Goal: Task Accomplishment & Management: Use online tool/utility

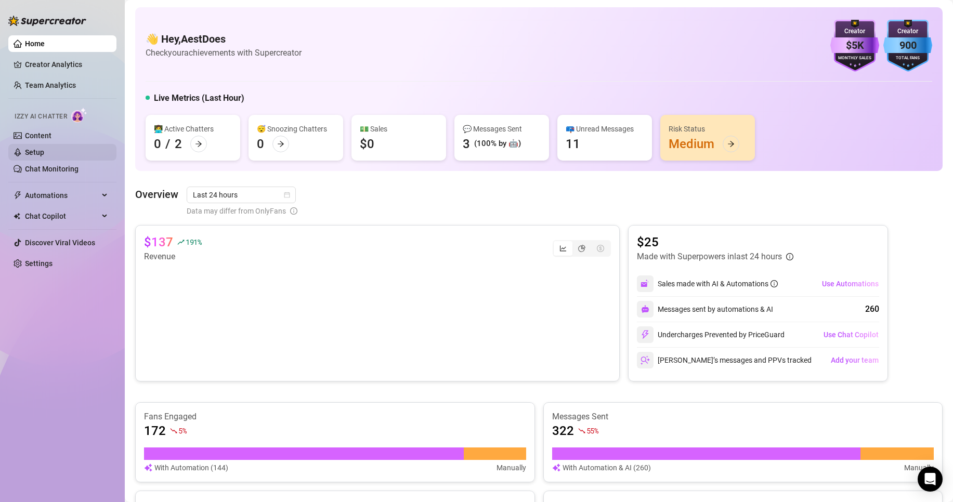
click at [44, 151] on link "Setup" at bounding box center [34, 152] width 19 height 8
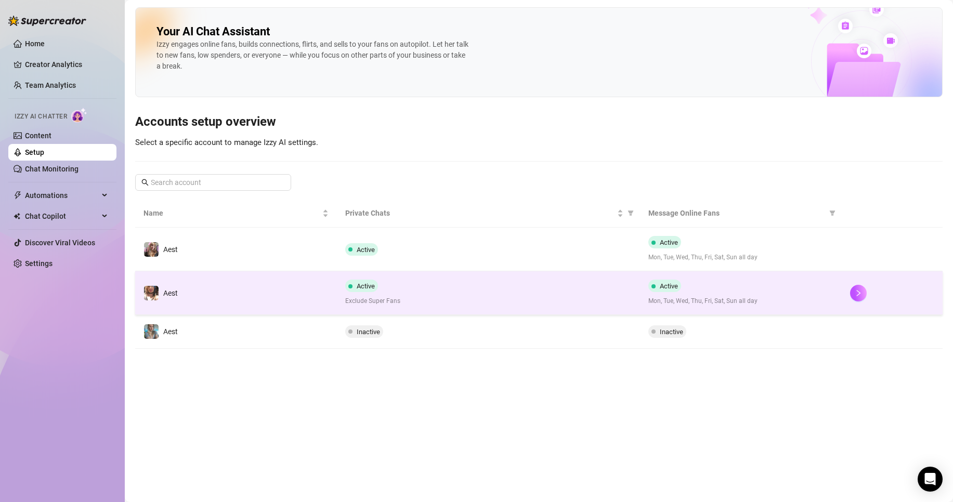
click at [259, 291] on td "Aest" at bounding box center [236, 294] width 202 height 44
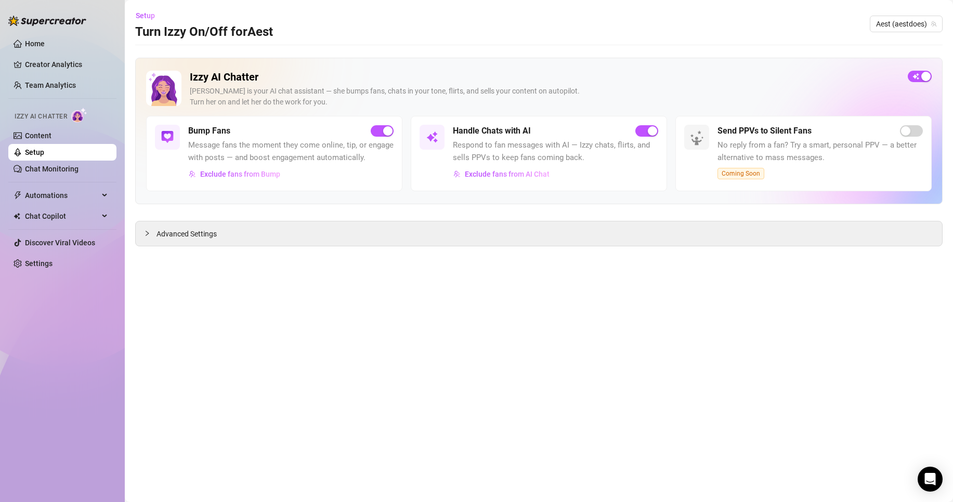
click at [661, 136] on div "Handle Chats with AI Respond to fan messages with AI — Izzy chats, flirts, and …" at bounding box center [539, 153] width 256 height 75
drag, startPoint x: 654, startPoint y: 133, endPoint x: 502, endPoint y: 140, distance: 151.5
click at [653, 133] on div "button" at bounding box center [652, 130] width 9 height 9
click at [44, 148] on link "Setup" at bounding box center [34, 152] width 19 height 8
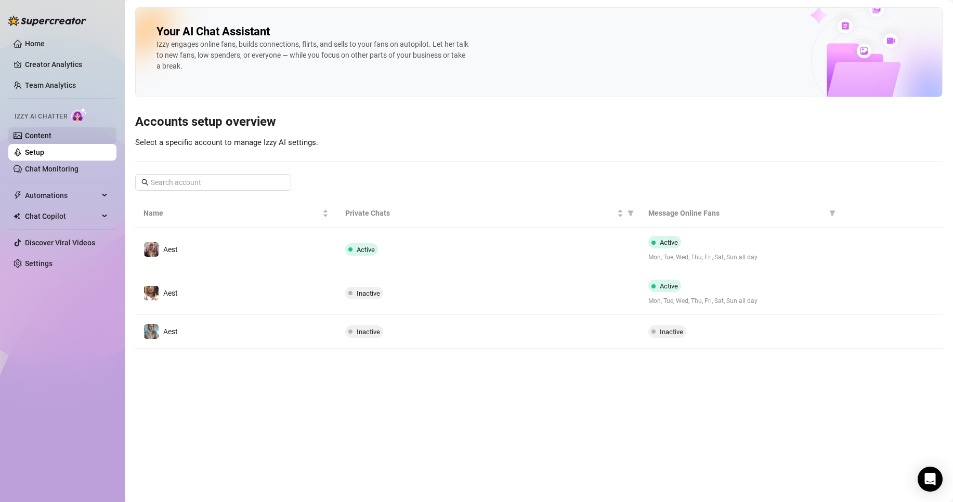
click at [41, 140] on link "Content" at bounding box center [38, 136] width 27 height 8
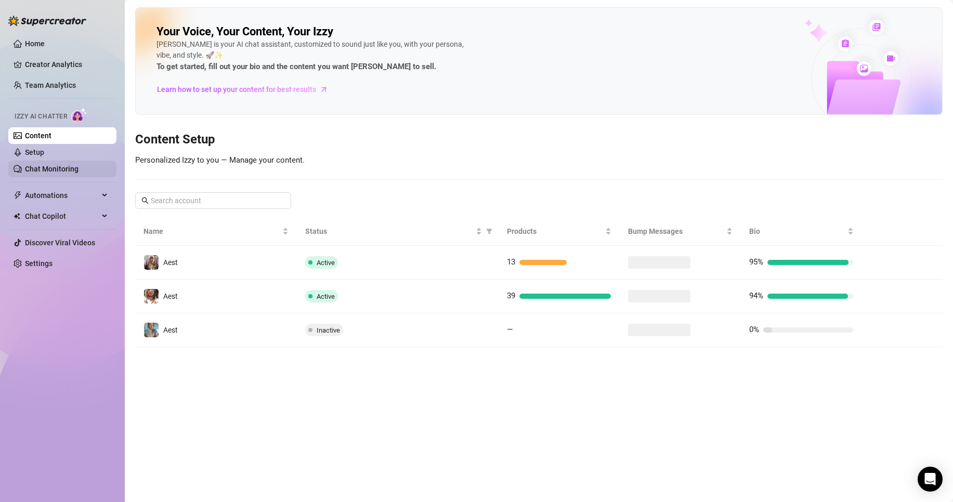
click at [41, 170] on link "Chat Monitoring" at bounding box center [52, 169] width 54 height 8
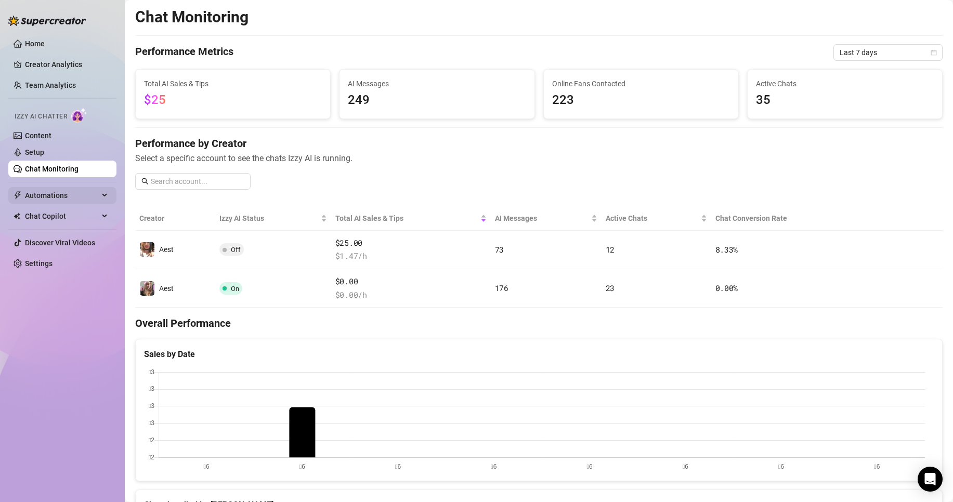
click at [43, 203] on span "Automations" at bounding box center [62, 195] width 74 height 17
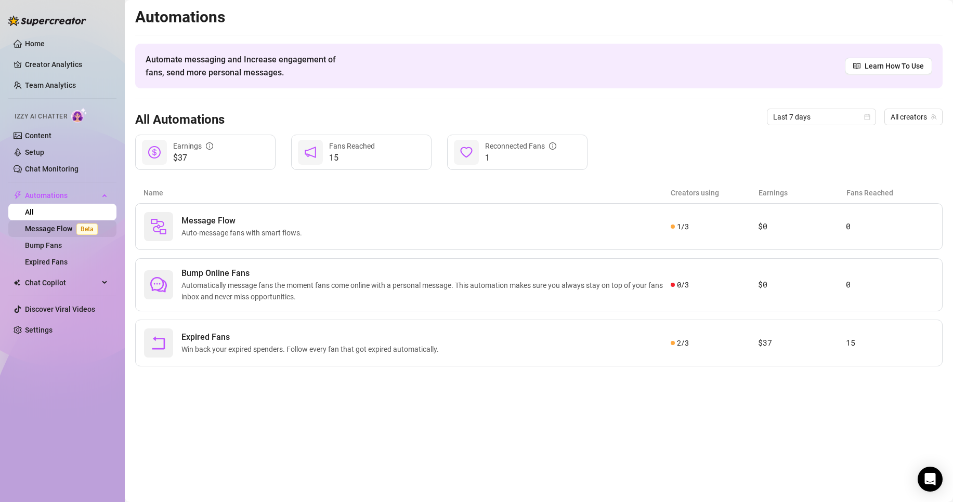
click at [87, 227] on span "Beta" at bounding box center [86, 229] width 21 height 11
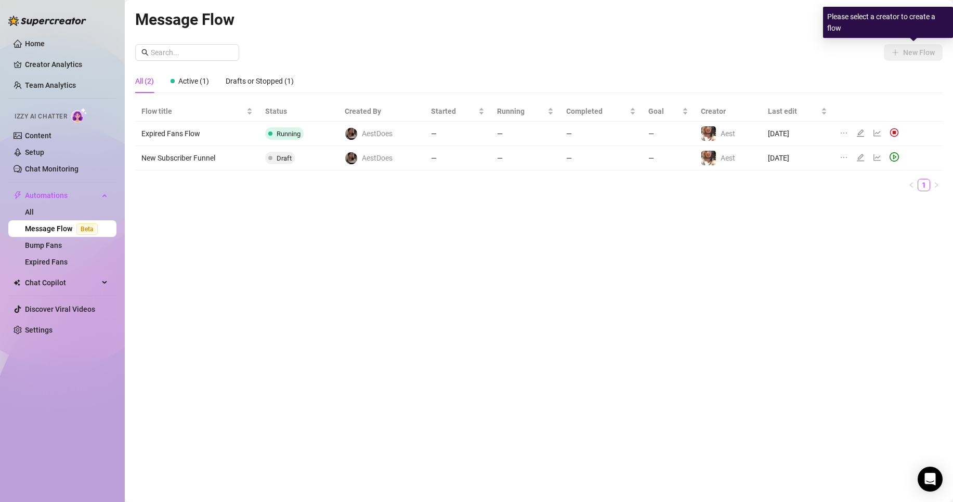
click at [906, 23] on div "Please select a creator to create a flow" at bounding box center [888, 22] width 130 height 31
drag, startPoint x: 686, startPoint y: 42, endPoint x: 929, endPoint y: 43, distance: 243.9
click at [691, 42] on div "Message Flow All Creators New Flow All (2) Active (1) Drafts or Stopped (1) Flo…" at bounding box center [539, 239] width 808 height 464
click at [906, 23] on span "All Creators" at bounding box center [913, 20] width 47 height 16
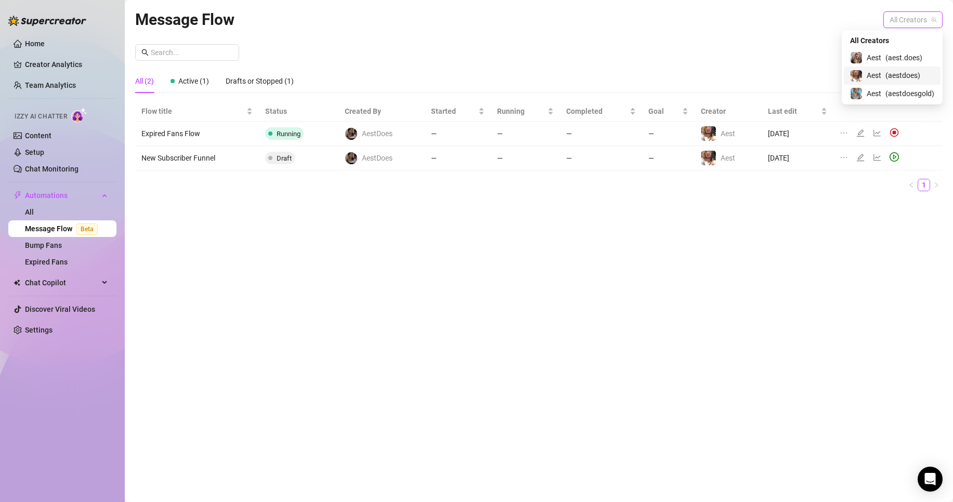
click at [892, 76] on span "( aestdoes )" at bounding box center [903, 75] width 35 height 11
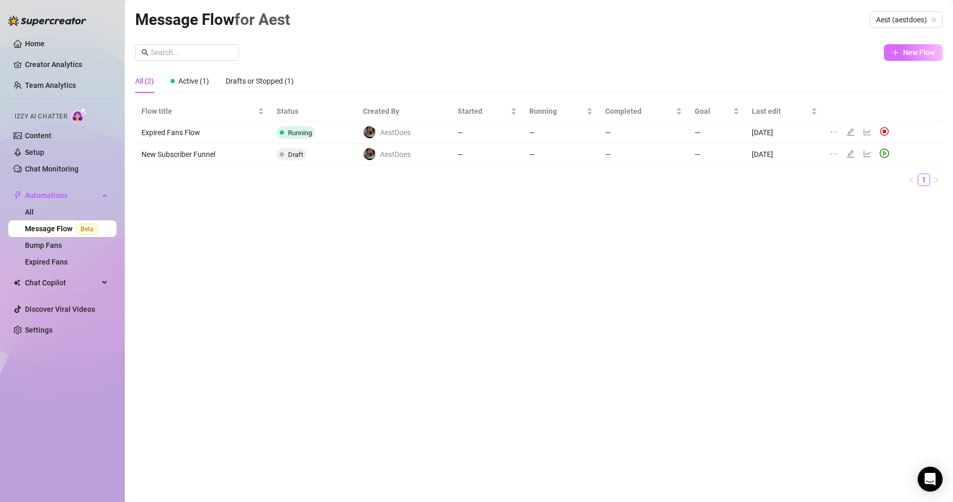
click at [906, 55] on span "New Flow" at bounding box center [919, 52] width 32 height 8
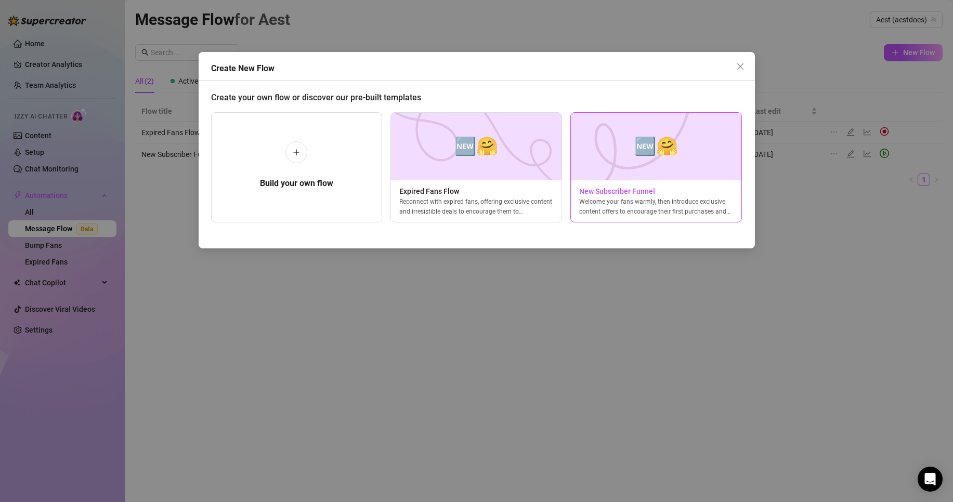
click at [658, 177] on img at bounding box center [657, 147] width 172 height 68
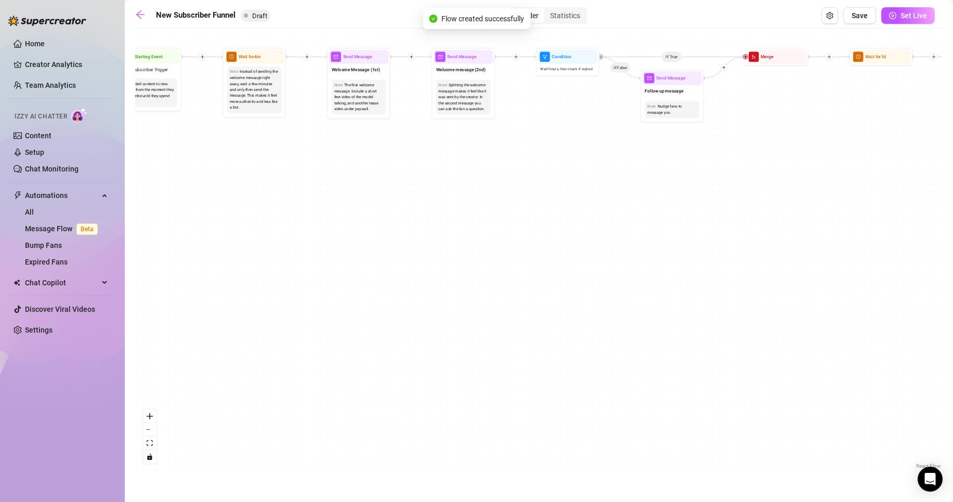
drag, startPoint x: 262, startPoint y: 272, endPoint x: 424, endPoint y: 361, distance: 185.3
click at [423, 355] on div "If True If True If True If False If False If False If True If False Merge Merge…" at bounding box center [539, 253] width 808 height 438
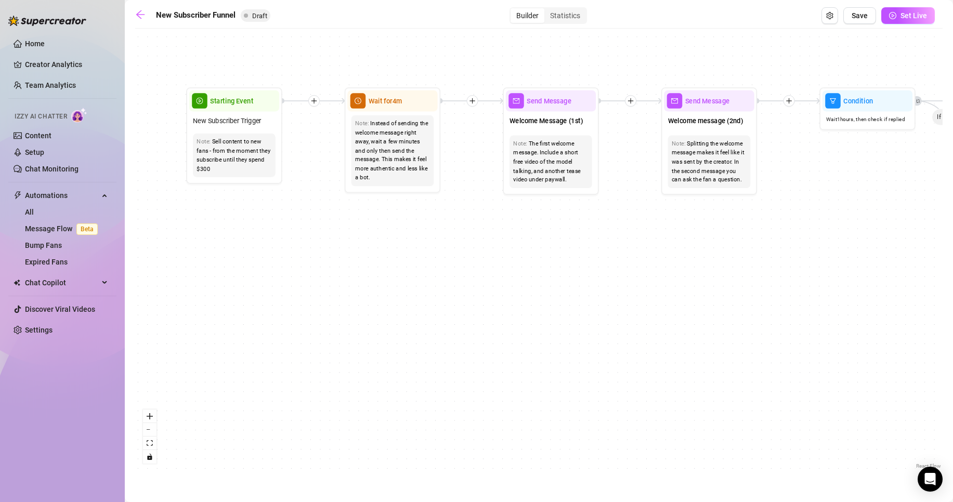
drag, startPoint x: 354, startPoint y: 248, endPoint x: 303, endPoint y: 353, distance: 117.2
click at [303, 353] on div "If True If True If True If False If False If False If True If False Merge Merge…" at bounding box center [539, 253] width 808 height 438
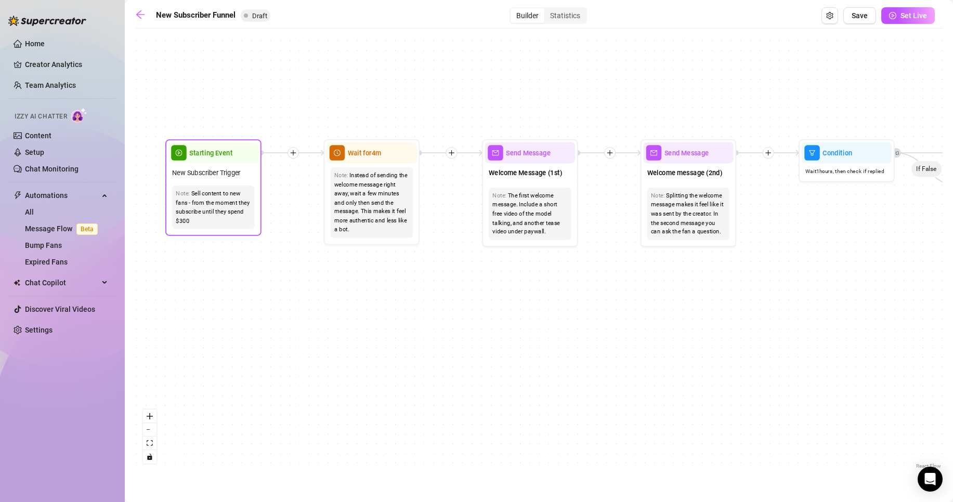
click at [197, 204] on div "Sell content to new fans - from the moment they subscribe until they spend $300" at bounding box center [213, 207] width 75 height 36
click at [212, 235] on div "Starting Event New Subscriber Trigger Note: Sell content to new fans - from the…" at bounding box center [213, 187] width 96 height 97
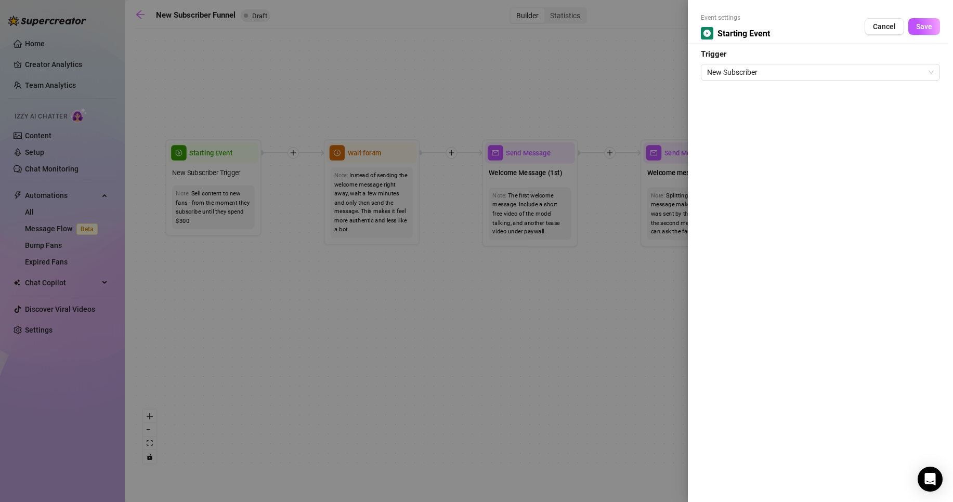
click at [316, 358] on div at bounding box center [476, 251] width 953 height 502
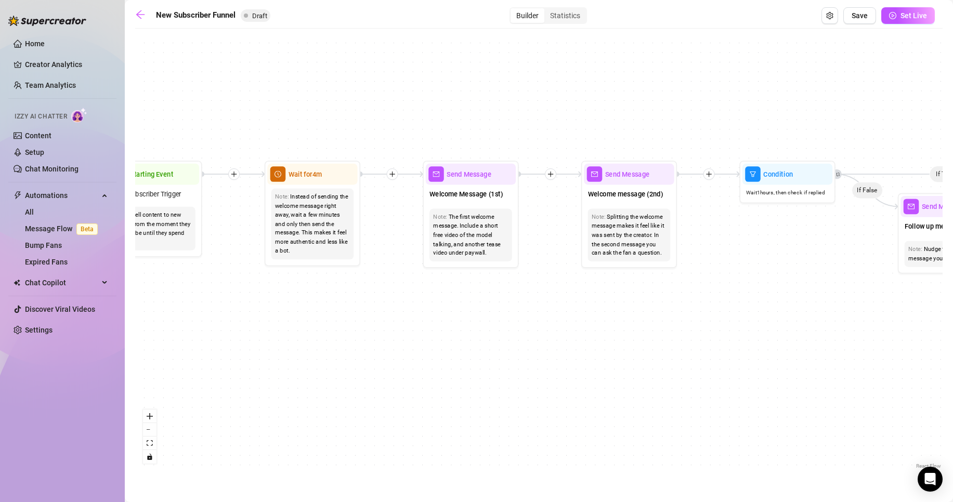
drag, startPoint x: 422, startPoint y: 293, endPoint x: 360, endPoint y: 318, distance: 66.3
click at [360, 318] on div "If True If True If True If False If False If False If True If False Merge Merge…" at bounding box center [539, 253] width 808 height 438
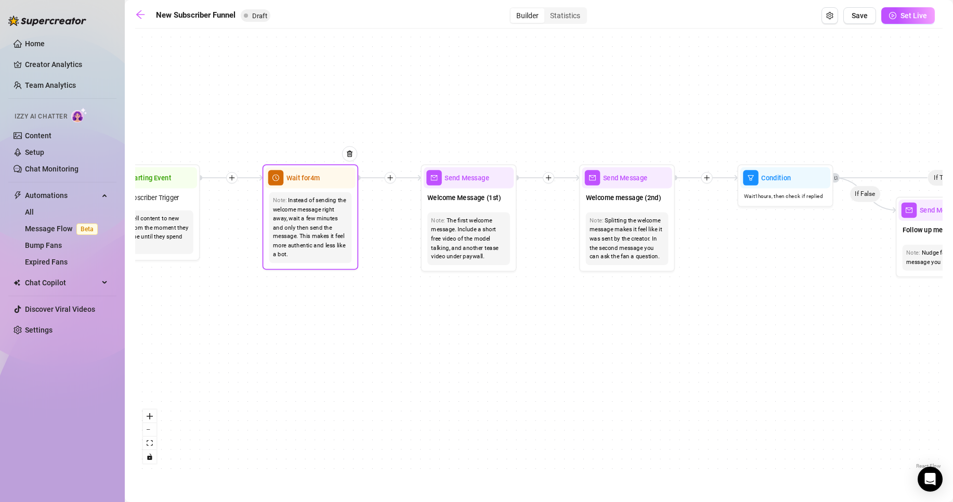
click at [302, 243] on div "Instead of sending the welcome message right away, wait a few minutes and only …" at bounding box center [310, 227] width 75 height 63
click at [340, 288] on div "If True If True If True If False If False If False If True If False Merge Merge…" at bounding box center [539, 253] width 808 height 438
click at [344, 251] on div "Note: Instead of sending the welcome message right away, wait a few minutes and…" at bounding box center [310, 227] width 83 height 71
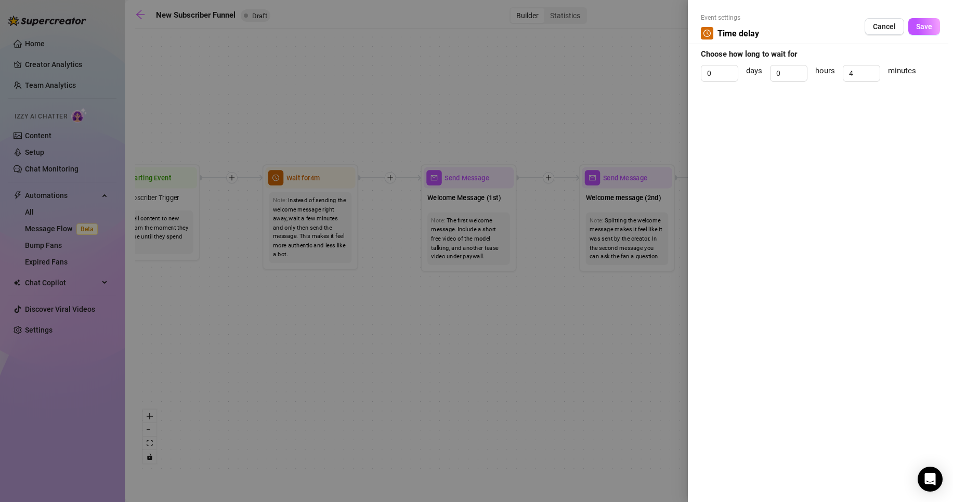
click at [416, 321] on div at bounding box center [476, 251] width 953 height 502
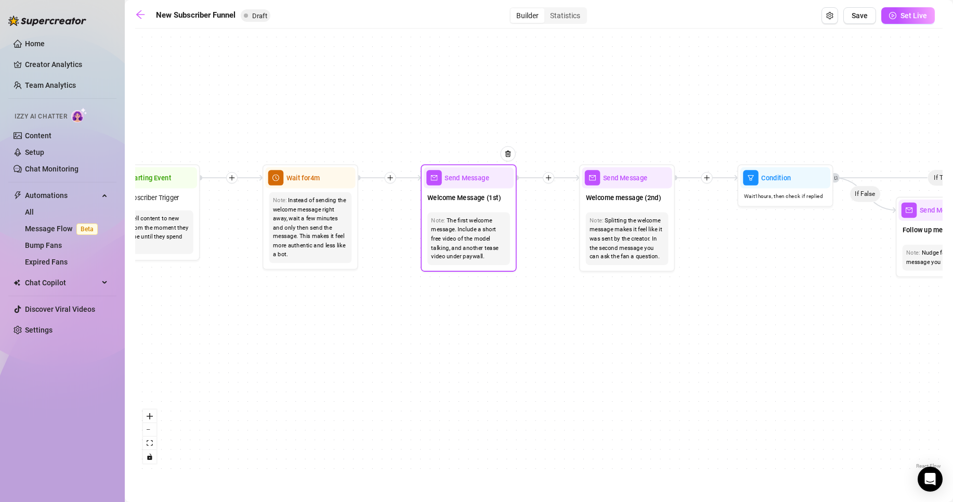
click at [467, 259] on div "The first welcome message. Include a short free video of the model talking, and…" at bounding box center [468, 238] width 75 height 45
click at [480, 262] on div "Note: The first welcome message. Include a short free video of the model talkin…" at bounding box center [469, 239] width 83 height 53
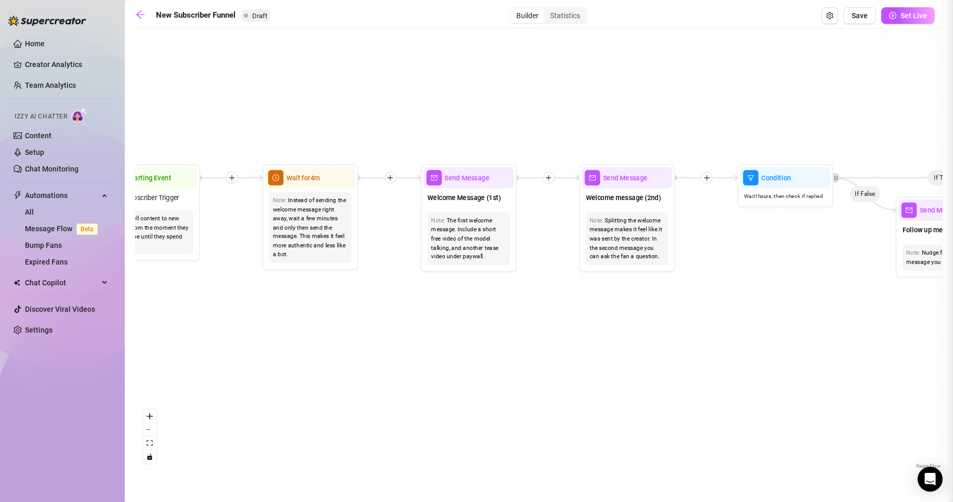
type textarea "First part of the welcome message"
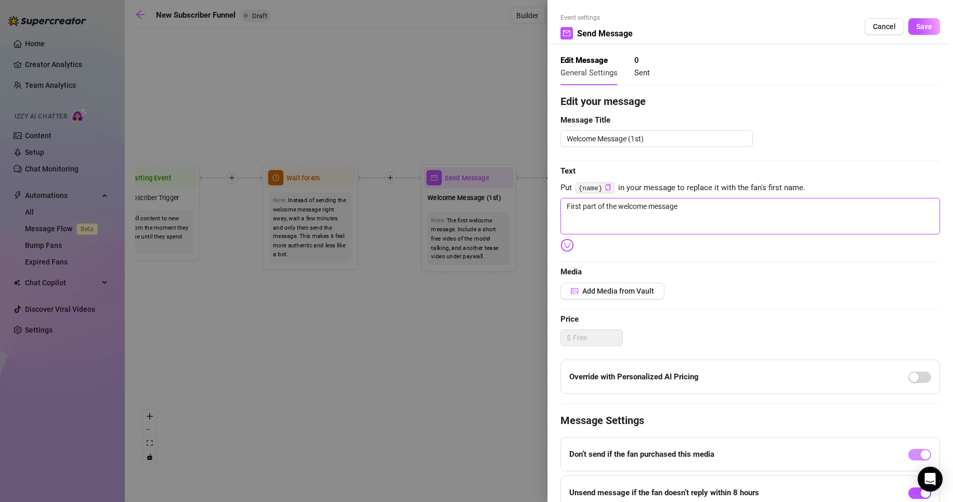
drag, startPoint x: 703, startPoint y: 200, endPoint x: 582, endPoint y: 195, distance: 121.3
click at [414, 196] on div "Event settings Send Message Cancel Save Edit Message General Settings 0 Sent Ed…" at bounding box center [476, 251] width 953 height 502
drag, startPoint x: 771, startPoint y: 222, endPoint x: 771, endPoint y: 229, distance: 7.3
click at [771, 224] on textarea "First part of the welcome message" at bounding box center [751, 216] width 380 height 36
type textarea "H"
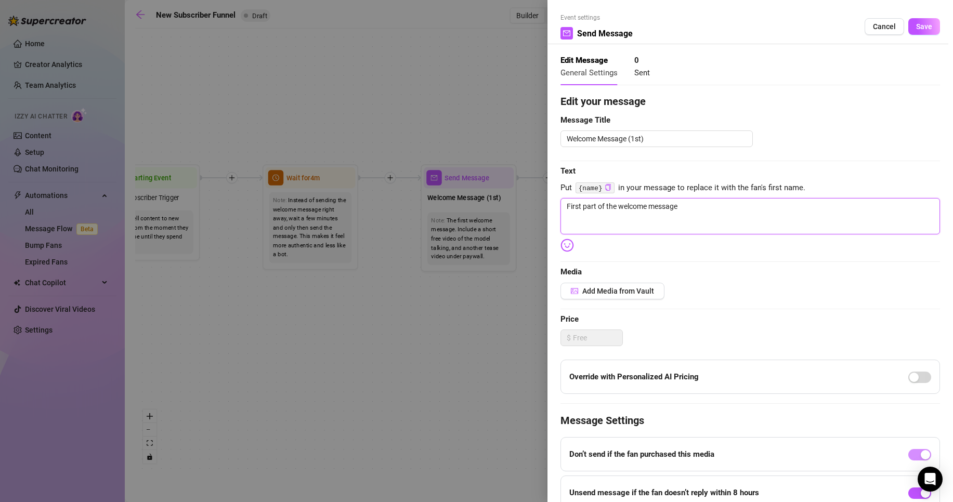
type textarea "H"
type textarea "He"
type textarea "Hey"
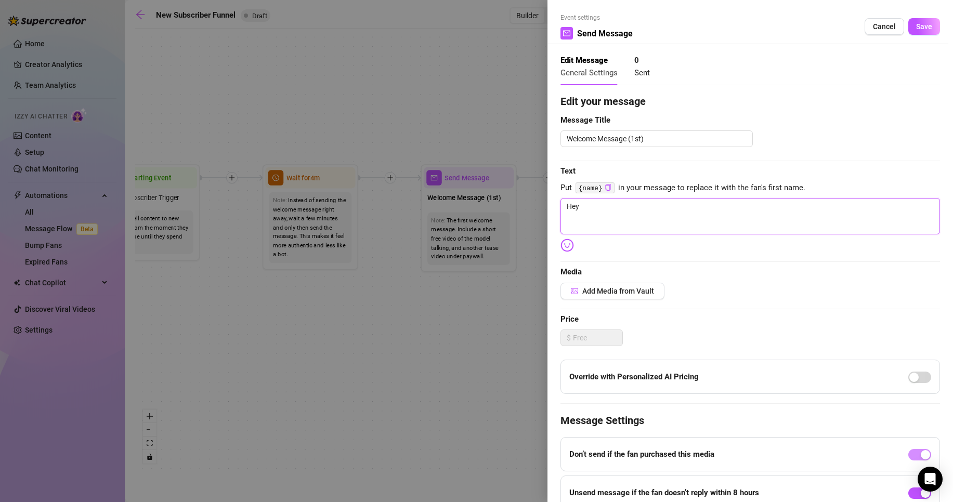
type textarea "Hey"
click at [615, 189] on span "Put {name} in your message to replace it with the fan's first name." at bounding box center [751, 188] width 380 height 12
click at [595, 189] on code "{name}" at bounding box center [595, 188] width 39 height 11
click at [609, 187] on icon "copy" at bounding box center [607, 187] width 5 height 7
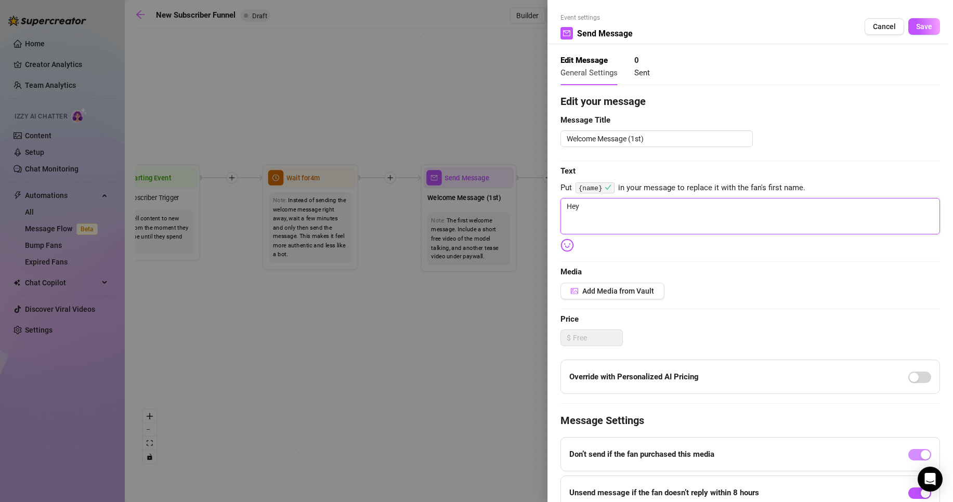
click at [611, 209] on textarea "Hey" at bounding box center [751, 216] width 380 height 36
paste textarea "{name}"
type textarea "Hey {name}"
type textarea "Hey {name}!"
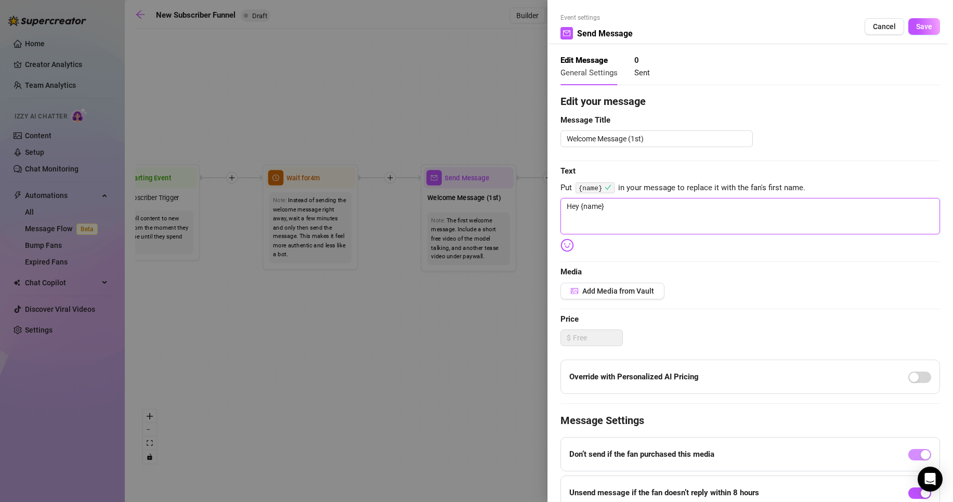
type textarea "Hey {name}!"
click at [621, 227] on textarea "Hey {name}!" at bounding box center [751, 216] width 380 height 36
paste textarea "💕 I’m so glad you joined… I’m excited to get to know you better. What brought y…"
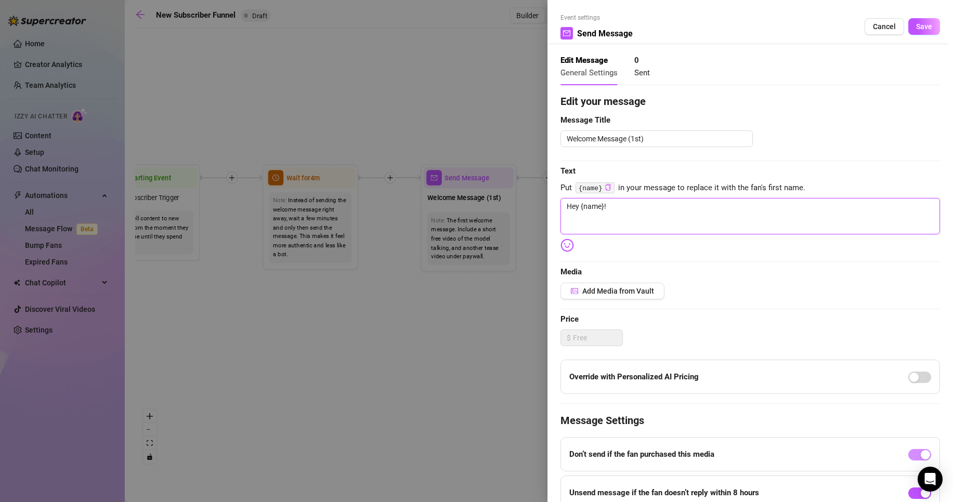
type textarea "Hey {name}! 💕 I’m so glad you joined… I’m excited to get to know you better. Wh…"
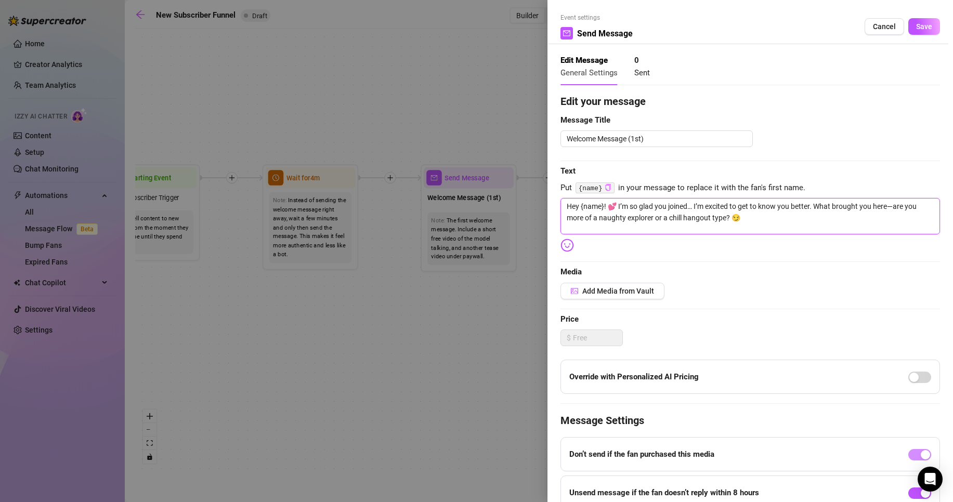
drag, startPoint x: 694, startPoint y: 205, endPoint x: 756, endPoint y: 211, distance: 62.1
click at [696, 206] on textarea "Hey {name}! 💕 I’m so glad you joined… I’m excited to get to know you better. Wh…" at bounding box center [751, 216] width 380 height 36
drag, startPoint x: 819, startPoint y: 210, endPoint x: 833, endPoint y: 271, distance: 62.8
click at [869, 313] on div "Edit your message Message Title Welcome Message (1st) Text Put {name} in your m…" at bounding box center [751, 329] width 380 height 471
type textarea "Hey {name}! 💕 I’m so glad you joined… I’m excited to get to know you better."
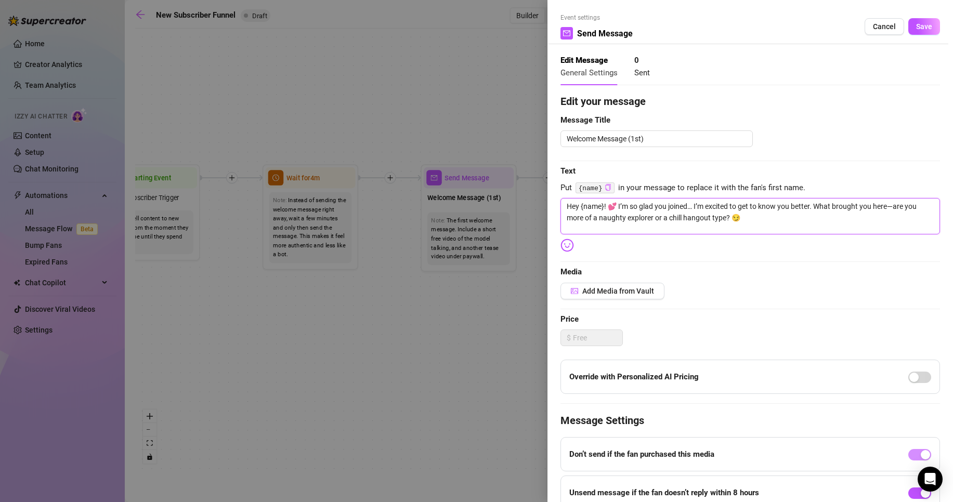
type textarea "Hey {name}! 💕 I’m so glad you joined… I’m excited to get to know you better."
type textarea "Hey {name}! 💕 I’m so glad you joined… I’m excited to get to know you better"
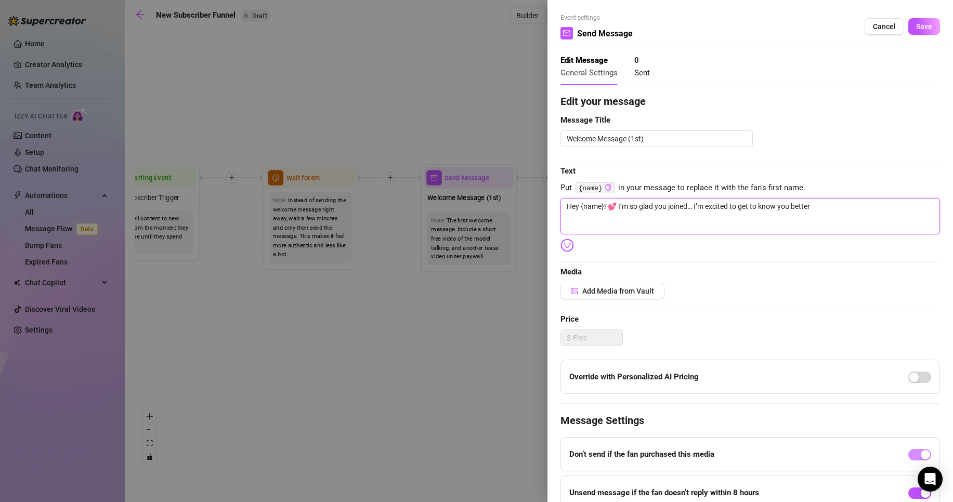
type textarea "Hey {name}! 💕 I’m so glad you joined… I’m excited to get to know you better!"
type textarea "Hey {name}! 💕 I’m so glad you joined… I’m excited to get to know you better! H"
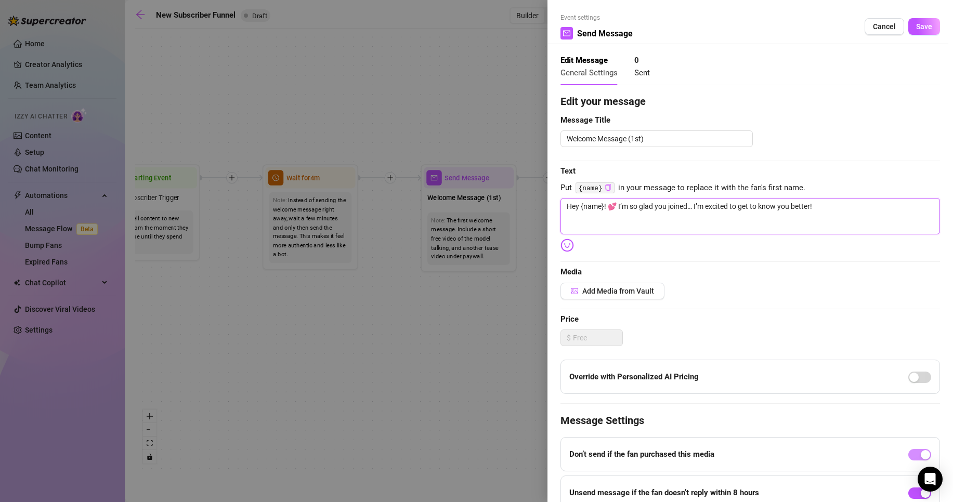
type textarea "Hey {name}! 💕 I’m so glad you joined… I’m excited to get to know you better! H"
type textarea "Hey {name}! 💕 I’m so glad you joined… I’m excited to get to know you better! Ho"
type textarea "Hey {name}! 💕 I’m so glad you joined… I’m excited to get to know you better! How"
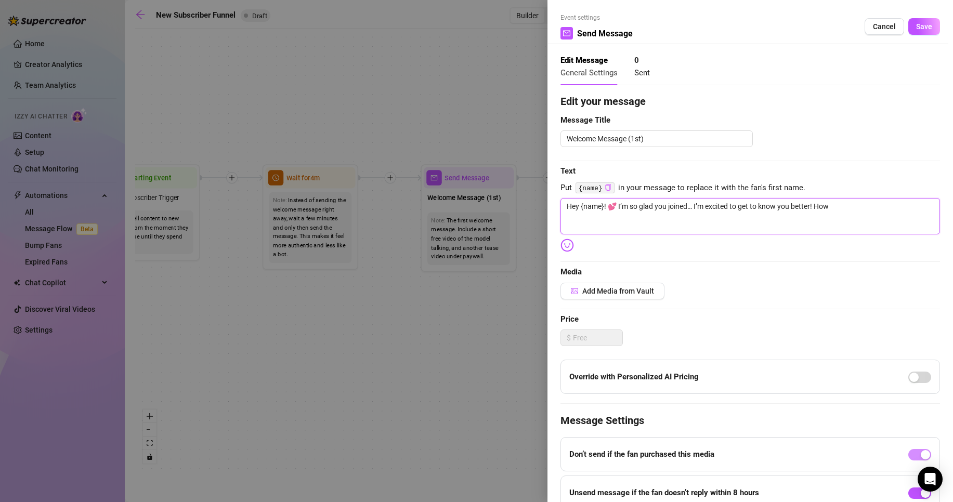
type textarea "Hey {name}! 💕 I’m so glad you joined… I’m excited to get to know you better! How"
type textarea "Hey {name}! 💕 I’m so glad you joined… I’m excited to get to know you better! Ho…"
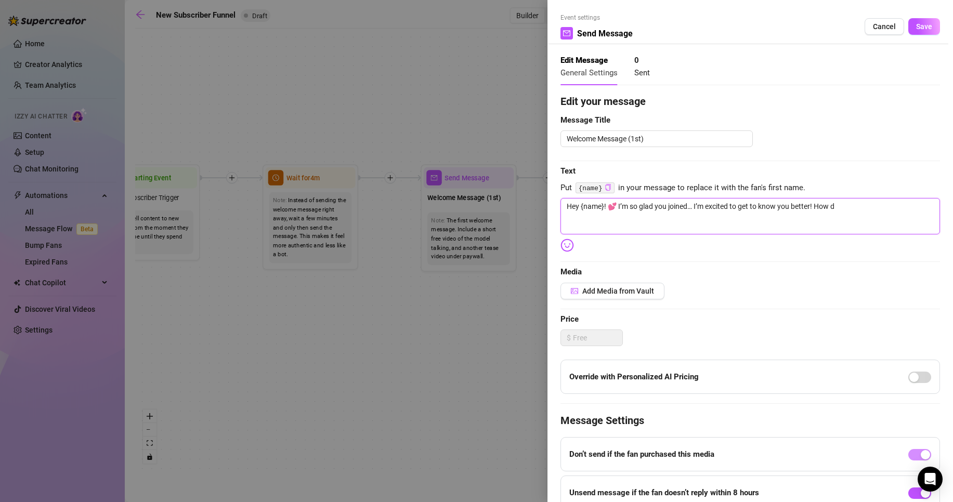
type textarea "Hey {name}! 💕 I’m so glad you joined… I’m excited to get to know you better! Ho…"
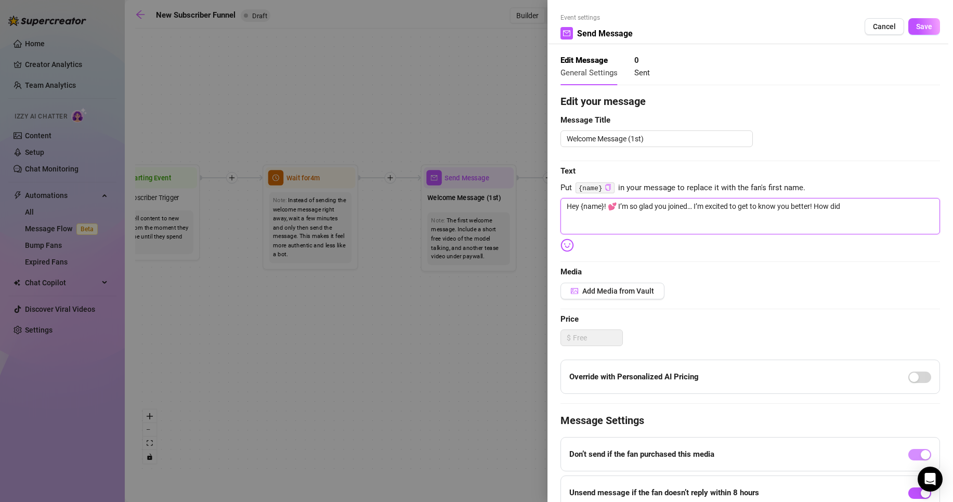
type textarea "Hey {name}! 💕 I’m so glad you joined… I’m excited to get to know you better! Ho…"
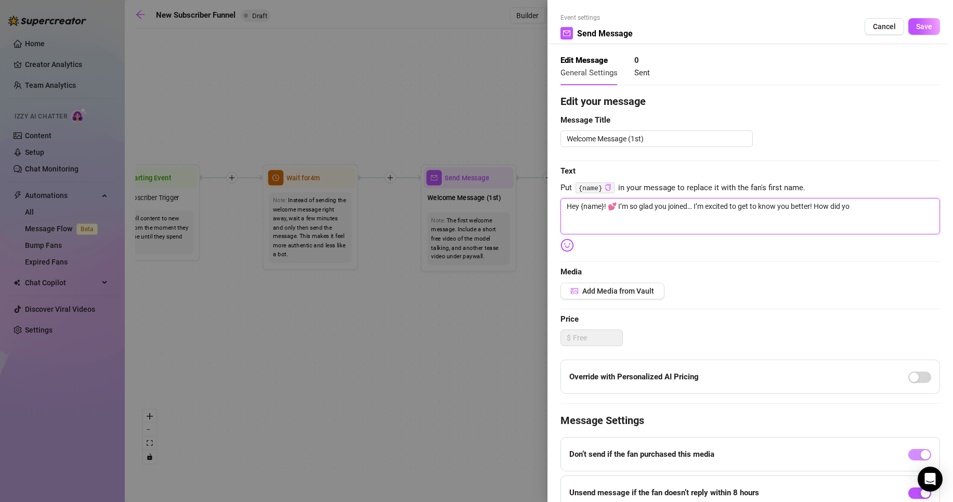
type textarea "Hey {name}! 💕 I’m so glad you joined… I’m excited to get to know you better! Ho…"
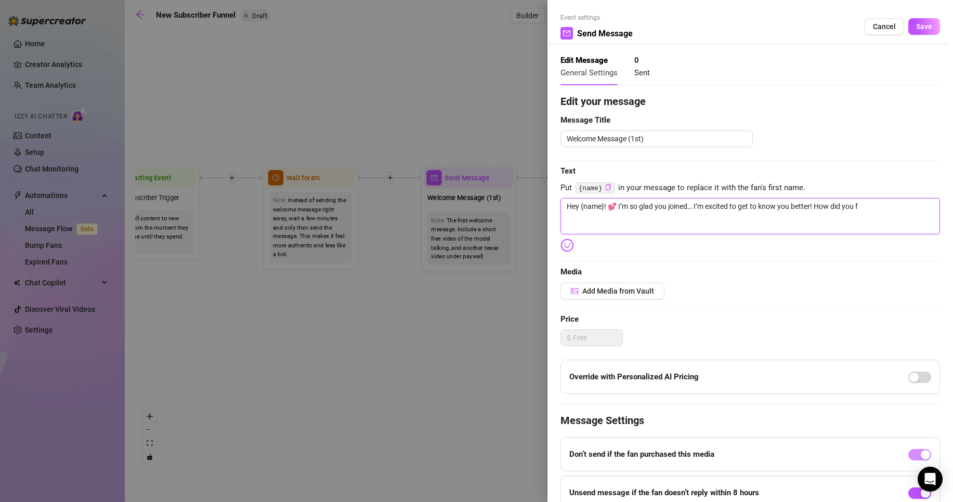
type textarea "Hey {name}! 💕 I’m so glad you joined… I’m excited to get to know you better! Ho…"
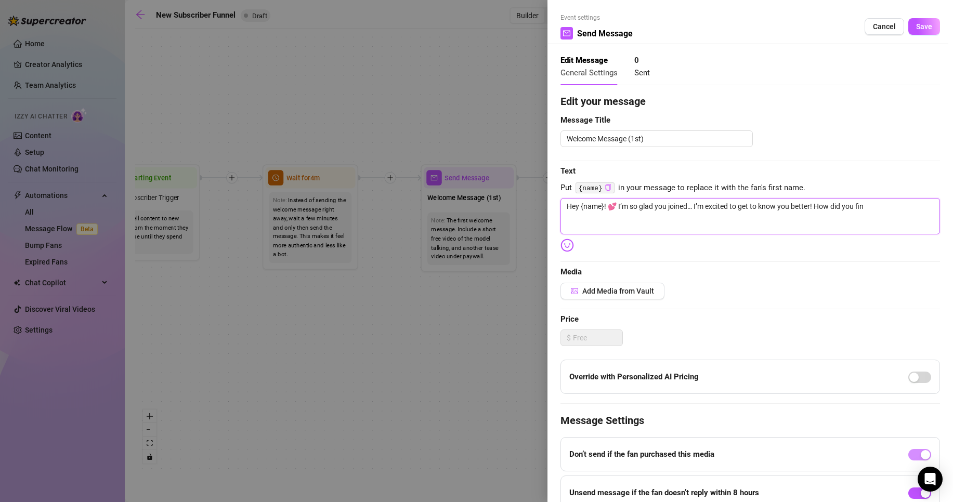
type textarea "Hey {name}! 💕 I’m so glad you joined… I’m excited to get to know you better! Ho…"
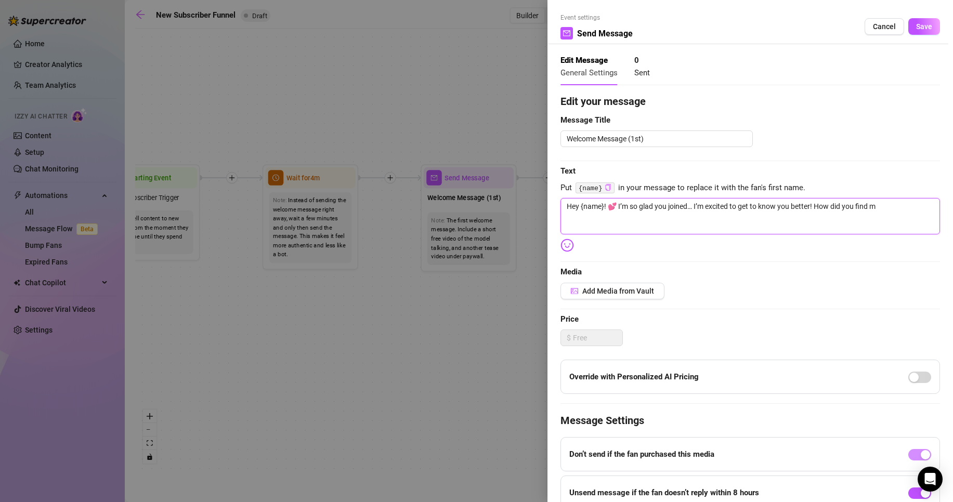
type textarea "Hey {name}! 💕 I’m so glad you joined… I’m excited to get to know you better! Ho…"
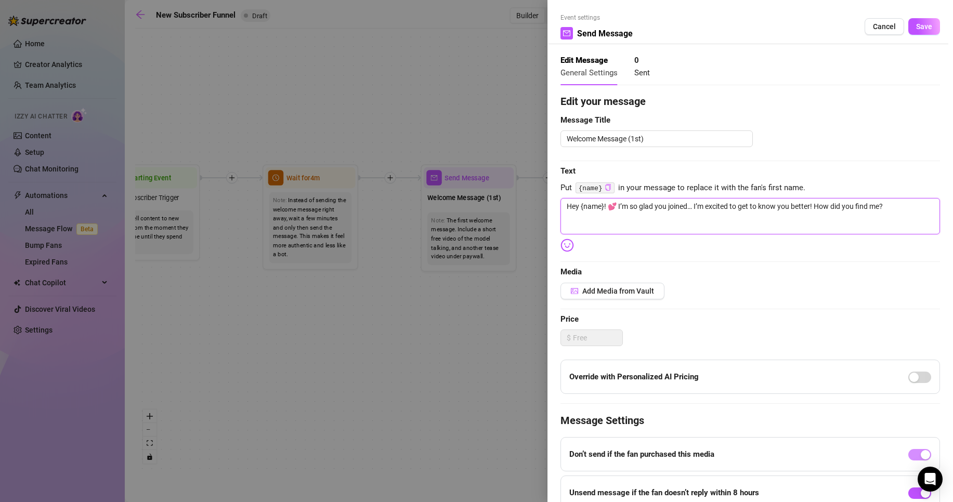
type textarea "Hey {name}! 💕 I’m so glad you joined… I’m excited to get to know you better! Ho…"
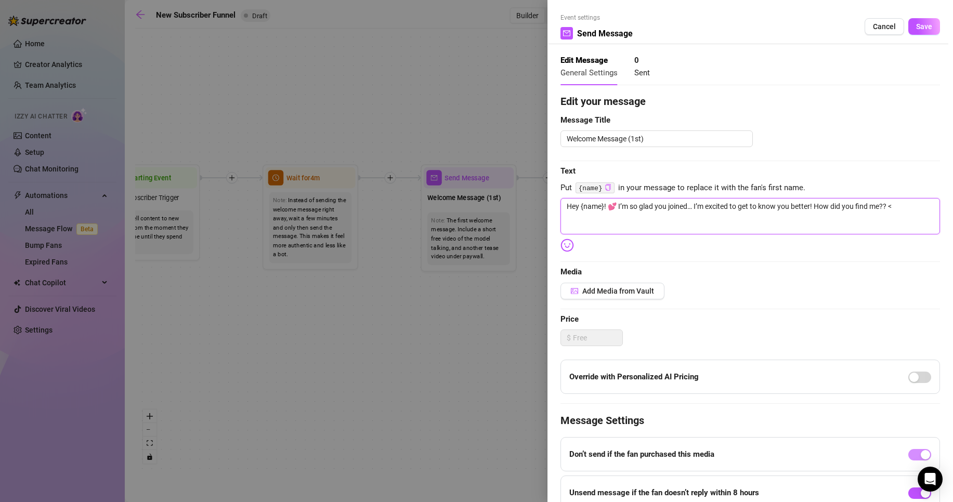
type textarea "Hey {name}! 💕 I’m so glad you joined… I’m excited to get to know you better! Ho…"
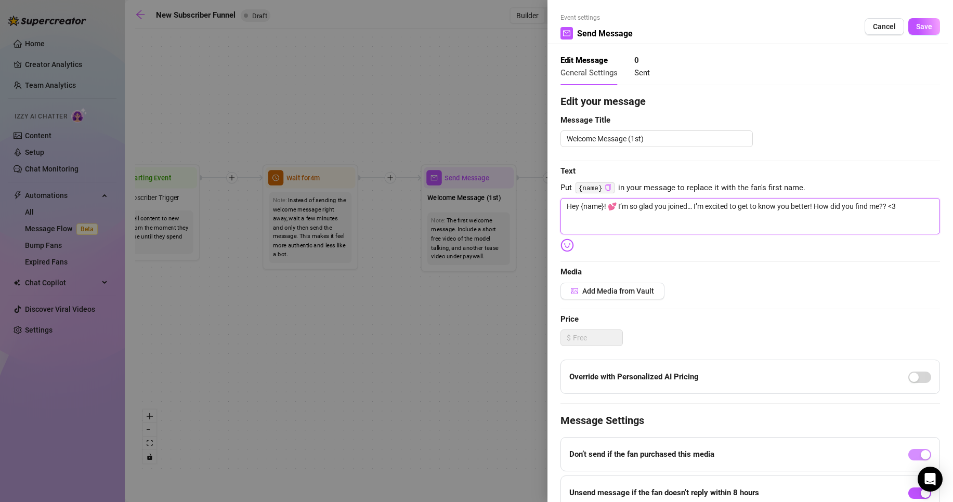
type textarea "Hey {name}! 💕 I’m so glad you joined… I’m excited to get to know you better! Ho…"
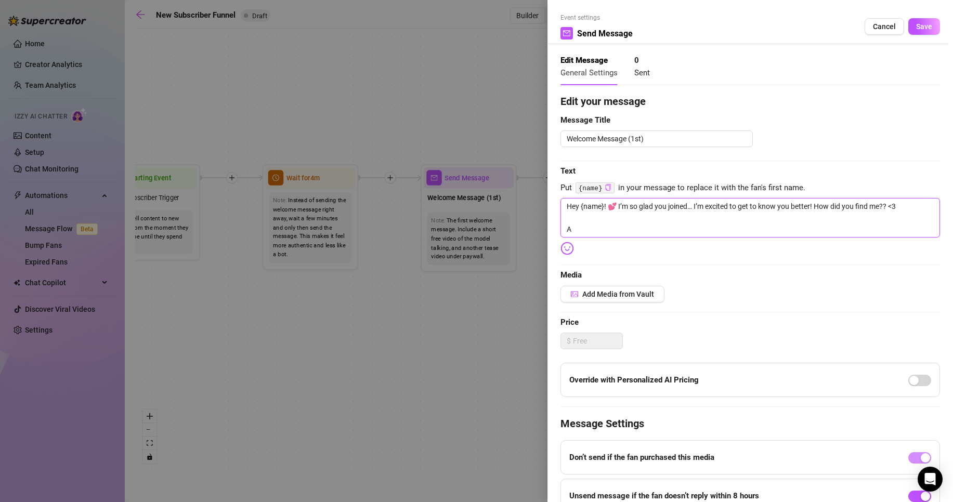
type textarea "Hey {name}! 💕 I’m so glad you joined… I’m excited to get to know you better! Ho…"
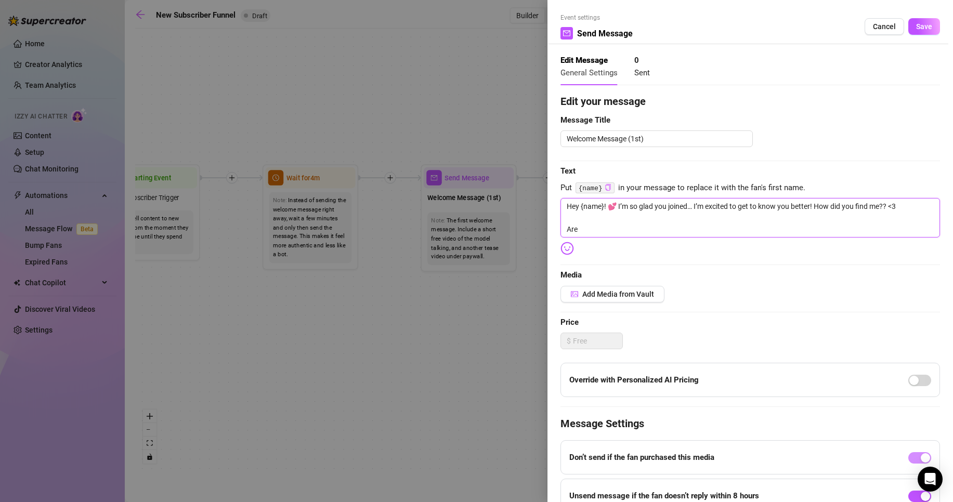
type textarea "Hey {name}! 💕 I’m so glad you joined… I’m excited to get to know you better! Ho…"
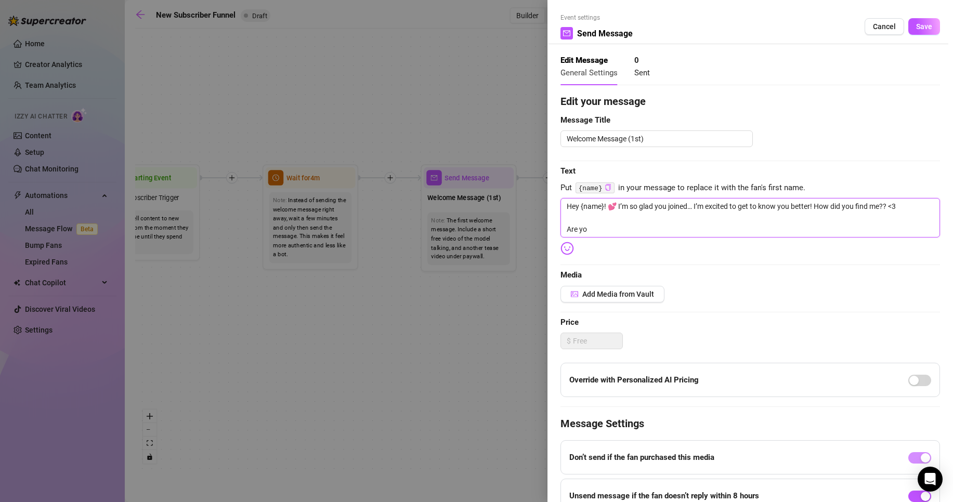
type textarea "Hey {name}! 💕 I’m so glad you joined… I’m excited to get to know you better! Ho…"
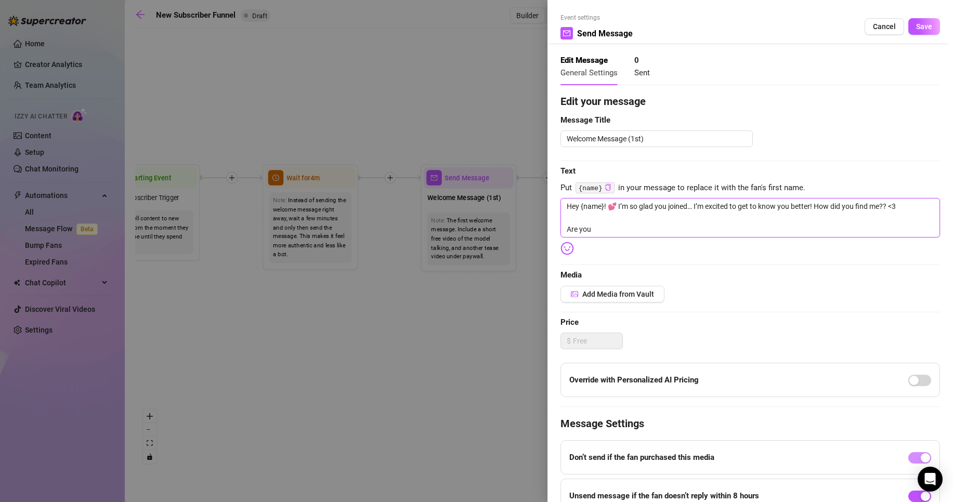
type textarea "Hey {name}! 💕 I’m so glad you joined… I’m excited to get to know you better! Ho…"
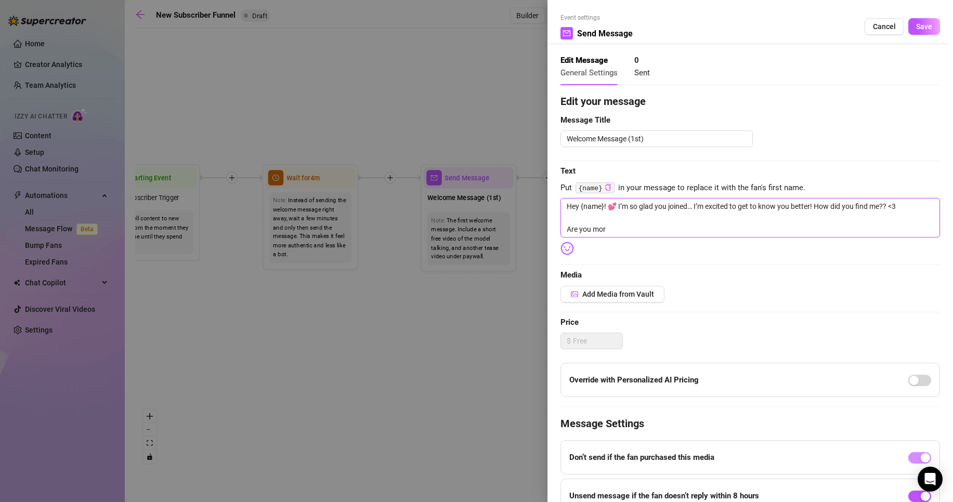
type textarea "Hey {name}! 💕 I’m so glad you joined… I’m excited to get to know you better! Ho…"
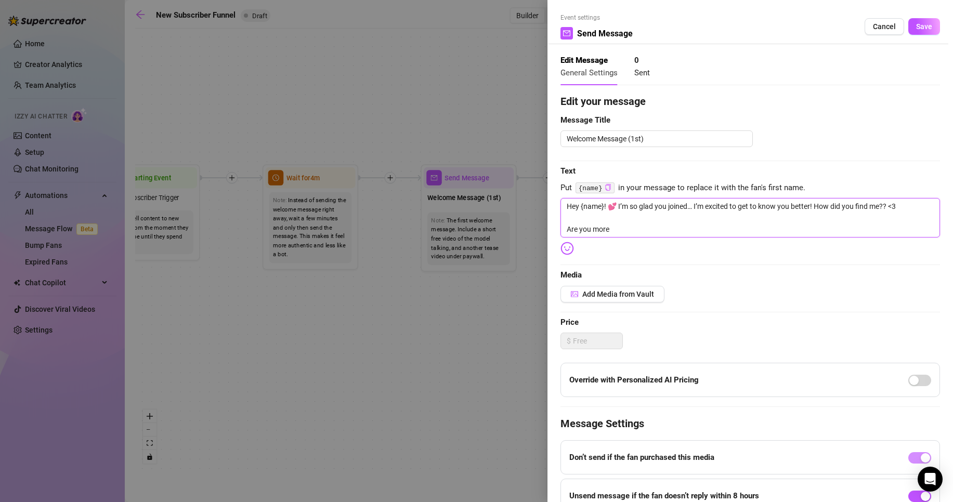
type textarea "Hey {name}! 💕 I’m so glad you joined… I’m excited to get to know you better! Ho…"
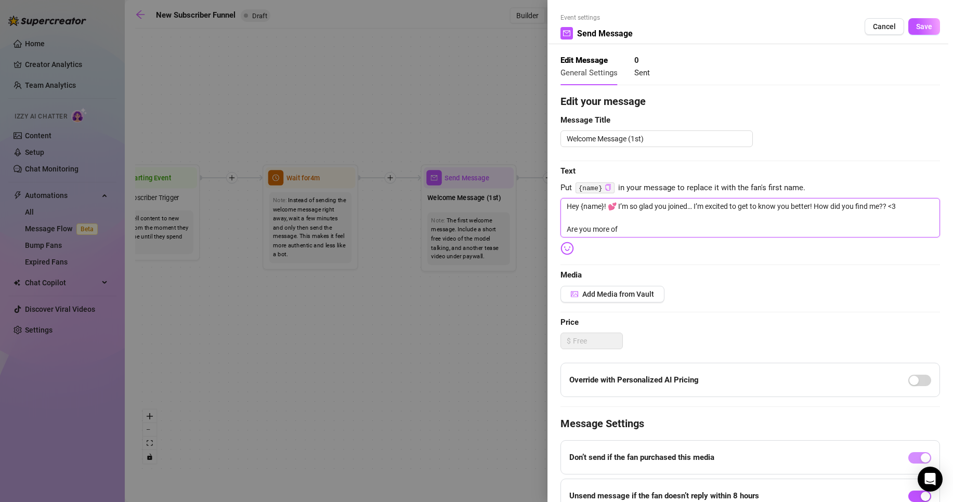
type textarea "Hey {name}! 💕 I’m so glad you joined… I’m excited to get to know you better! Ho…"
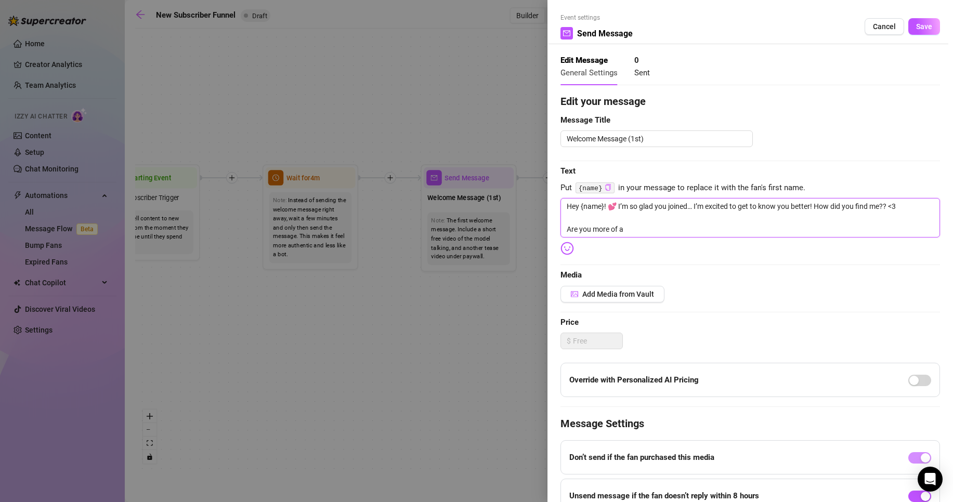
type textarea "Hey {name}! 💕 I’m so glad you joined… I’m excited to get to know you better! Ho…"
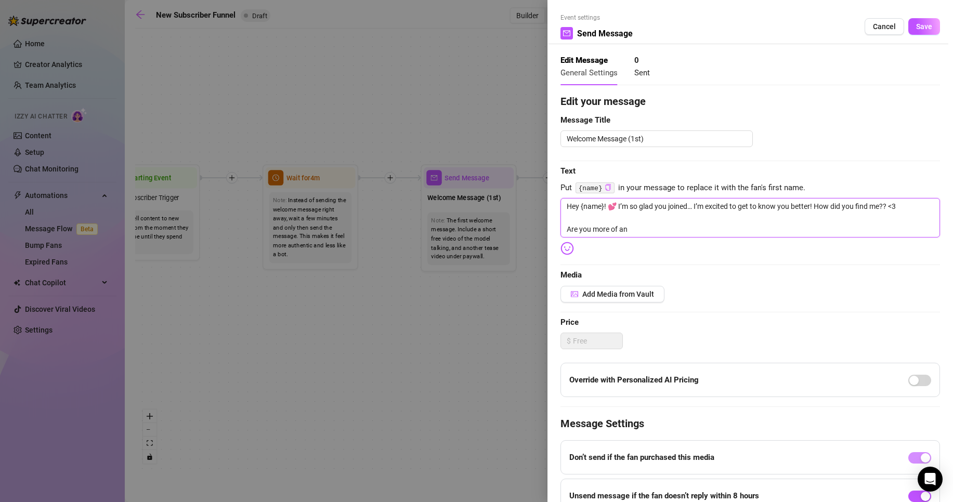
type textarea "Hey {name}! 💕 I’m so glad you joined… I’m excited to get to know you better! Ho…"
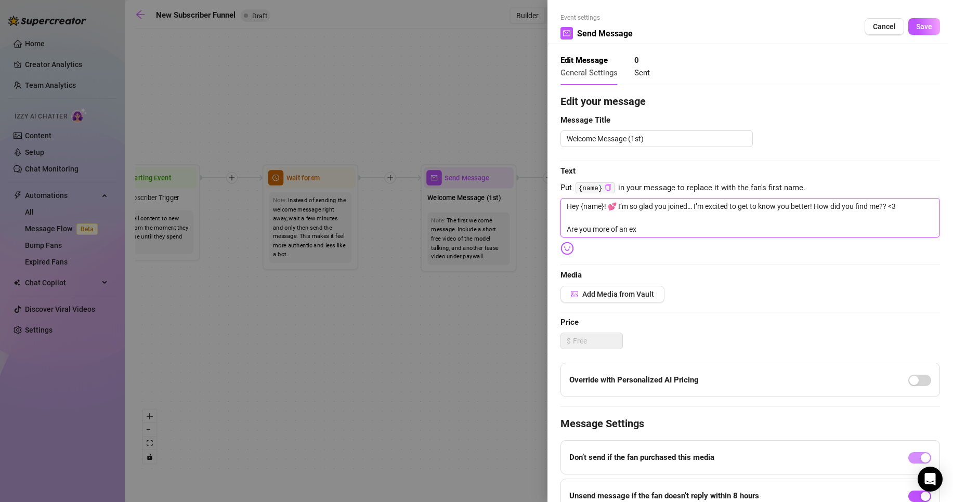
type textarea "Hey {name}! 💕 I’m so glad you joined… I’m excited to get to know you better! Ho…"
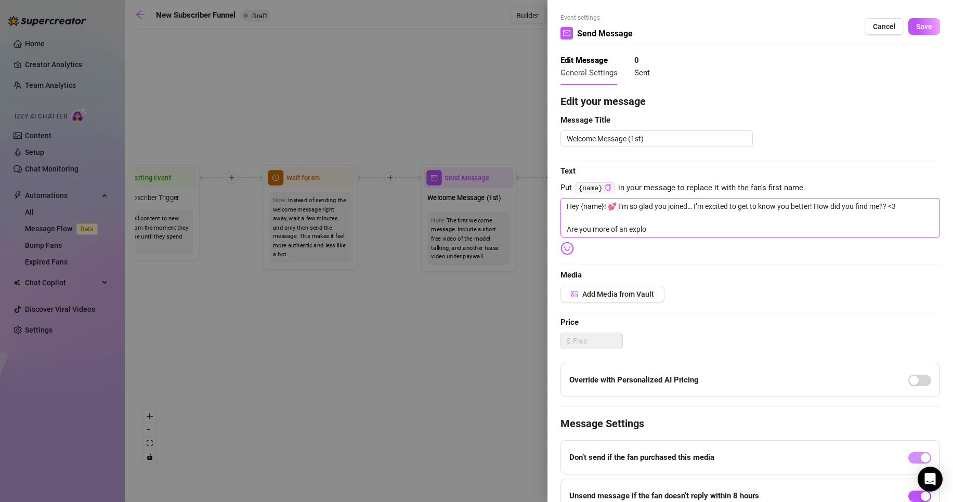
type textarea "Hey {name}! 💕 I’m so glad you joined… I’m excited to get to know you better! Ho…"
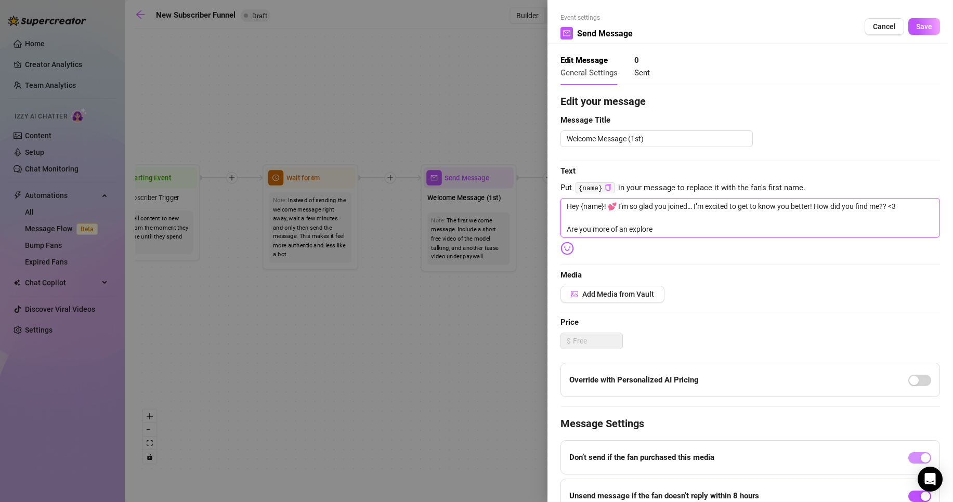
type textarea "Hey {name}! 💕 I’m so glad you joined… I’m excited to get to know you better! Ho…"
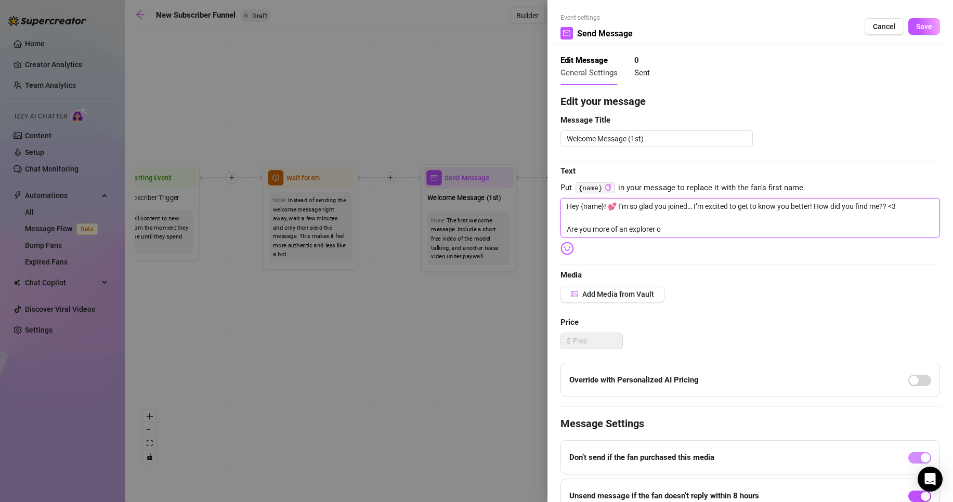
type textarea "Hey {name}! 💕 I’m so glad you joined… I’m excited to get to know you better! Ho…"
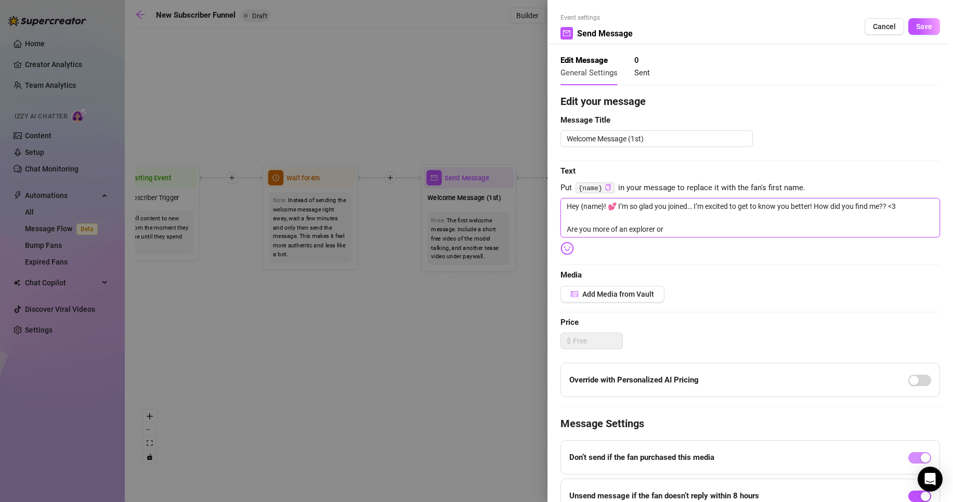
type textarea "Hey {name}! 💕 I’m so glad you joined… I’m excited to get to know you better! Ho…"
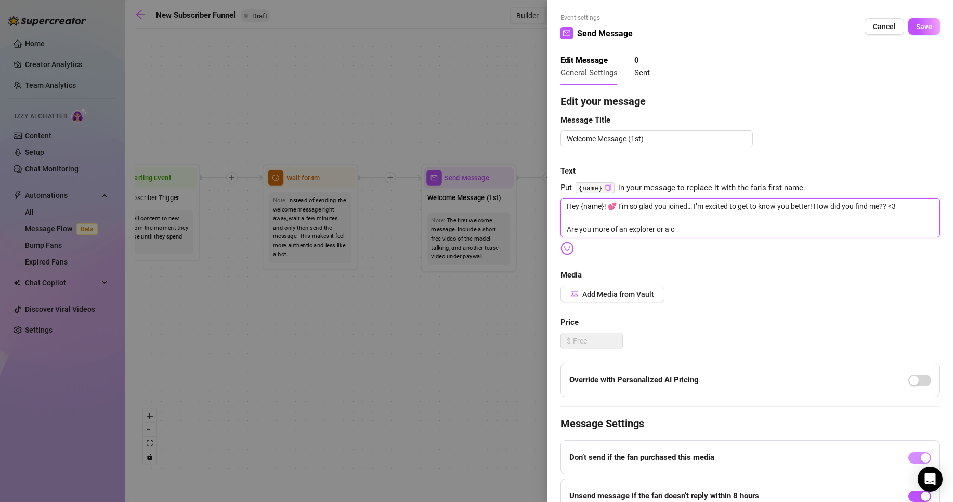
type textarea "Hey {name}! 💕 I’m so glad you joined… I’m excited to get to know you better! Ho…"
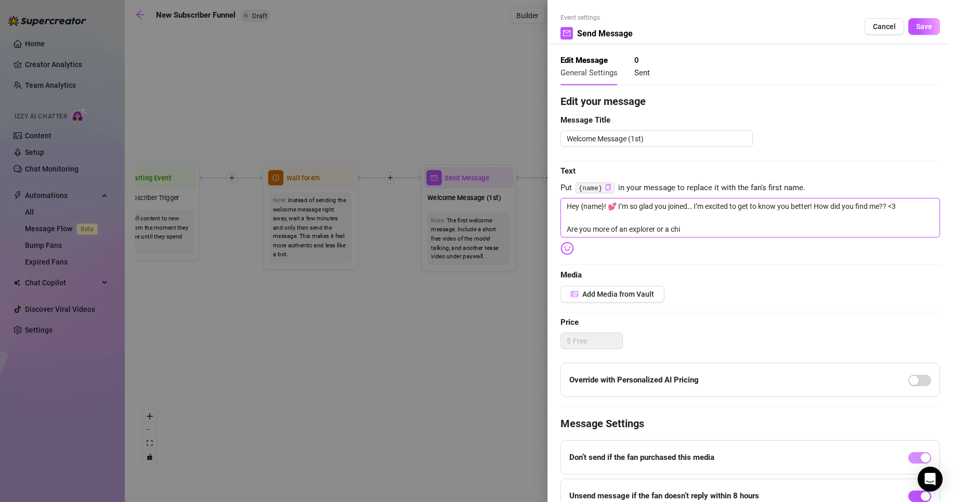
type textarea "Hey {name}! 💕 I’m so glad you joined… I’m excited to get to know you better! Ho…"
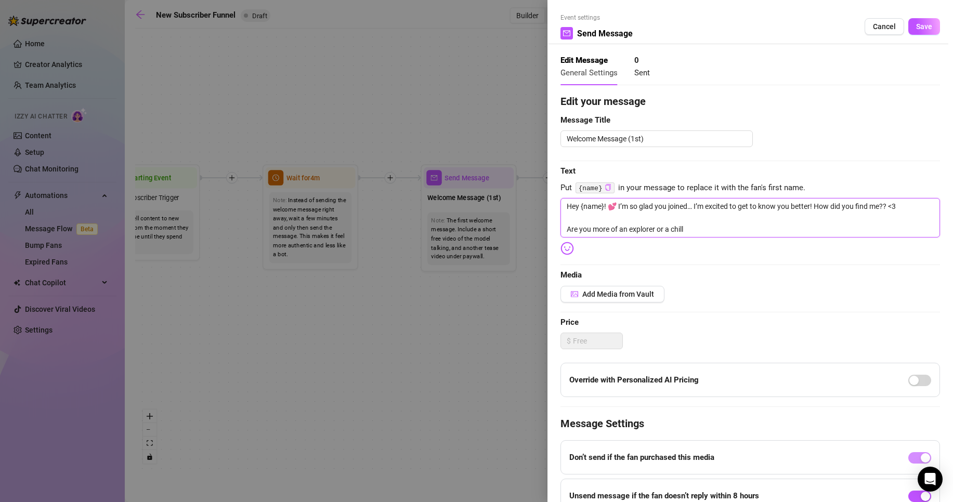
type textarea "Hey {name}! 💕 I’m so glad you joined… I’m excited to get to know you better! Ho…"
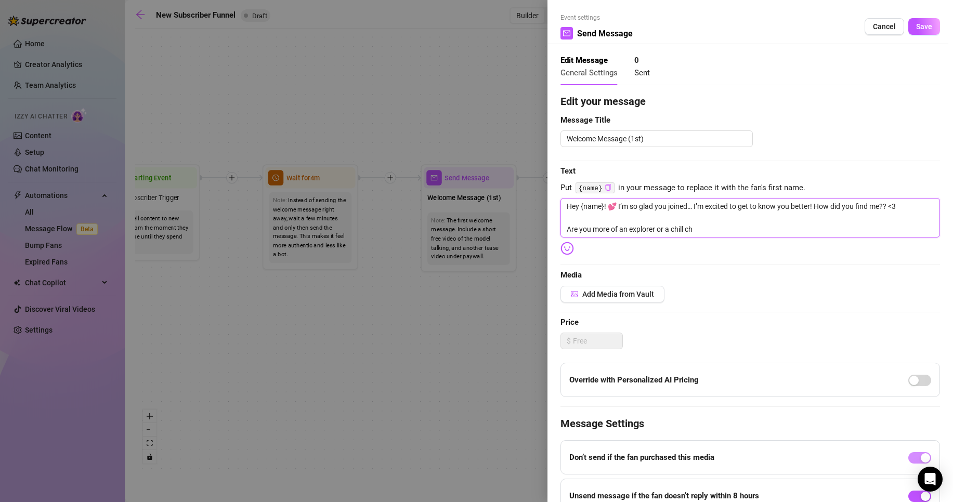
type textarea "Hey {name}! 💕 I’m so glad you joined… I’m excited to get to know you better! Ho…"
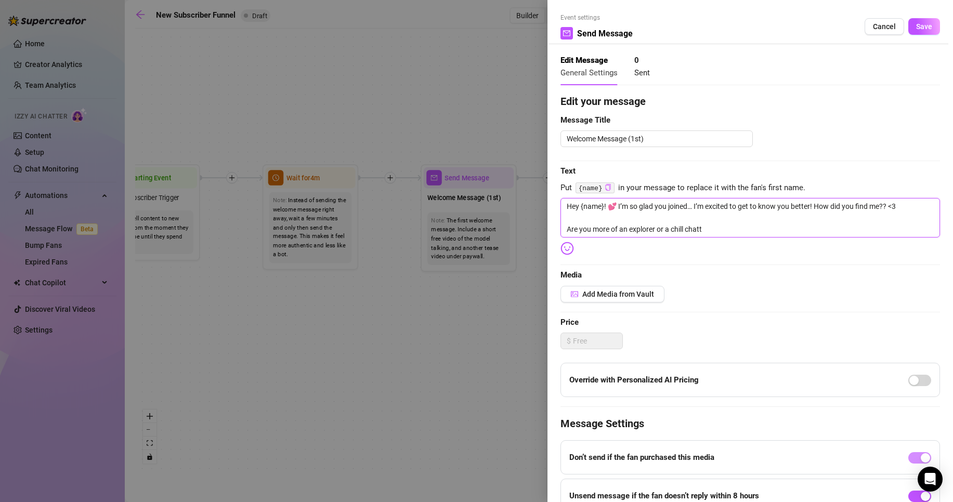
type textarea "Hey {name}! 💕 I’m so glad you joined… I’m excited to get to know you better! Ho…"
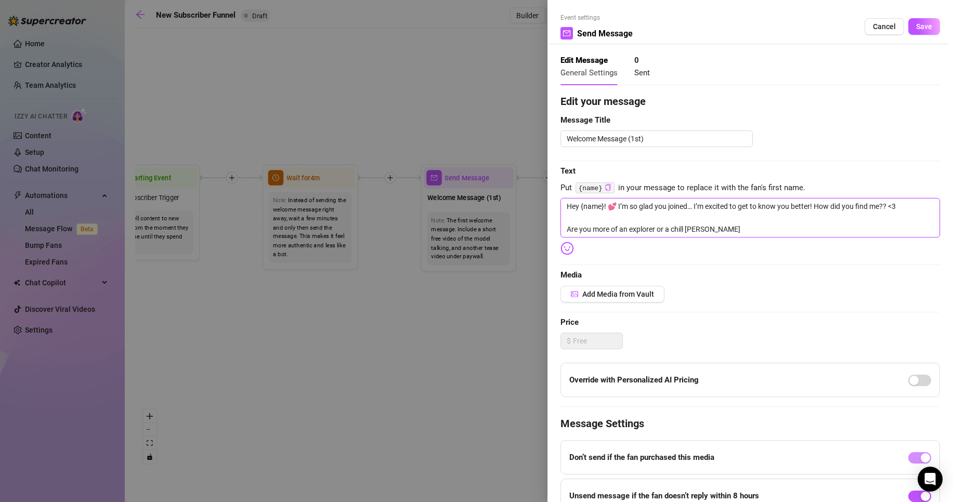
type textarea "Hey {name}! 💕 I’m so glad you joined… I’m excited to get to know you better! Ho…"
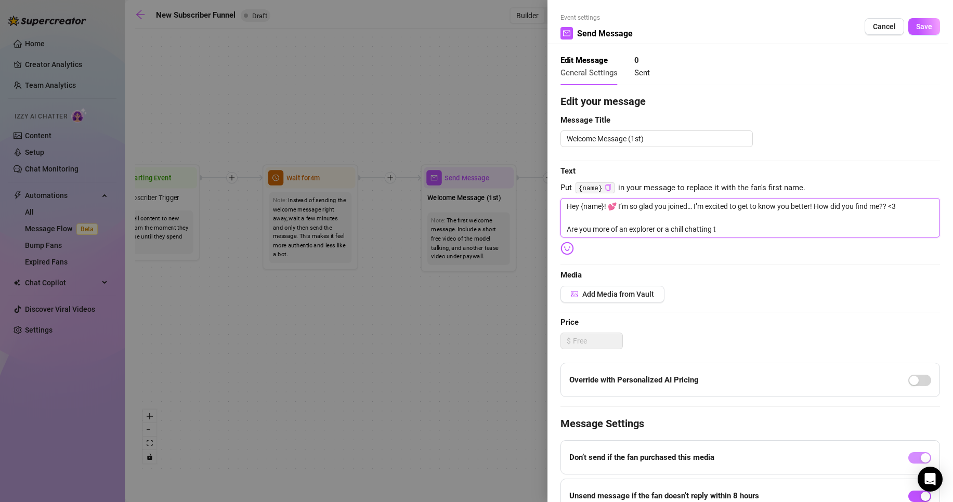
type textarea "Hey {name}! 💕 I’m so glad you joined… I’m excited to get to know you better! Ho…"
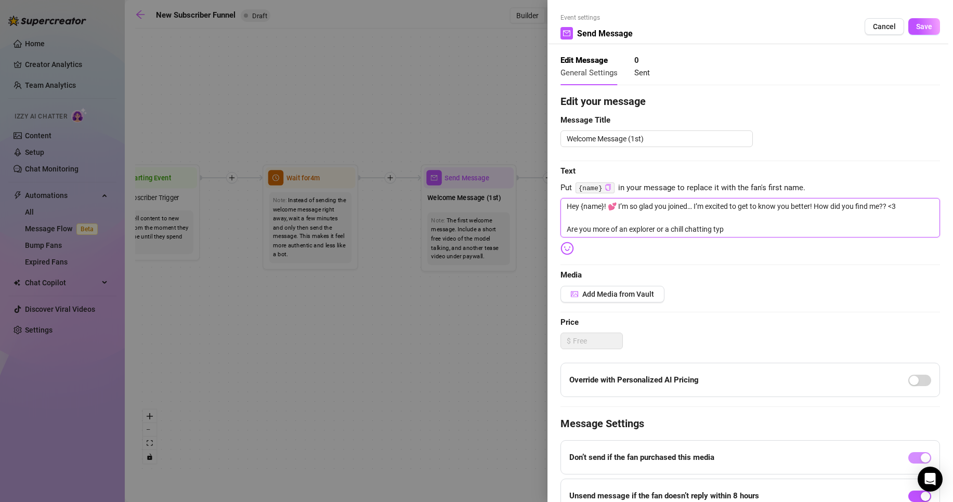
type textarea "Hey {name}! 💕 I’m so glad you joined… I’m excited to get to know you better! Ho…"
click at [921, 27] on span "Save" at bounding box center [924, 26] width 16 height 8
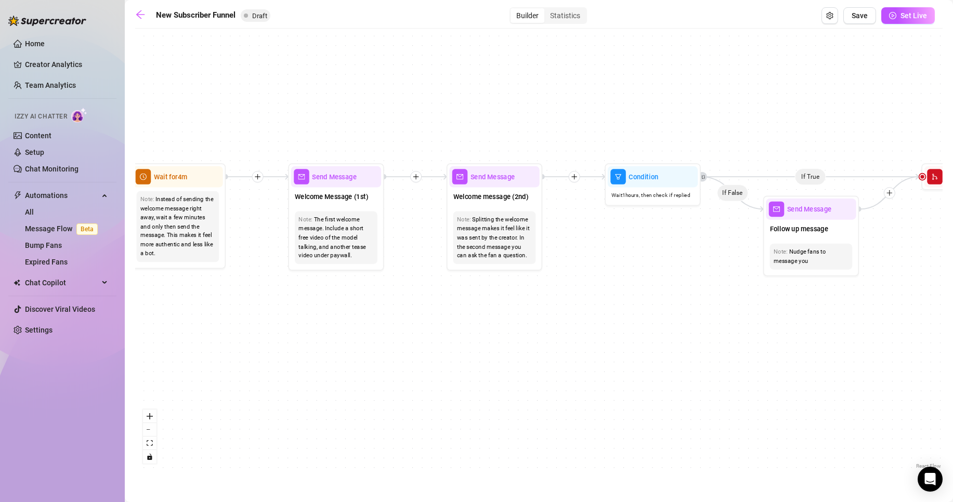
drag, startPoint x: 623, startPoint y: 387, endPoint x: 579, endPoint y: 375, distance: 45.8
click at [579, 375] on div "If True If True If True If False If False If False If True If False Merge Merge…" at bounding box center [539, 253] width 808 height 438
click at [530, 253] on div "Splitting the welcome message makes it feel like it was sent by the creator. In…" at bounding box center [495, 238] width 75 height 45
click at [517, 195] on span "Welcome message (2nd)" at bounding box center [491, 197] width 75 height 10
click at [479, 193] on span "Welcome message (2nd)" at bounding box center [491, 197] width 75 height 10
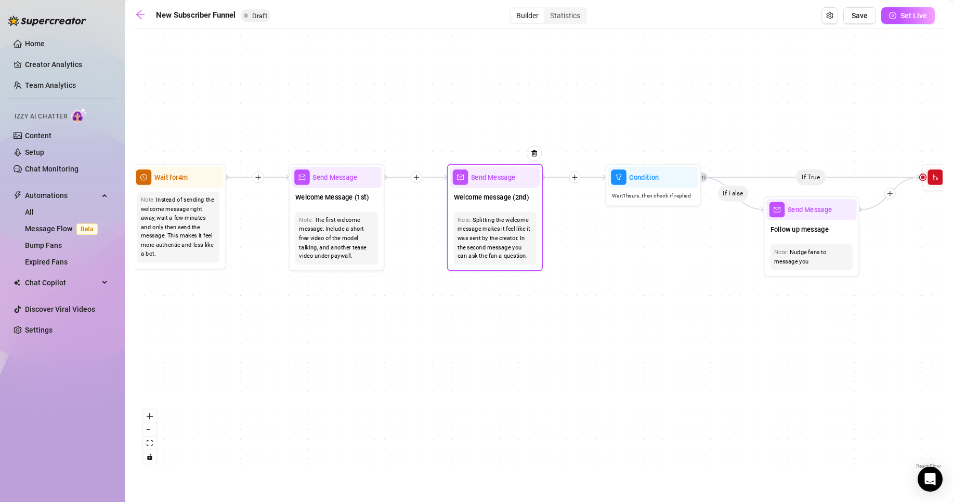
click at [480, 175] on span "Send Message" at bounding box center [493, 177] width 45 height 10
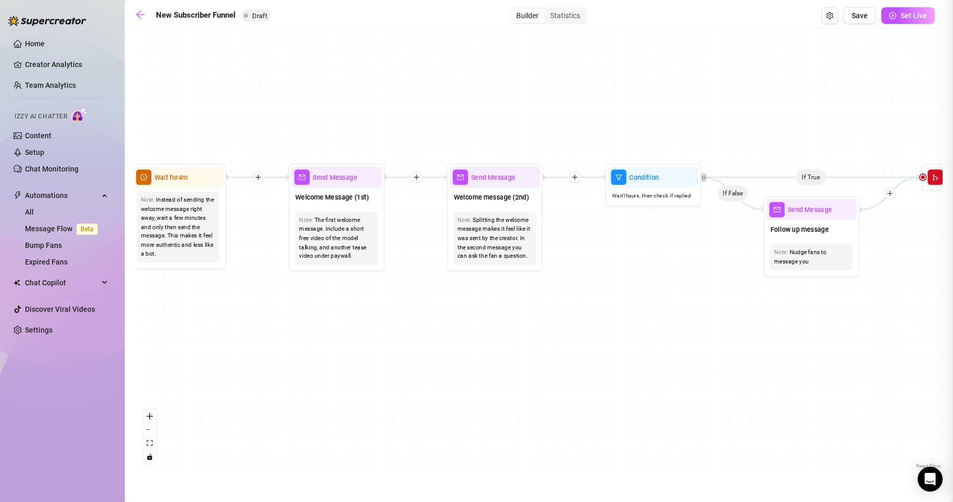
type textarea "Second part of the welcome message"
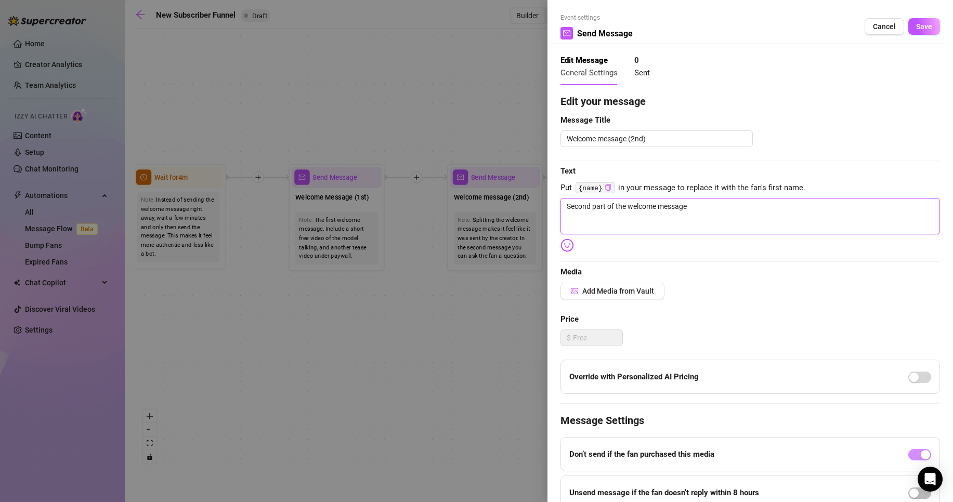
click at [730, 225] on textarea "Second part of the welcome message" at bounding box center [751, 216] width 380 height 36
drag, startPoint x: 605, startPoint y: 196, endPoint x: 401, endPoint y: 157, distance: 208.5
click at [401, 157] on div "Event settings Send Message Cancel Save Edit Message General Settings 0 Sent Ed…" at bounding box center [476, 251] width 953 height 502
paste textarea "How’s your day going? Tell me something fun you did [DATE] 👀"
type textarea "How’s your day going? Tell me something fun you did [DATE] 👀"
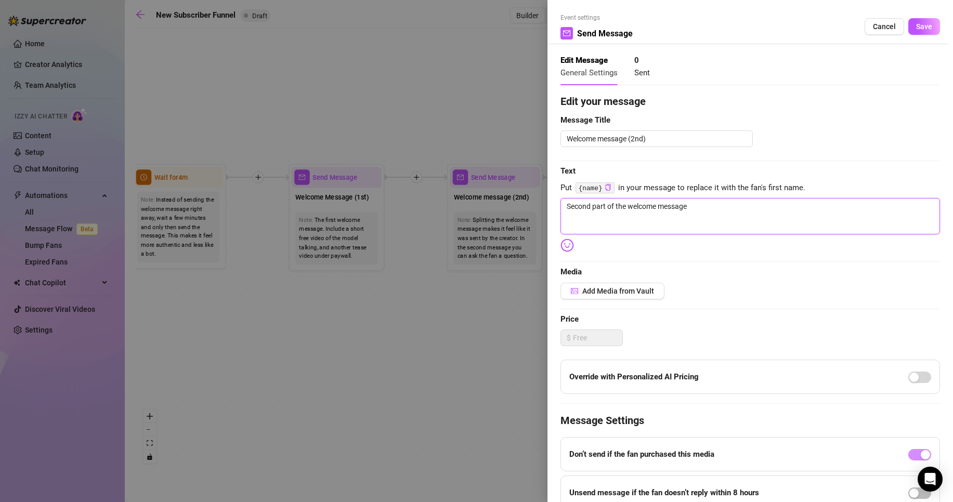
type textarea "How’s your day going? Tell me something fun you did [DATE] 👀"
type textarea "How’s your day going? Tell me something fun you did [DATE] 👀 x"
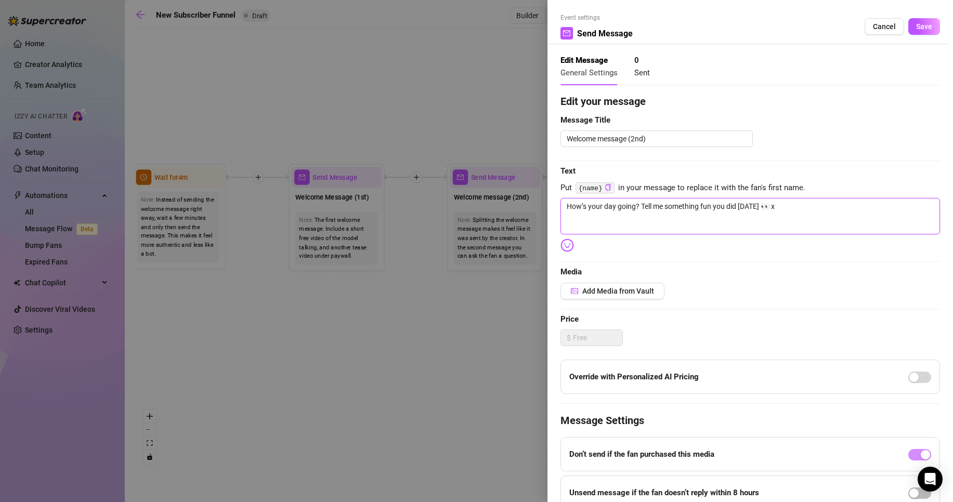
type textarea "How’s your day going? Tell me something fun you did [DATE] 👀 xx"
drag, startPoint x: 916, startPoint y: 26, endPoint x: 889, endPoint y: 53, distance: 37.5
click at [919, 29] on span "Save" at bounding box center [924, 26] width 16 height 8
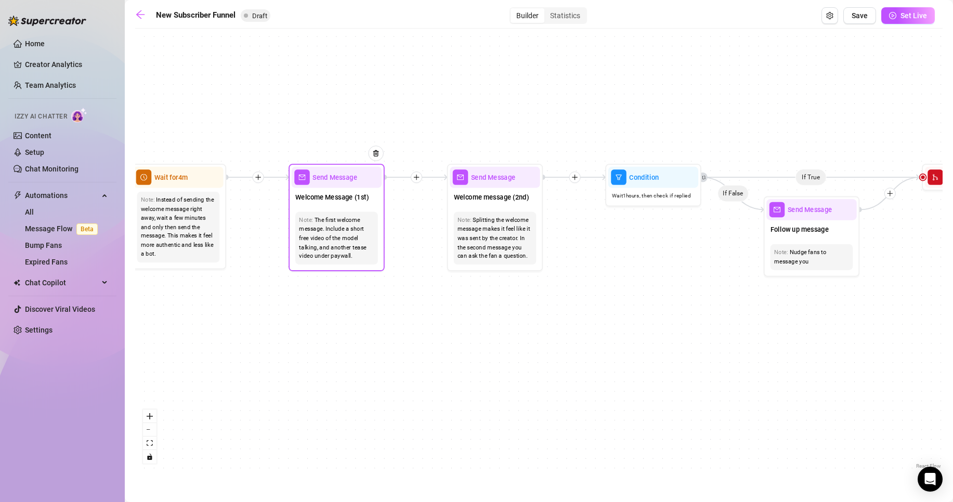
click at [364, 253] on div "The first welcome message. Include a short free video of the model talking, and…" at bounding box center [336, 238] width 75 height 45
click at [361, 250] on div "The first welcome message. Include a short free video of the model talking, and…" at bounding box center [336, 238] width 75 height 45
click at [350, 202] on span "Welcome Message (1st)" at bounding box center [331, 197] width 73 height 10
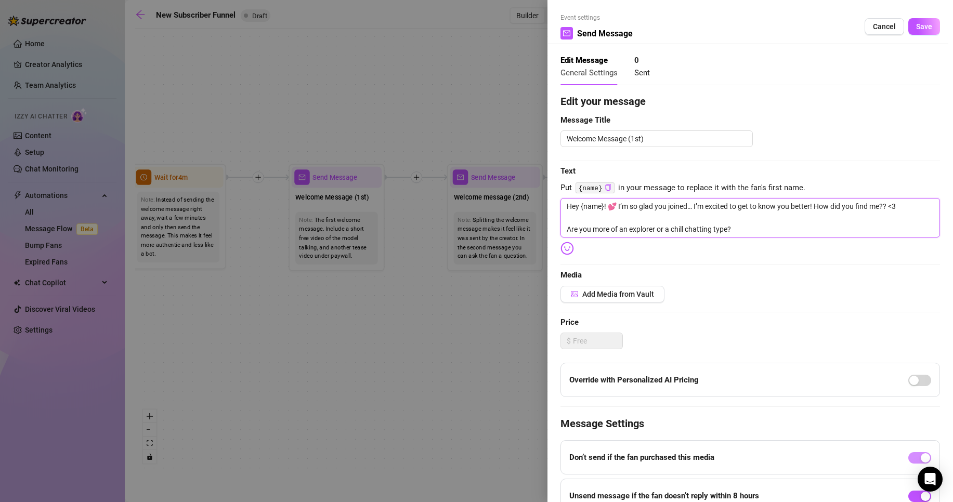
click at [769, 230] on textarea "Hey {name}! 💕 I’m so glad you joined… I’m excited to get to know you better! Ho…" at bounding box center [751, 218] width 380 height 40
drag, startPoint x: 928, startPoint y: 23, endPoint x: 926, endPoint y: 28, distance: 5.6
click at [927, 23] on button "Save" at bounding box center [925, 26] width 32 height 17
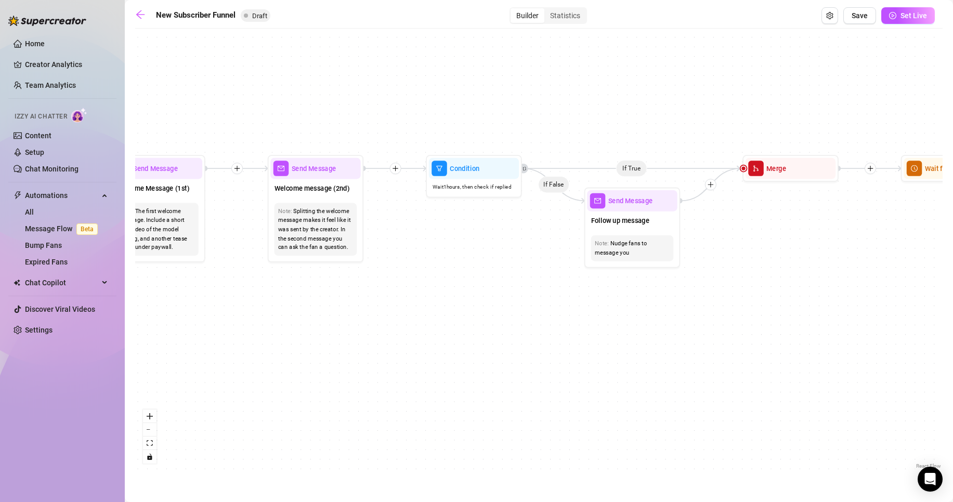
drag, startPoint x: 692, startPoint y: 322, endPoint x: 538, endPoint y: 314, distance: 154.2
click at [540, 317] on div "If True If True If True If False If False If False If True If False Merge Merge…" at bounding box center [539, 253] width 808 height 438
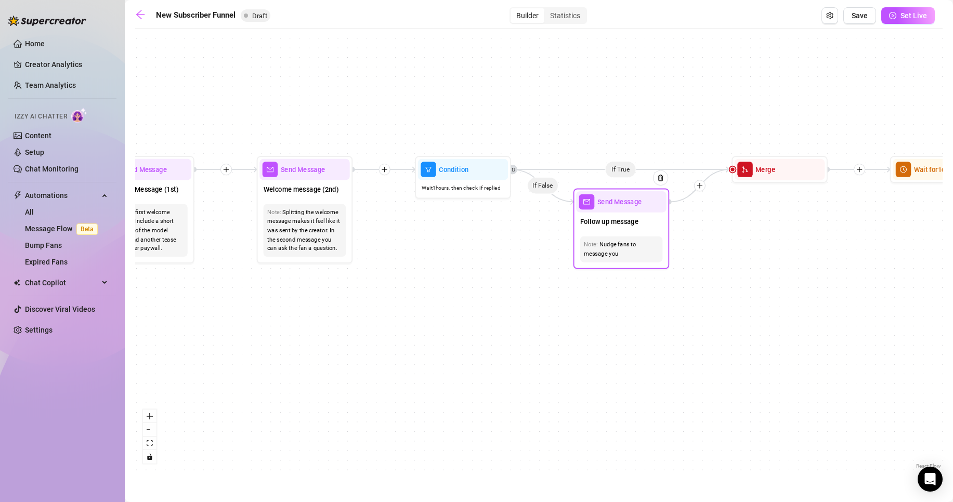
click at [605, 248] on div "Nudge fans to message you" at bounding box center [621, 249] width 75 height 18
click at [618, 213] on div "Follow up message" at bounding box center [621, 223] width 90 height 20
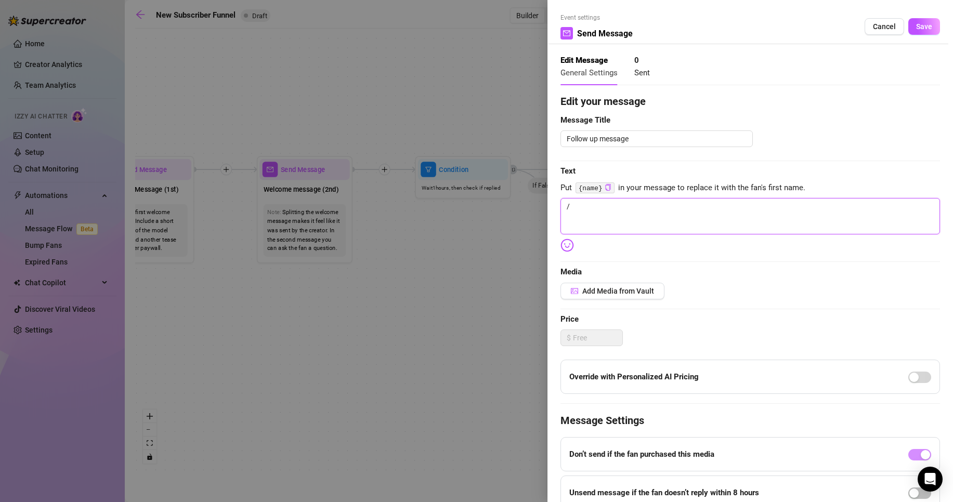
drag, startPoint x: 600, startPoint y: 222, endPoint x: 517, endPoint y: 208, distance: 84.4
click at [517, 208] on div "Event settings Send Message Cancel Save Edit Message General Settings 0 Sent Ed…" at bounding box center [476, 251] width 953 height 502
drag, startPoint x: 924, startPoint y: 29, endPoint x: 777, endPoint y: 142, distance: 186.2
click at [924, 30] on button "Save" at bounding box center [925, 26] width 32 height 17
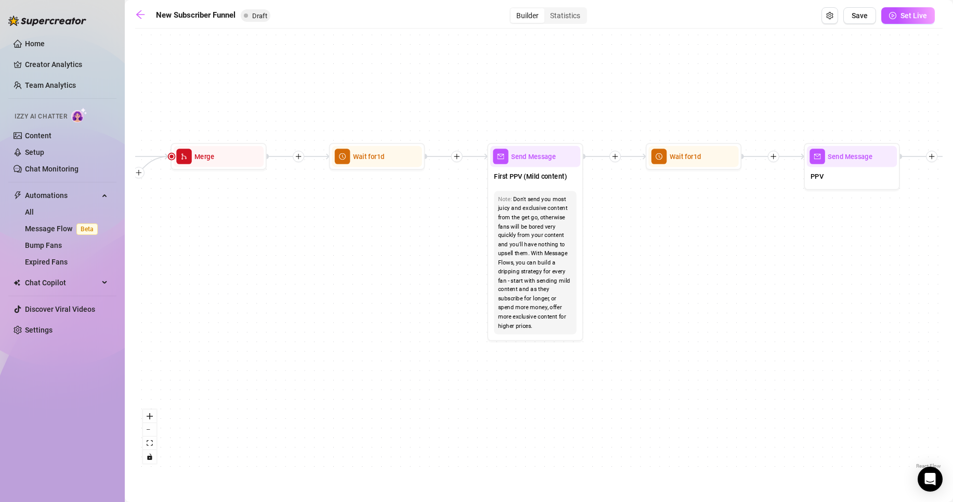
drag, startPoint x: 769, startPoint y: 395, endPoint x: 210, endPoint y: 384, distance: 559.3
click at [211, 384] on div "If True If True If True If False If False If False If True If False Merge Merge…" at bounding box center [539, 253] width 808 height 438
click at [507, 217] on div "Don't send you most juicy and exclusive content from the get go, otherwise fans…" at bounding box center [535, 264] width 75 height 136
click at [517, 175] on span "First PPV (Mild content)" at bounding box center [530, 177] width 73 height 10
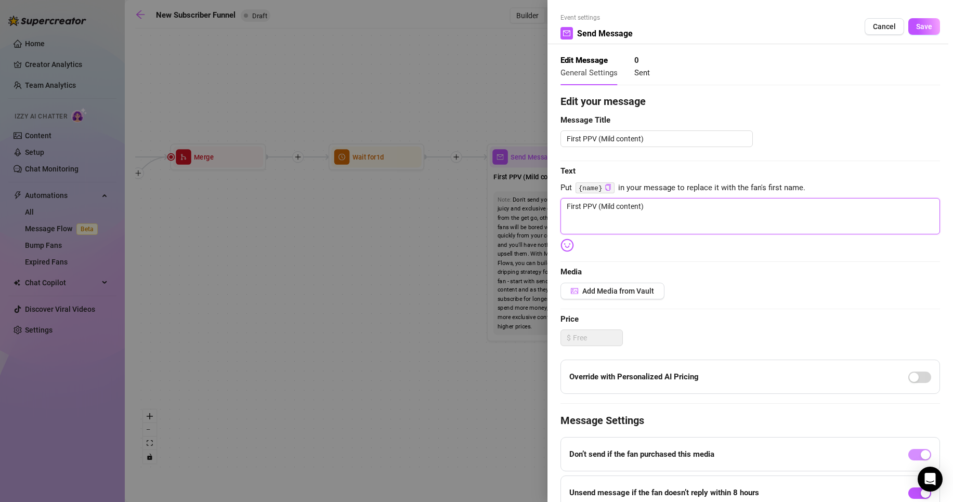
drag, startPoint x: 677, startPoint y: 211, endPoint x: 568, endPoint y: 183, distance: 112.8
click at [520, 188] on div "Event settings Send Message Cancel Save Edit Message General Settings 0 Sent Ed…" at bounding box center [476, 251] width 953 height 502
click at [598, 182] on div "Edit your message Message Title First PPV (Mild content) Text Put {name} in you…" at bounding box center [751, 329] width 380 height 471
click at [751, 286] on div "Edit your message Message Title First PPV (Mild content) Text Put {name} in you…" at bounding box center [751, 329] width 380 height 471
click at [616, 283] on button "Add Media from Vault" at bounding box center [613, 291] width 104 height 17
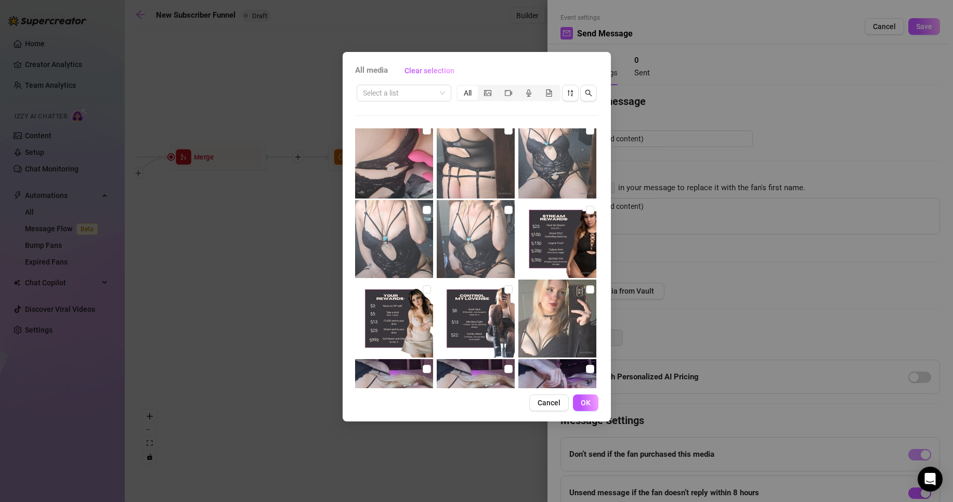
scroll to position [548, 0]
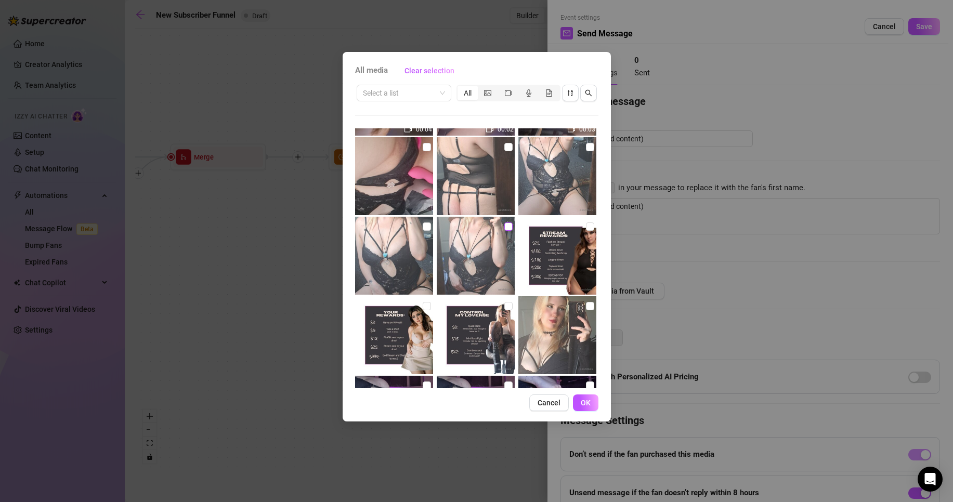
click at [505, 228] on input "checkbox" at bounding box center [509, 227] width 8 height 8
click at [423, 227] on input "checkbox" at bounding box center [427, 227] width 8 height 8
drag, startPoint x: 584, startPoint y: 141, endPoint x: 566, endPoint y: 149, distance: 19.1
click at [586, 145] on label at bounding box center [590, 146] width 8 height 11
drag, startPoint x: 586, startPoint y: 148, endPoint x: 506, endPoint y: 144, distance: 80.2
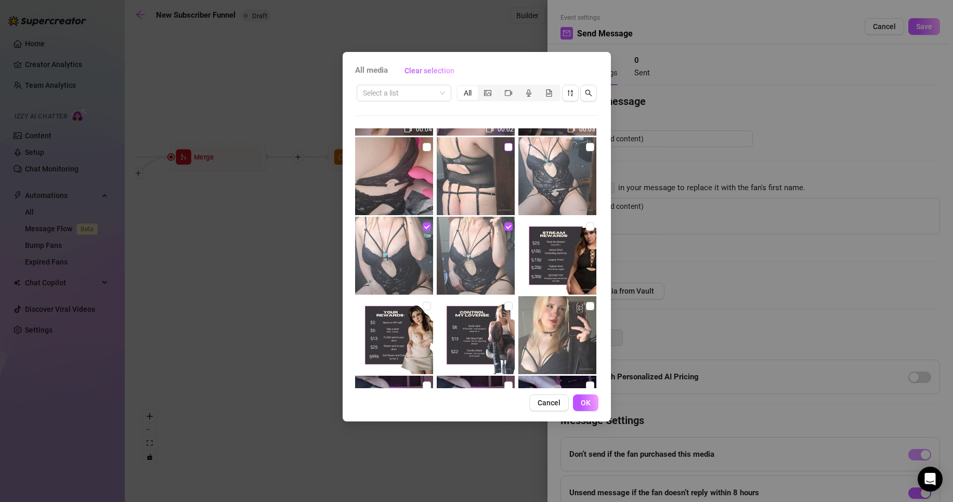
click at [586, 148] on input "checkbox" at bounding box center [590, 147] width 8 height 8
drag, startPoint x: 503, startPoint y: 147, endPoint x: 435, endPoint y: 144, distance: 68.2
click at [505, 147] on input "checkbox" at bounding box center [509, 147] width 8 height 8
click at [423, 145] on input "checkbox" at bounding box center [427, 147] width 8 height 8
click at [595, 396] on button "OK" at bounding box center [585, 403] width 25 height 17
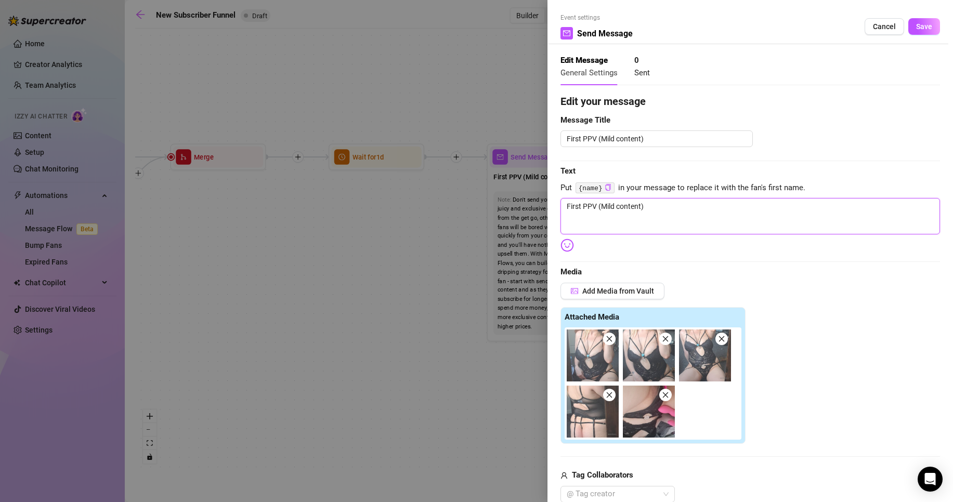
drag, startPoint x: 672, startPoint y: 221, endPoint x: 525, endPoint y: 211, distance: 146.5
click at [525, 211] on div "Event settings Send Message Cancel Save Edit Message General Settings 0 Sent Ed…" at bounding box center [476, 251] width 953 height 502
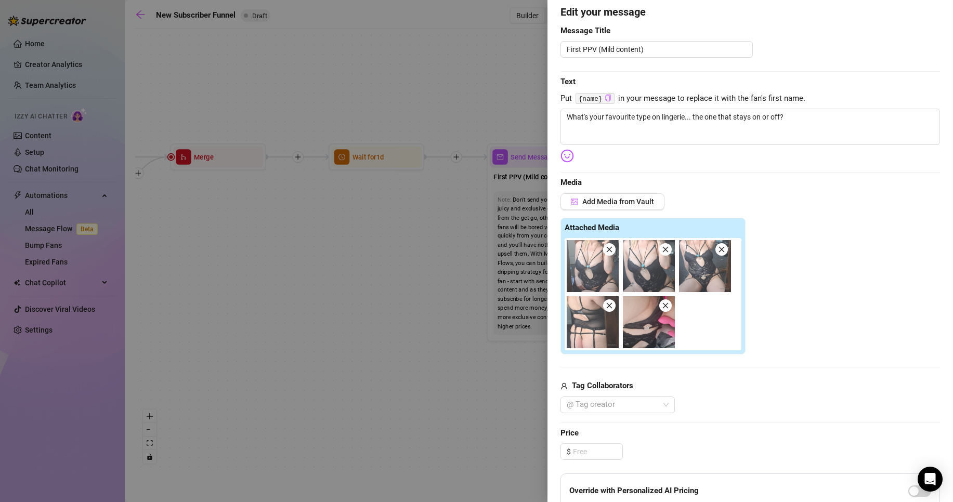
scroll to position [0, 0]
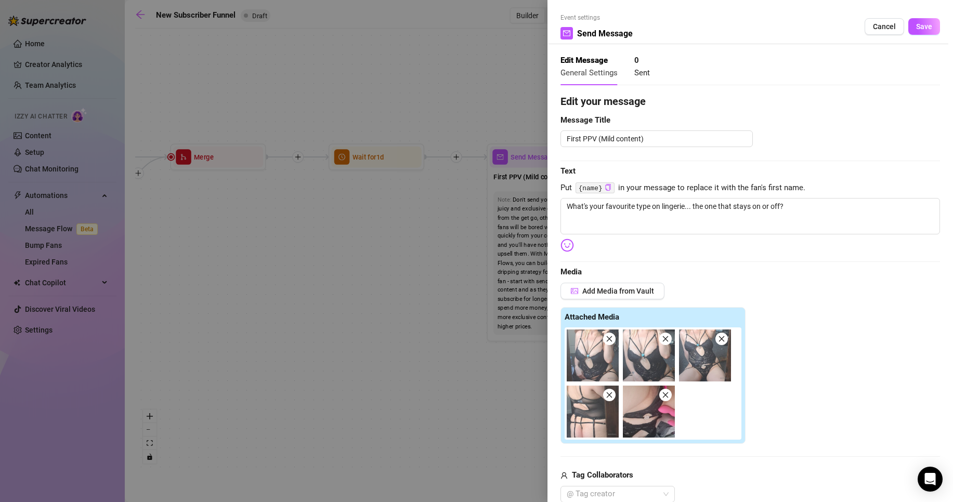
click at [921, 31] on button "Save" at bounding box center [925, 26] width 32 height 17
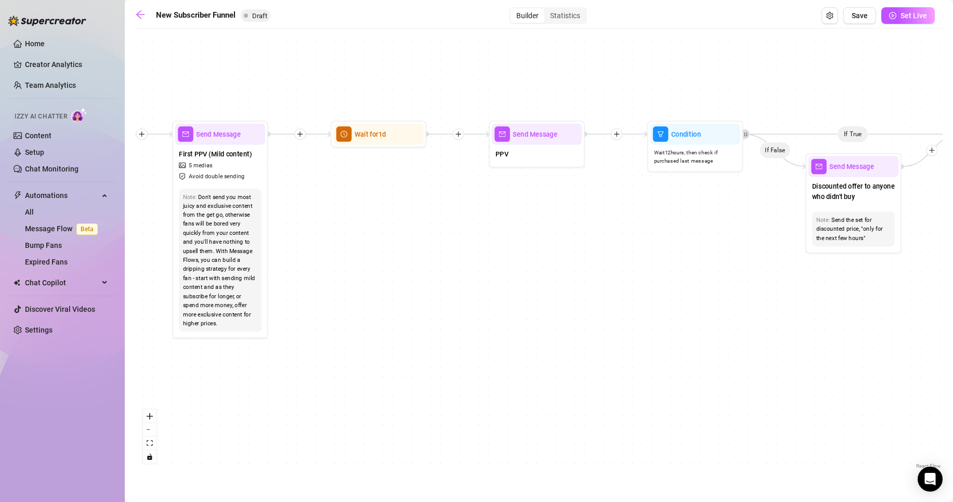
drag, startPoint x: 686, startPoint y: 243, endPoint x: 371, endPoint y: 221, distance: 315.5
click at [371, 221] on div "If True If True If True If False If False If False If True If False Merge Merge…" at bounding box center [539, 253] width 808 height 438
click at [556, 111] on img at bounding box center [560, 111] width 8 height 8
click at [560, 110] on img at bounding box center [560, 111] width 8 height 8
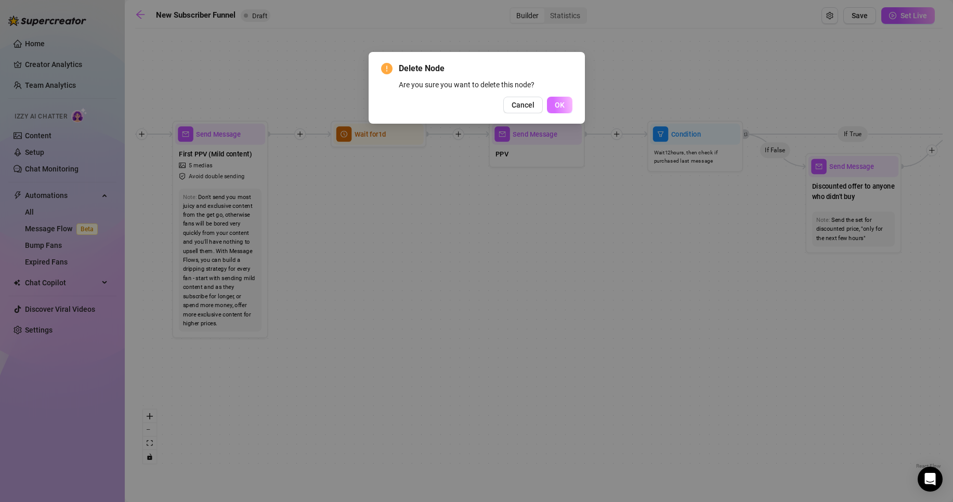
click at [558, 112] on button "OK" at bounding box center [559, 105] width 25 height 17
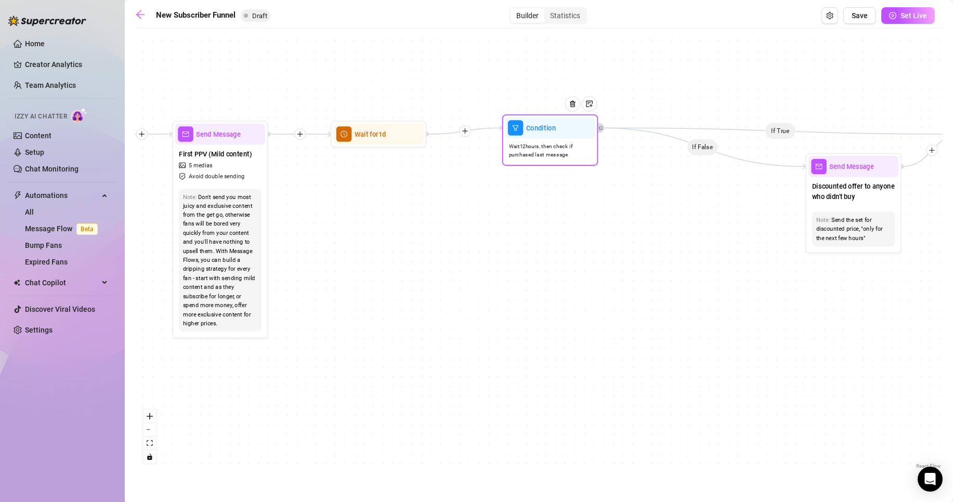
drag, startPoint x: 704, startPoint y: 138, endPoint x: 558, endPoint y: 132, distance: 145.8
click at [558, 132] on div at bounding box center [577, 111] width 42 height 49
click at [577, 107] on div at bounding box center [573, 104] width 16 height 16
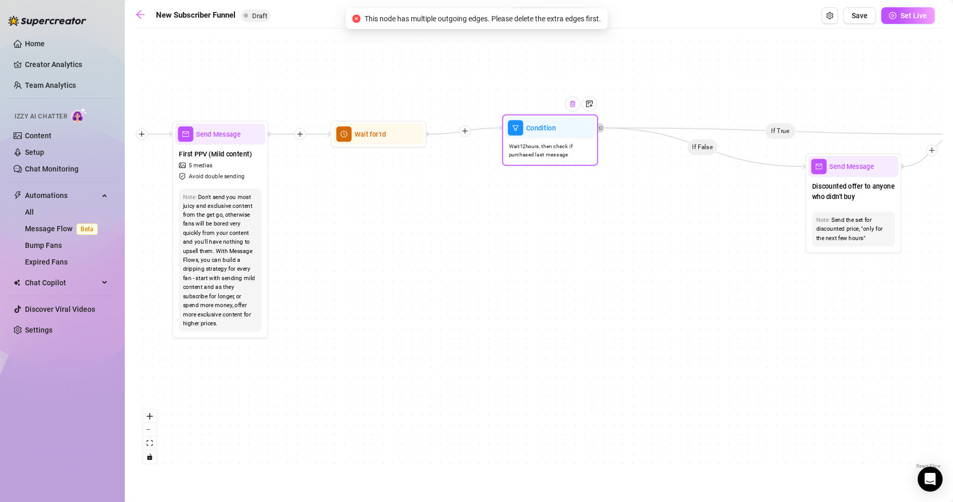
click at [566, 106] on div at bounding box center [573, 104] width 16 height 16
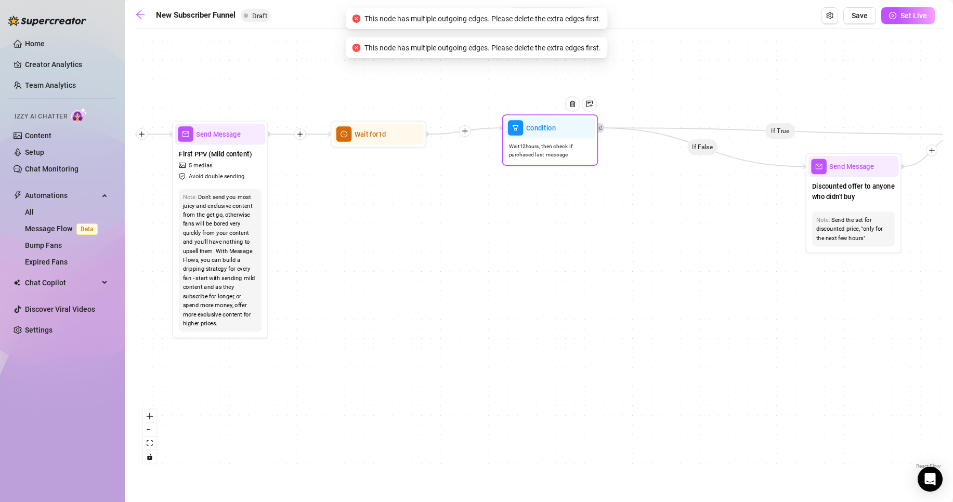
click at [569, 133] on div at bounding box center [577, 111] width 42 height 49
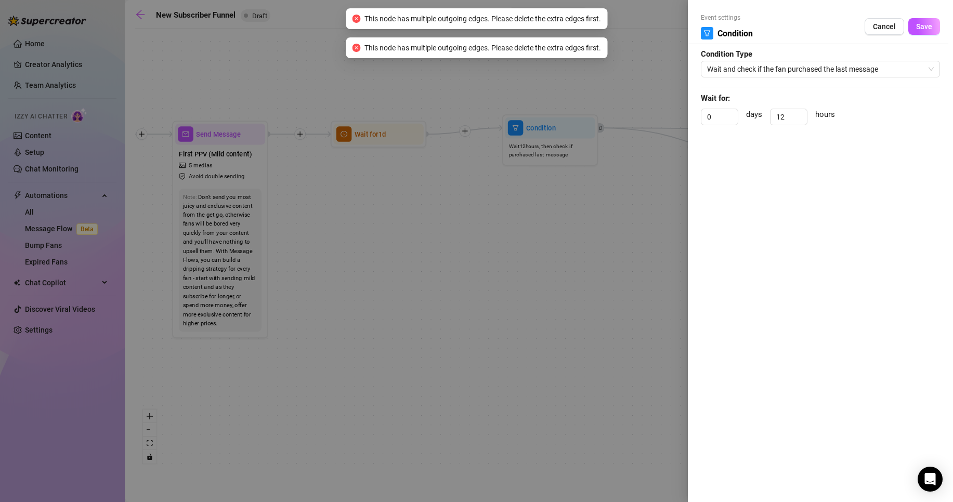
drag, startPoint x: 569, startPoint y: 133, endPoint x: 572, endPoint y: 144, distance: 11.5
click at [572, 144] on div at bounding box center [476, 251] width 953 height 502
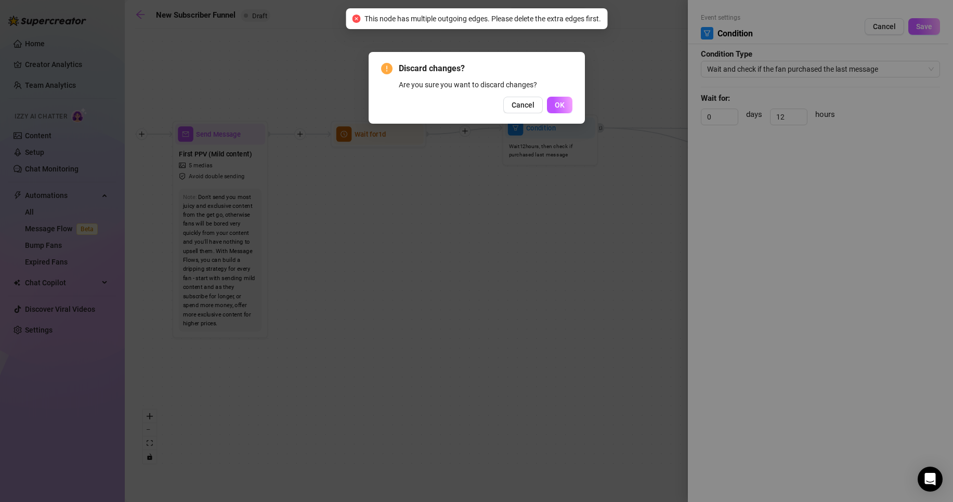
drag, startPoint x: 561, startPoint y: 176, endPoint x: 558, endPoint y: 188, distance: 12.4
click at [559, 183] on div "Discard changes? Are you sure you want to discard changes? Cancel OK" at bounding box center [476, 251] width 953 height 502
click at [551, 106] on button "OK" at bounding box center [559, 105] width 25 height 17
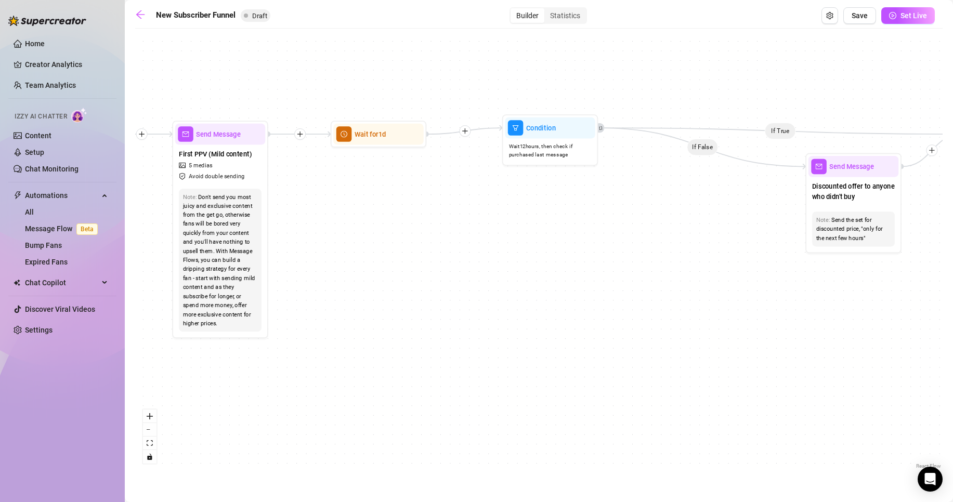
drag, startPoint x: 645, startPoint y: 273, endPoint x: 391, endPoint y: 237, distance: 256.9
click at [412, 239] on div "If True If True If True If False If False If False If True If False Merge Merge…" at bounding box center [539, 253] width 808 height 438
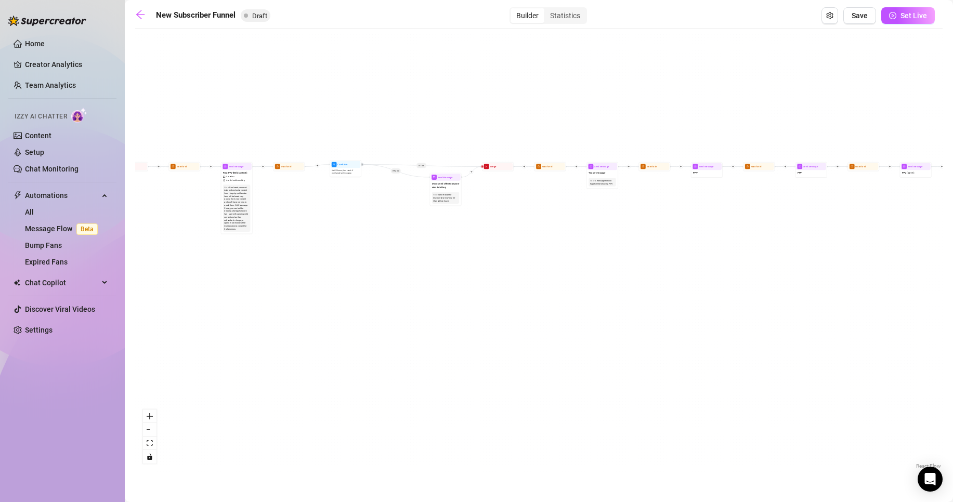
drag, startPoint x: 346, startPoint y: 166, endPoint x: 333, endPoint y: 263, distance: 97.5
click at [333, 263] on div "If True If True If True If False If False If False If True If False Merge Merge…" at bounding box center [539, 253] width 808 height 438
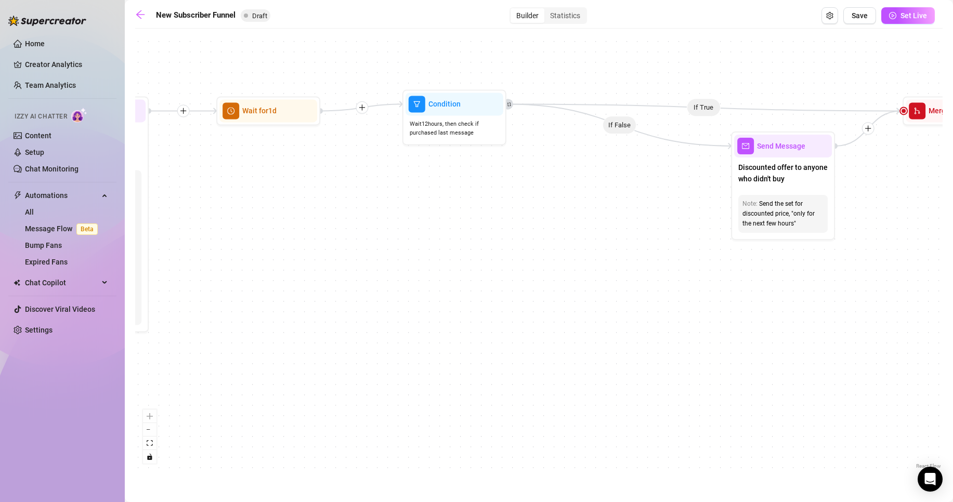
drag, startPoint x: 335, startPoint y: 169, endPoint x: 501, endPoint y: 195, distance: 168.5
click at [501, 195] on div "If True If True If True If False If False If False If True If False Merge Merge…" at bounding box center [539, 253] width 808 height 438
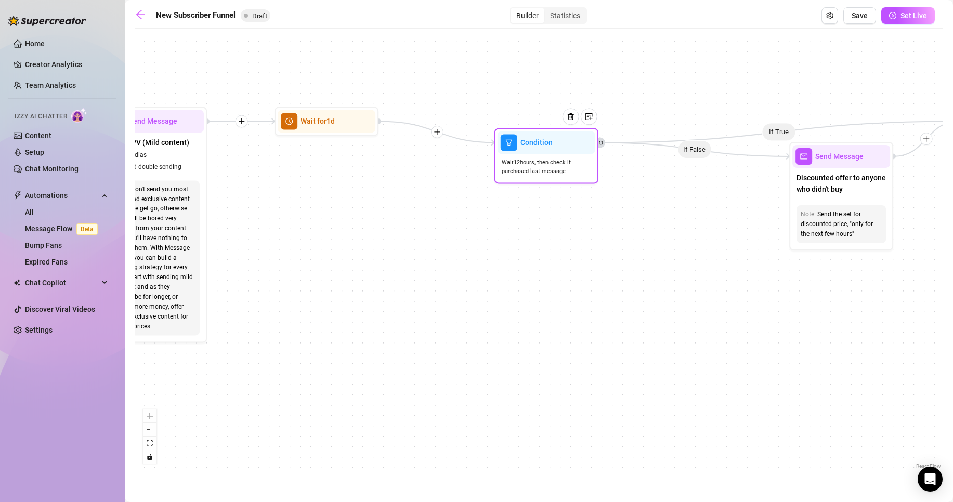
drag, startPoint x: 509, startPoint y: 146, endPoint x: 547, endPoint y: 175, distance: 48.3
click at [547, 175] on span "Wait 12 hours, then check if purchased last message" at bounding box center [546, 167] width 89 height 18
click at [445, 135] on icon "Edge from 61c49bee-53bf-49cd-ade8-f87f0179aadb to a5604c61-77e5-4760-8b31-44d26…" at bounding box center [438, 131] width 119 height 21
click at [588, 169] on span "Wait 12 hours, then check if purchased last message" at bounding box center [548, 167] width 89 height 18
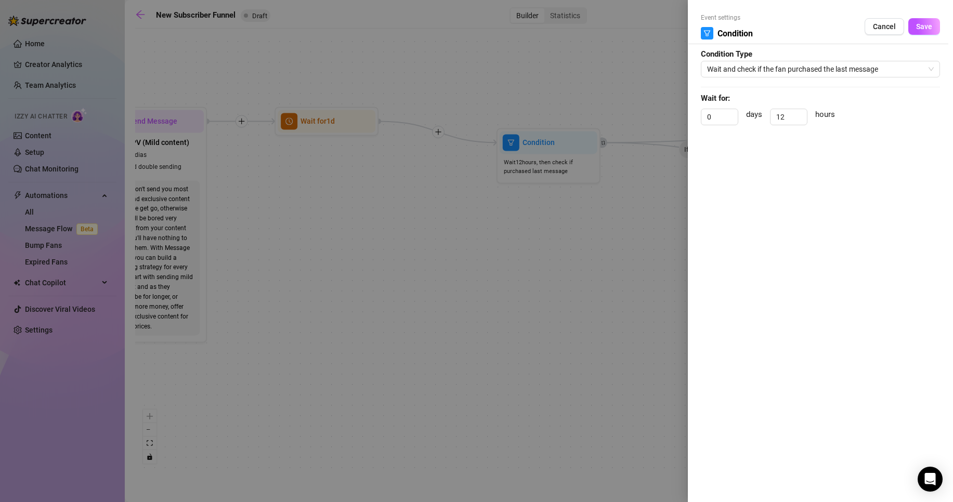
drag, startPoint x: 930, startPoint y: 30, endPoint x: 930, endPoint y: 38, distance: 7.8
click at [930, 32] on button "Save" at bounding box center [925, 26] width 32 height 17
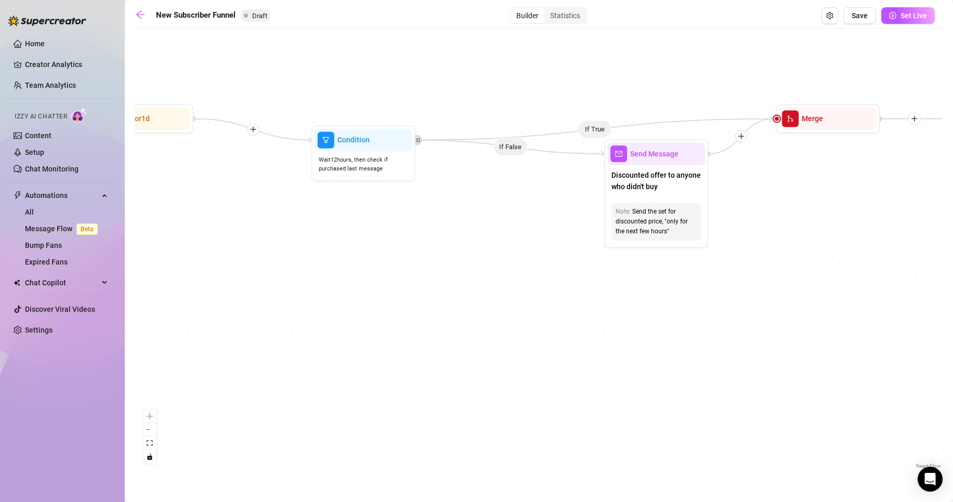
drag, startPoint x: 707, startPoint y: 220, endPoint x: 552, endPoint y: 231, distance: 155.4
click at [517, 222] on div "If True If True If True If False If False If False If True If False Merge Merge…" at bounding box center [539, 253] width 808 height 438
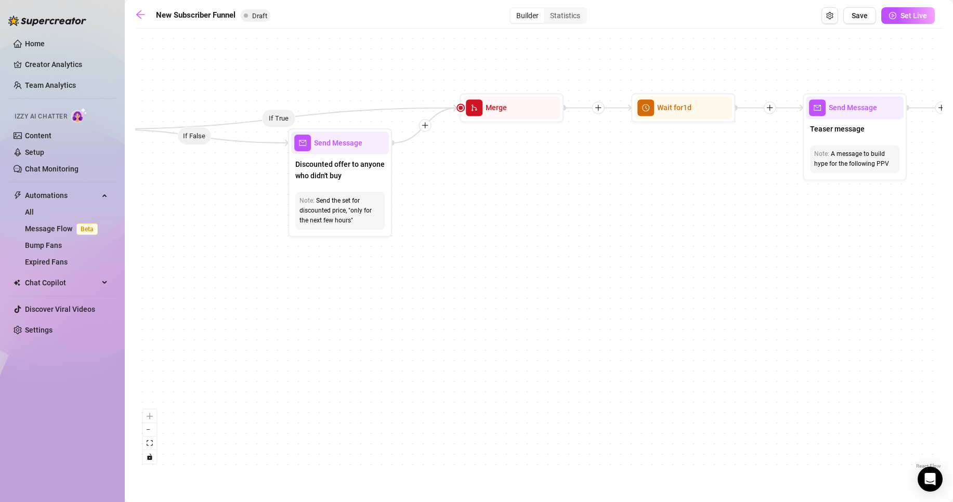
drag, startPoint x: 814, startPoint y: 227, endPoint x: 467, endPoint y: 224, distance: 346.9
click at [468, 224] on div "If True If True If True If False If False If False If True If False Merge Merge…" at bounding box center [539, 253] width 808 height 438
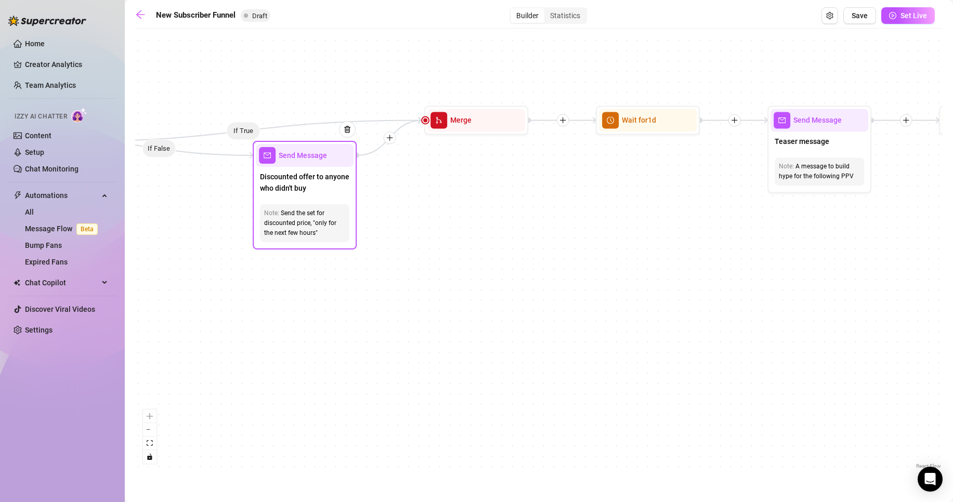
click at [281, 195] on div "Discounted offer to anyone who didn't buy" at bounding box center [305, 183] width 98 height 33
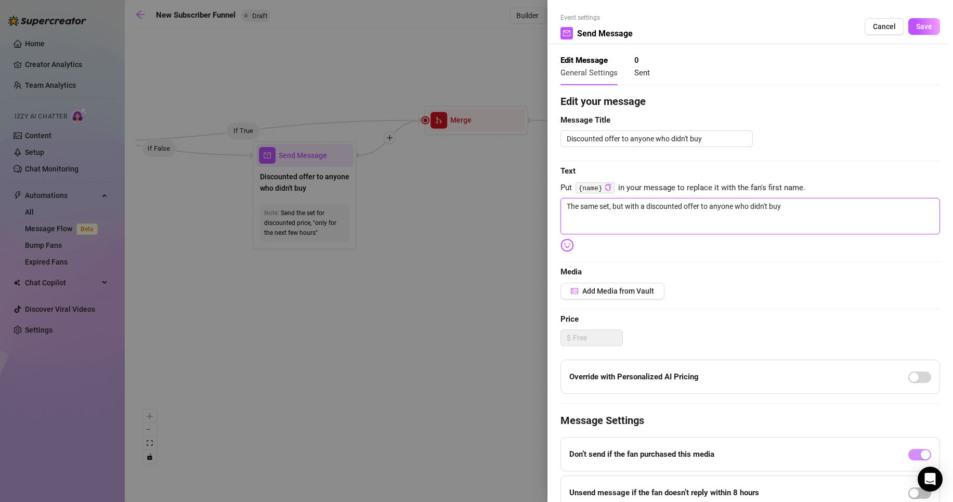
drag, startPoint x: 813, startPoint y: 216, endPoint x: 459, endPoint y: 196, distance: 354.3
click at [463, 197] on div "Event settings Send Message Cancel Save Edit Message General Settings 0 Sent Ed…" at bounding box center [476, 251] width 953 height 502
click at [228, 340] on div at bounding box center [476, 251] width 953 height 502
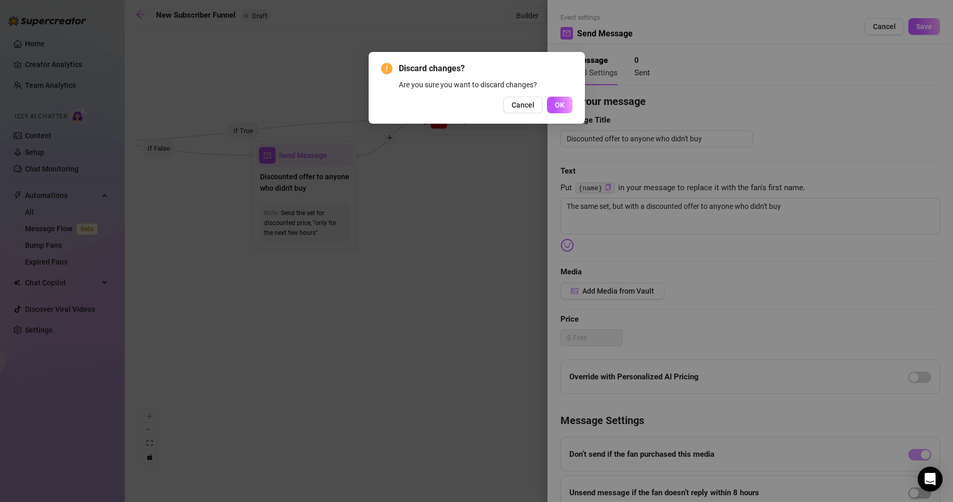
click at [287, 312] on div "Discard changes? Are you sure you want to discard changes? Cancel OK" at bounding box center [476, 251] width 953 height 502
drag, startPoint x: 540, startPoint y: 103, endPoint x: 550, endPoint y: 110, distance: 12.3
click at [549, 109] on div "Cancel OK" at bounding box center [476, 105] width 191 height 17
drag, startPoint x: 554, startPoint y: 109, endPoint x: 556, endPoint y: 118, distance: 9.1
click at [554, 110] on button "OK" at bounding box center [559, 105] width 25 height 17
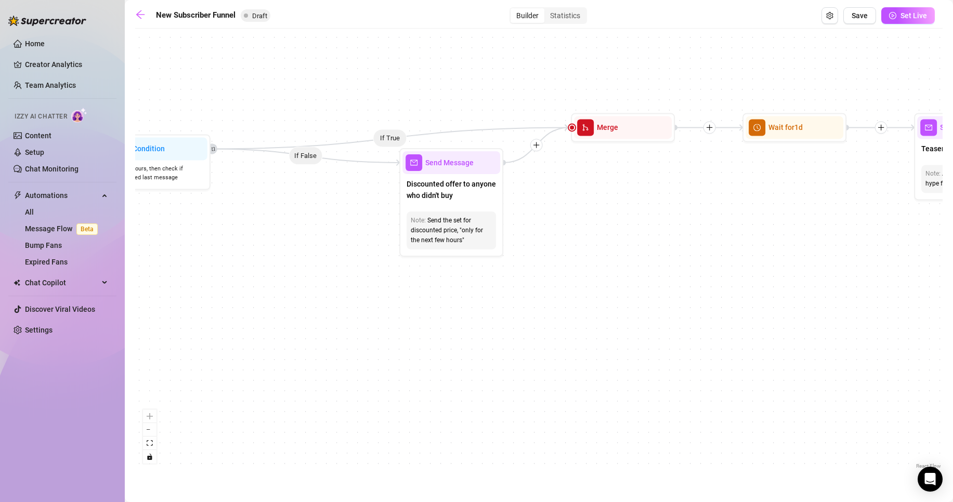
drag, startPoint x: 240, startPoint y: 298, endPoint x: 561, endPoint y: 320, distance: 322.2
click at [559, 319] on div "If True If True If True If False If False If False If True If False Merge Merge…" at bounding box center [539, 253] width 808 height 438
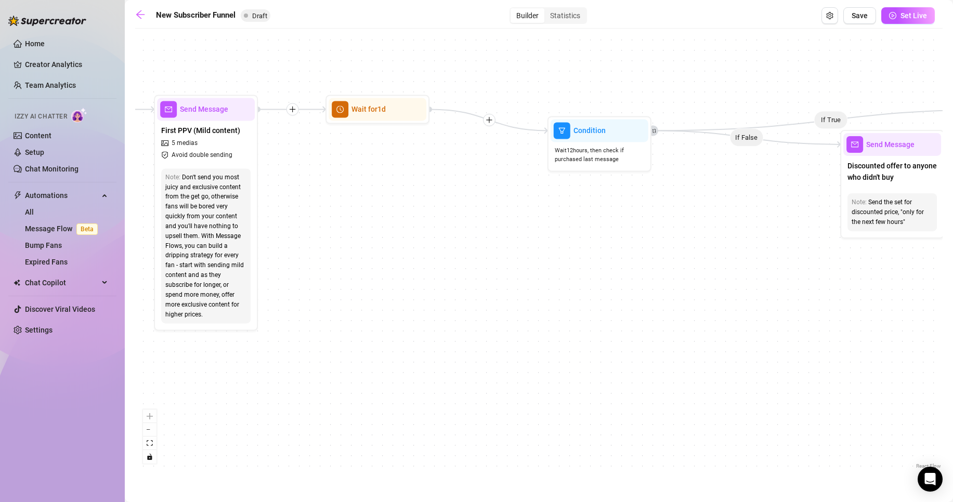
drag, startPoint x: 363, startPoint y: 285, endPoint x: 632, endPoint y: 263, distance: 270.3
click at [626, 259] on div "If True If True If True If False If False If False If True If False Merge Merge…" at bounding box center [539, 253] width 808 height 438
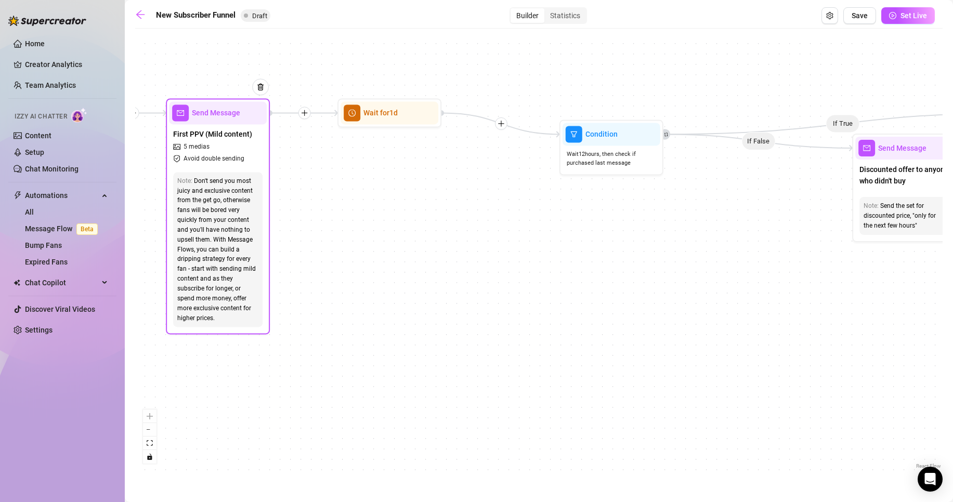
click at [199, 227] on div "Don't send you most juicy and exclusive content from the get go, otherwise fans…" at bounding box center [217, 249] width 81 height 147
click at [228, 130] on span "First PPV (Mild content)" at bounding box center [212, 133] width 79 height 11
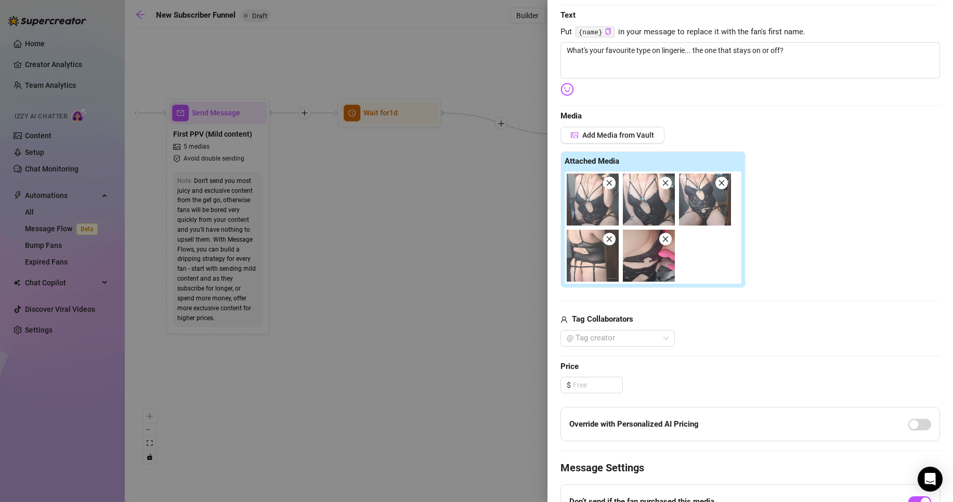
scroll to position [208, 0]
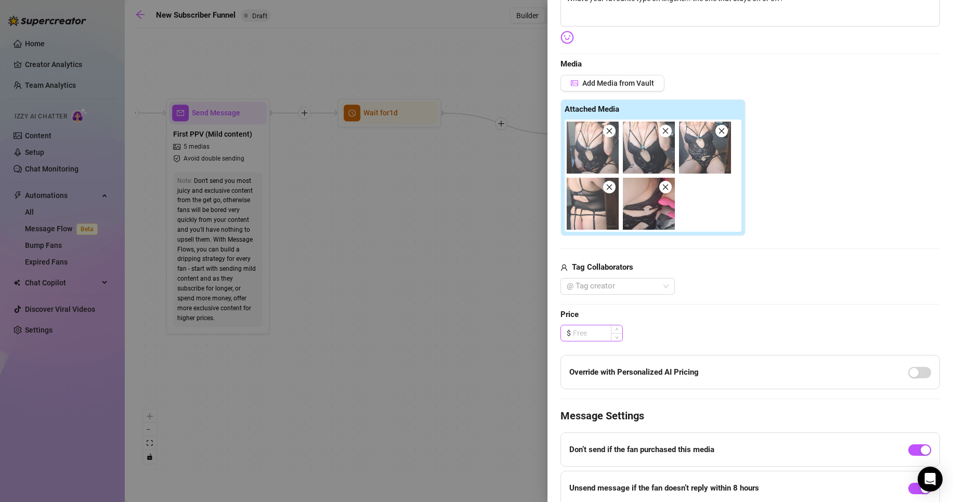
drag, startPoint x: 552, startPoint y: 316, endPoint x: 589, endPoint y: 333, distance: 40.7
click at [574, 328] on div "Event settings Send Message Cancel Save Edit Message General Settings 0 Sent Ed…" at bounding box center [751, 251] width 406 height 502
click at [596, 334] on input at bounding box center [597, 334] width 49 height 16
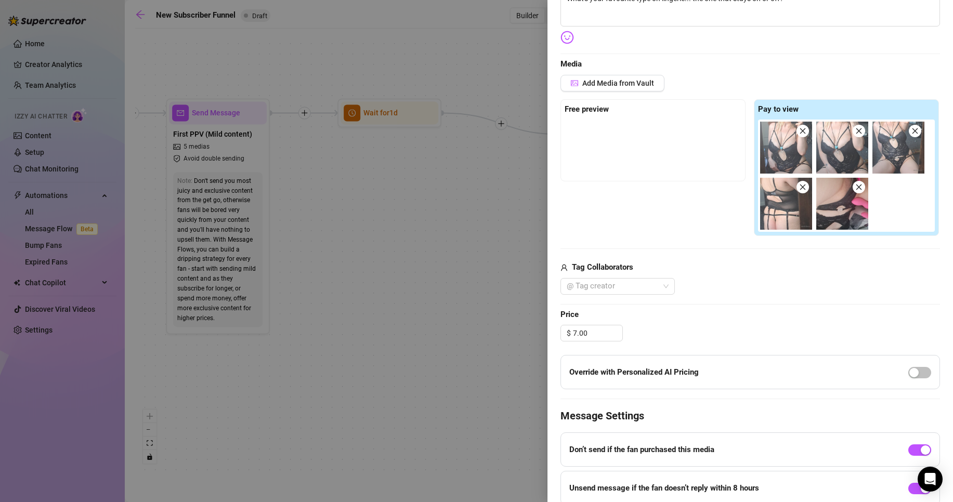
click at [914, 363] on div "Override with Personalized AI Pricing" at bounding box center [751, 372] width 380 height 34
click at [913, 378] on span "button" at bounding box center [920, 372] width 23 height 11
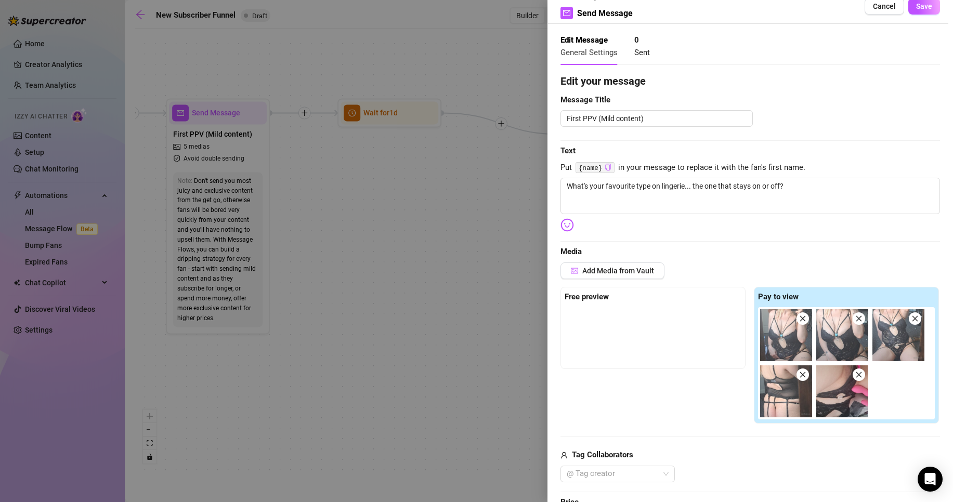
scroll to position [0, 0]
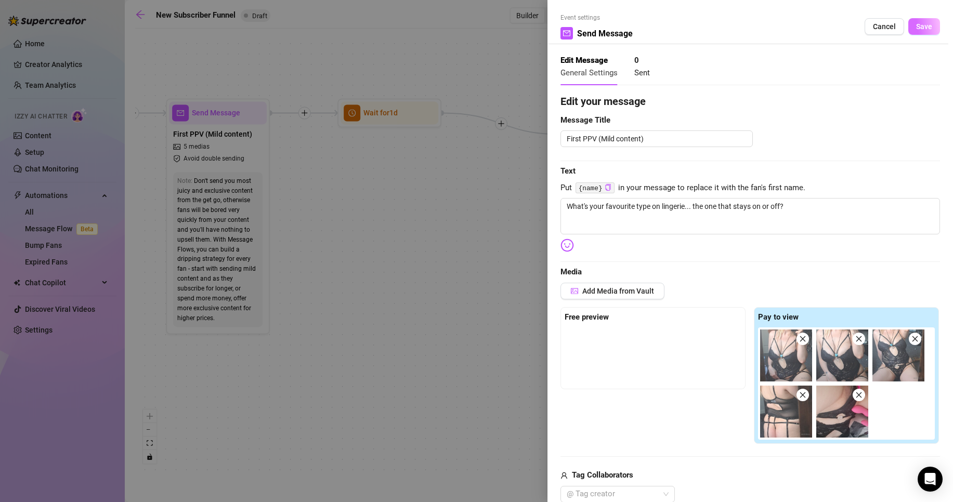
click at [928, 34] on button "Save" at bounding box center [925, 26] width 32 height 17
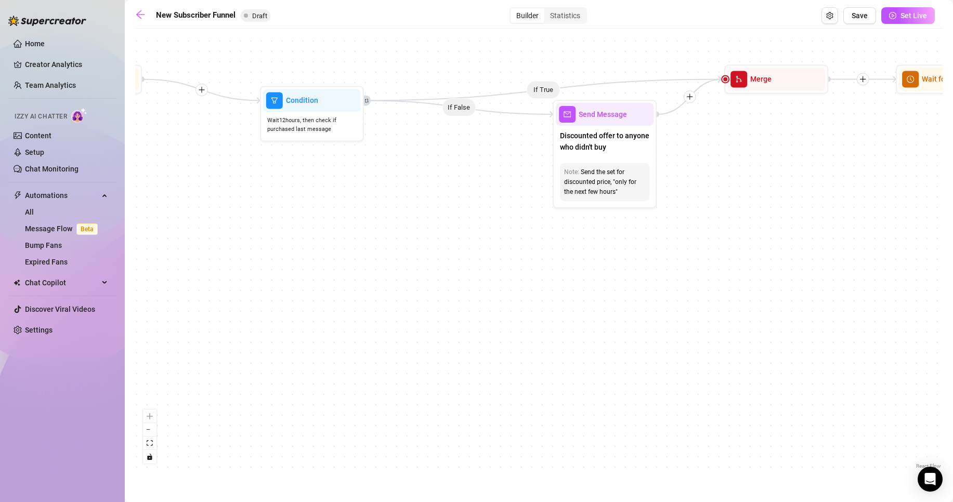
drag, startPoint x: 621, startPoint y: 296, endPoint x: 272, endPoint y: 268, distance: 350.6
click at [274, 267] on div "If True If True If True If False If False If False If True If False Merge Merge…" at bounding box center [539, 253] width 808 height 438
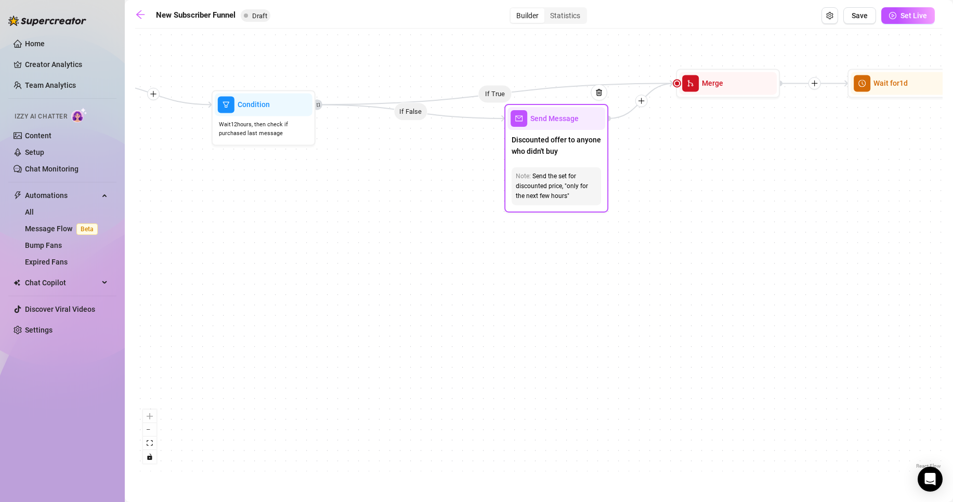
click at [590, 175] on div "Send the set for discounted price, "only for the next few hours"" at bounding box center [556, 187] width 81 height 30
click at [567, 150] on span "Discounted offer to anyone who didn't buy" at bounding box center [556, 145] width 89 height 23
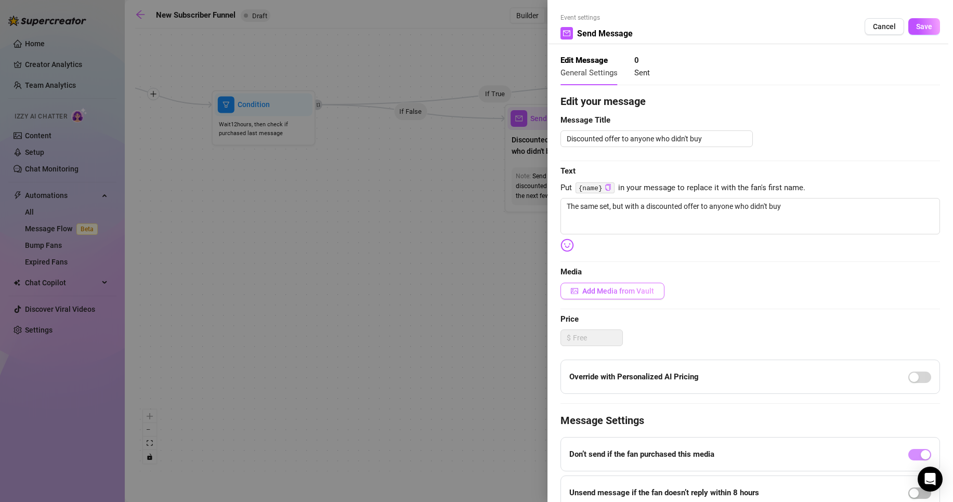
click at [616, 289] on span "Add Media from Vault" at bounding box center [619, 291] width 72 height 8
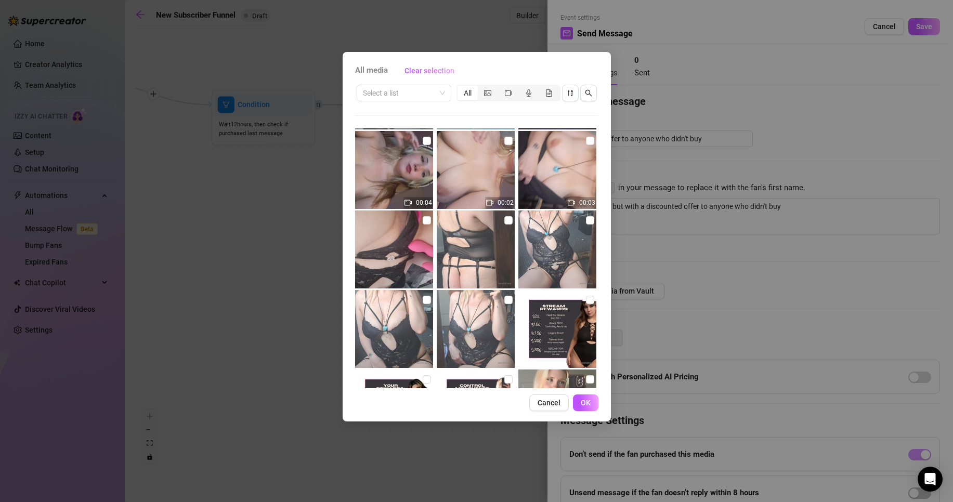
scroll to position [520, 0]
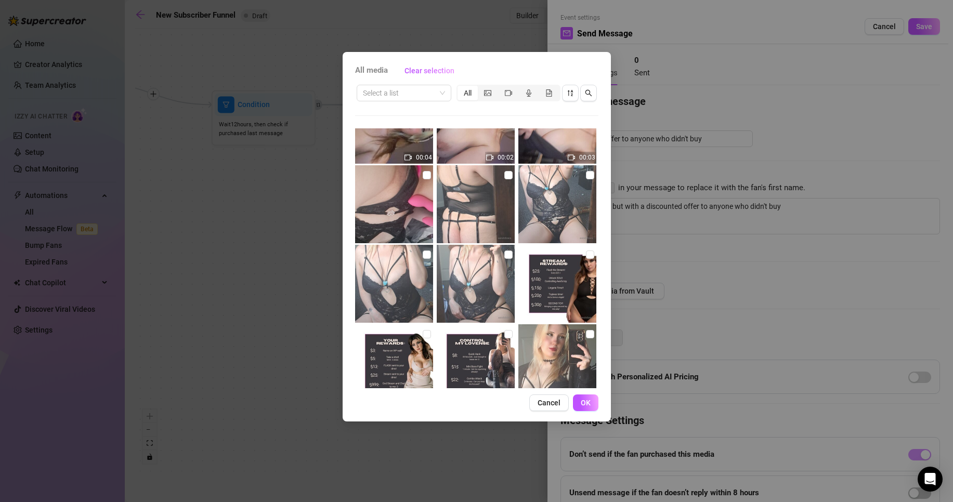
drag, startPoint x: 501, startPoint y: 258, endPoint x: 416, endPoint y: 252, distance: 85.5
click at [505, 259] on label at bounding box center [509, 254] width 8 height 11
click at [505, 259] on input "checkbox" at bounding box center [509, 255] width 8 height 8
click at [428, 253] on input "checkbox" at bounding box center [427, 255] width 8 height 8
click at [586, 173] on input "checkbox" at bounding box center [590, 175] width 8 height 8
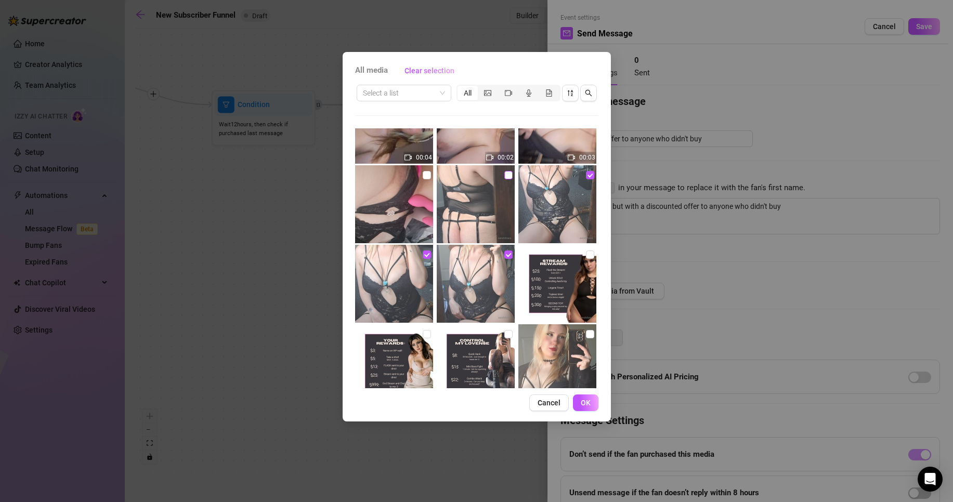
click at [505, 176] on input "checkbox" at bounding box center [509, 175] width 8 height 8
drag, startPoint x: 423, startPoint y: 170, endPoint x: 418, endPoint y: 236, distance: 66.3
click at [423, 170] on label at bounding box center [427, 175] width 8 height 11
click at [423, 171] on input "checkbox" at bounding box center [427, 175] width 8 height 8
click at [584, 409] on button "OK" at bounding box center [585, 403] width 25 height 17
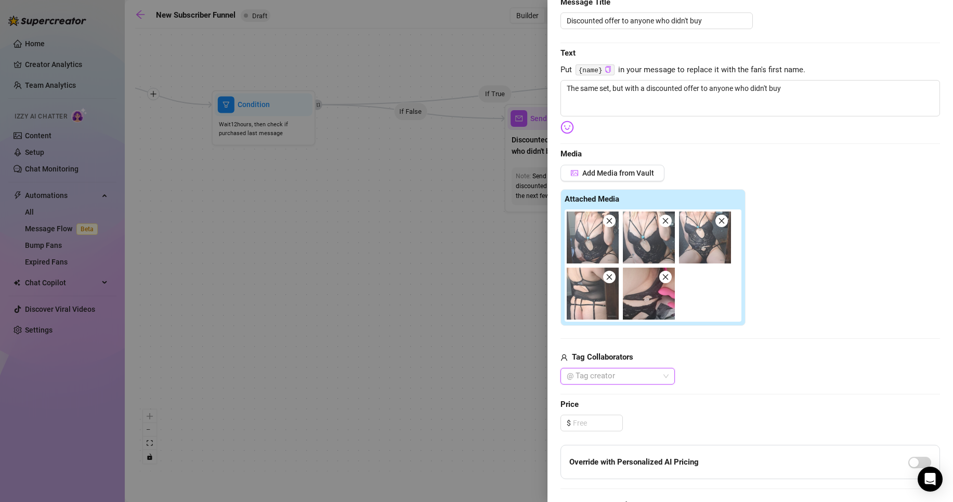
scroll to position [156, 0]
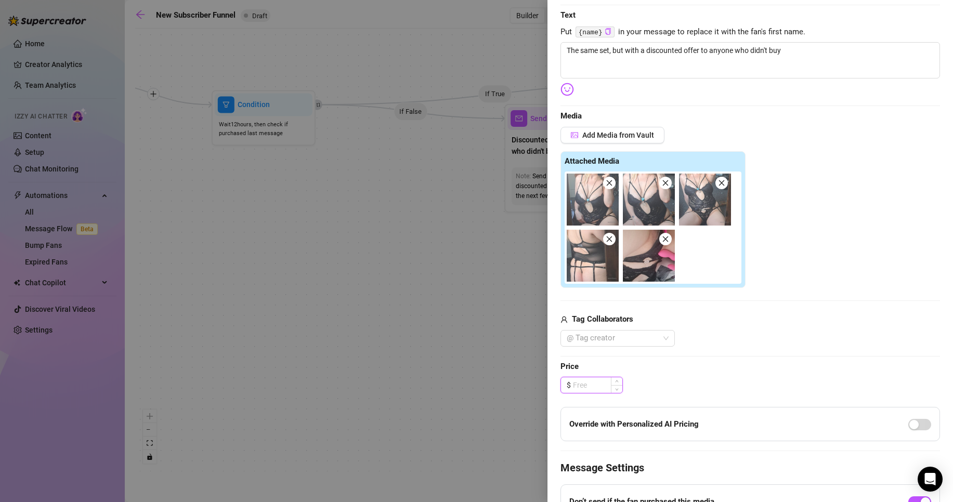
click at [602, 393] on input at bounding box center [597, 386] width 49 height 16
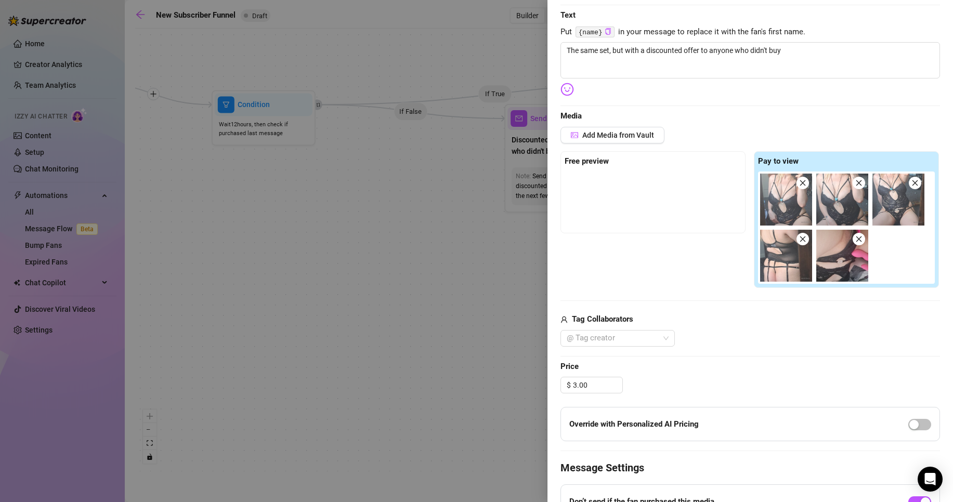
drag, startPoint x: 783, startPoint y: 375, endPoint x: 856, endPoint y: 413, distance: 82.1
click at [784, 376] on div "Edit your message Message Title Discounted offer to anyone who didn't buy Text …" at bounding box center [751, 267] width 380 height 659
click at [913, 432] on div at bounding box center [920, 424] width 23 height 17
click at [911, 428] on span "button" at bounding box center [920, 424] width 23 height 11
click at [834, 389] on div "$ 3.00" at bounding box center [751, 385] width 380 height 17
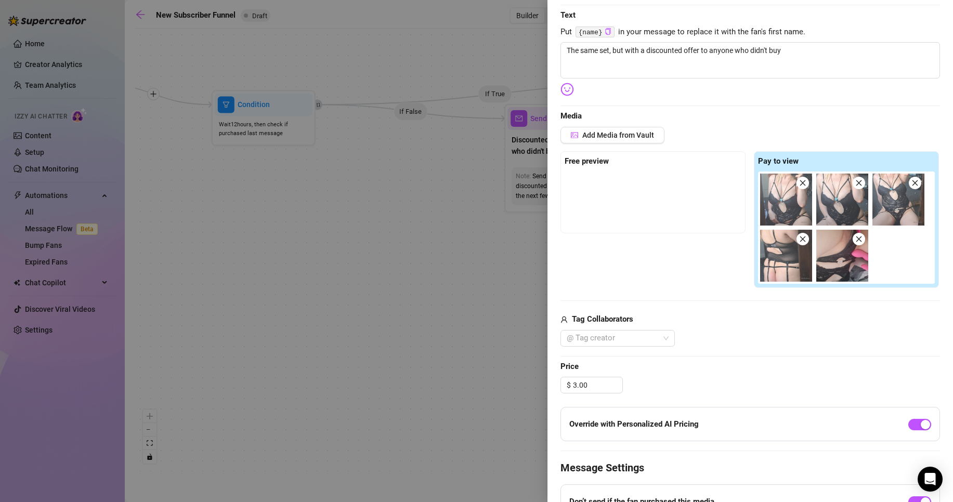
scroll to position [0, 0]
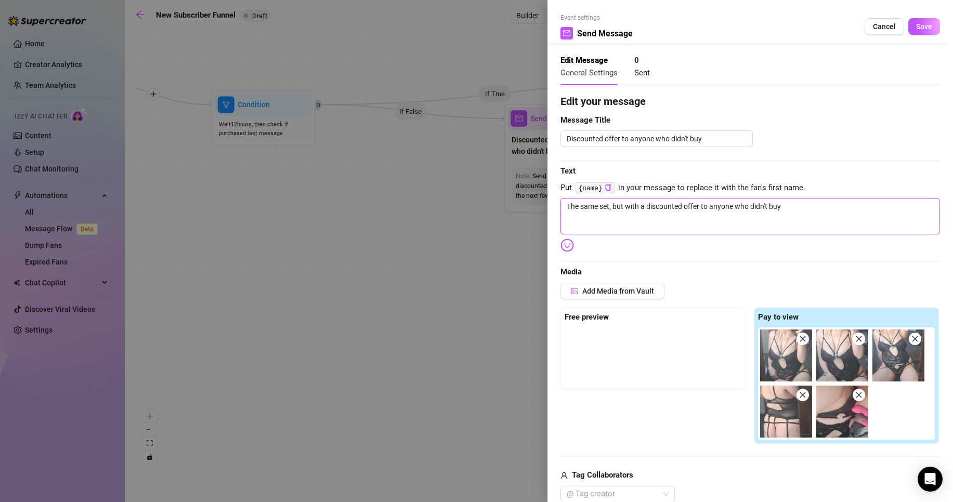
drag, startPoint x: 823, startPoint y: 213, endPoint x: 517, endPoint y: 234, distance: 307.1
click at [517, 234] on div "Event settings Send Message Cancel Save Edit Message General Settings 0 Sent Ed…" at bounding box center [476, 251] width 953 height 502
click at [912, 21] on button "Save" at bounding box center [925, 26] width 32 height 17
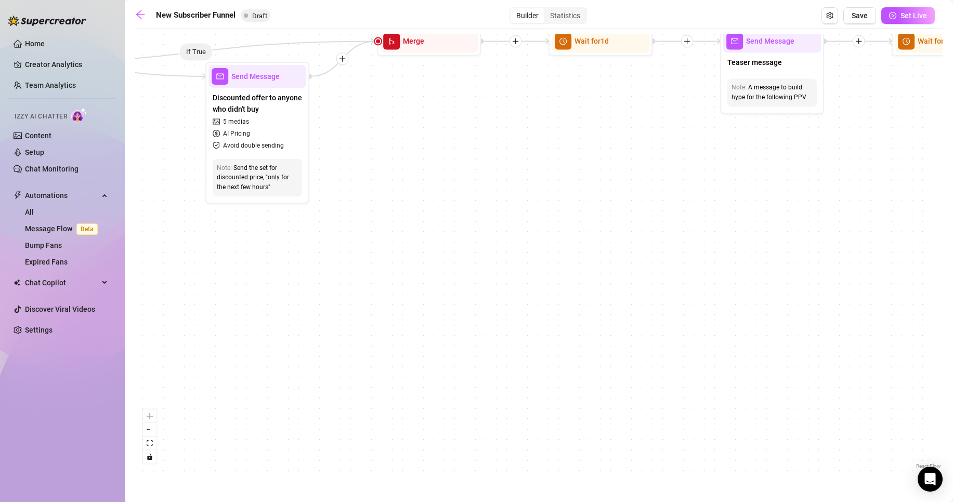
drag, startPoint x: 691, startPoint y: 357, endPoint x: 552, endPoint y: 345, distance: 139.9
click at [552, 345] on div "If True If True If True If False If False If False If True If False Merge Merge…" at bounding box center [539, 253] width 808 height 438
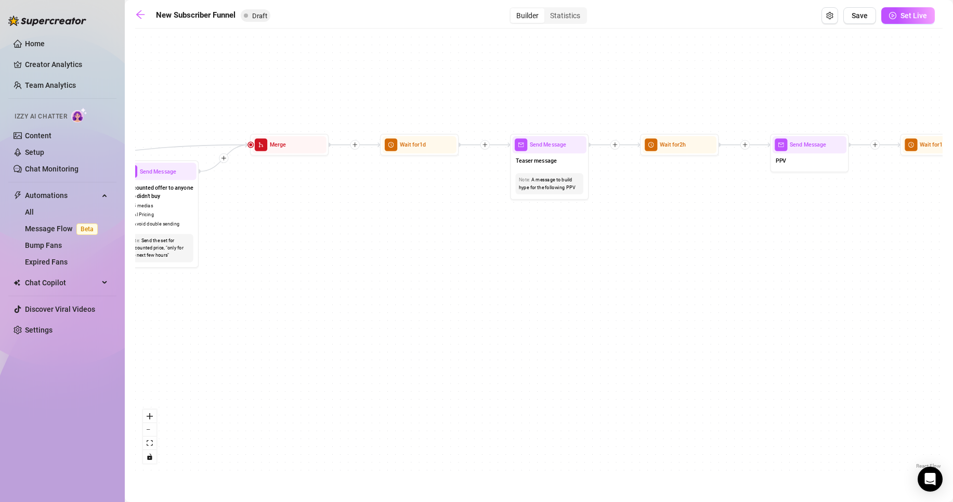
drag, startPoint x: 695, startPoint y: 211, endPoint x: 509, endPoint y: 248, distance: 189.7
click at [509, 248] on div "If True If True If True If False If False If False If True If False Merge Merge…" at bounding box center [539, 253] width 808 height 438
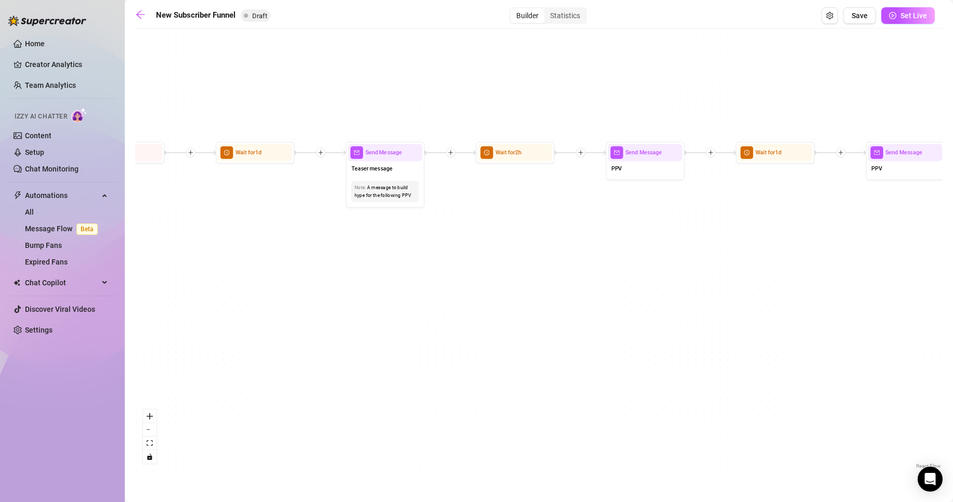
drag, startPoint x: 682, startPoint y: 272, endPoint x: 491, endPoint y: 286, distance: 191.4
click at [491, 286] on div "If True If True If True If False If False If False If True If False Merge Merge…" at bounding box center [539, 253] width 808 height 438
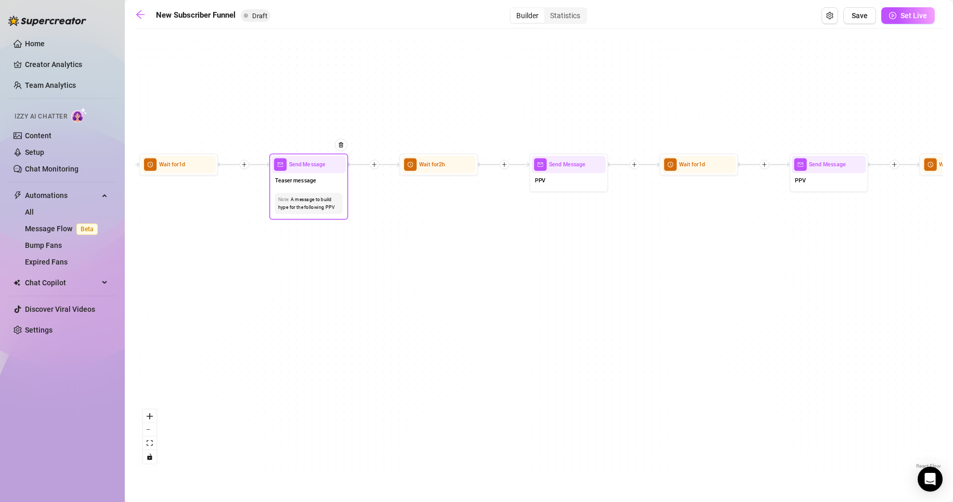
click at [298, 191] on div "Note: A message to build hype for the following PPV" at bounding box center [309, 204] width 74 height 28
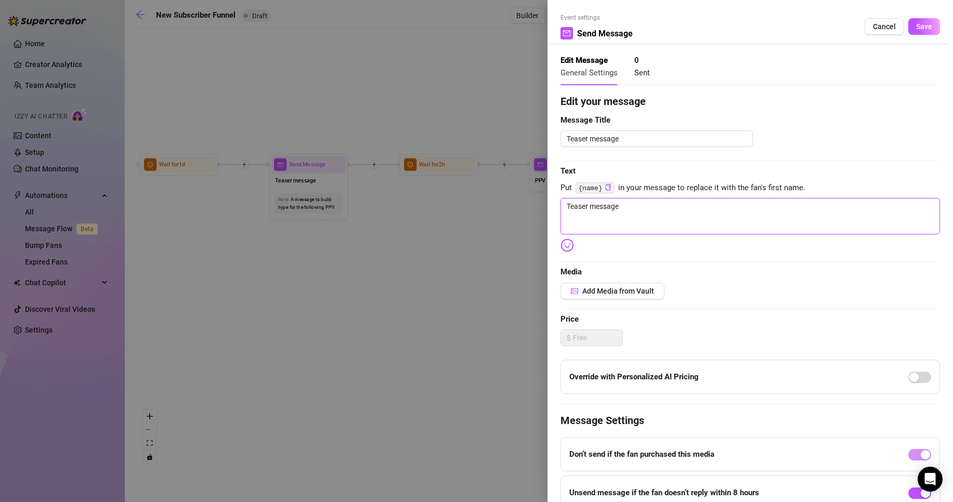
drag, startPoint x: 684, startPoint y: 211, endPoint x: 522, endPoint y: 211, distance: 161.8
click at [522, 211] on div "Event settings Send Message Cancel Save Edit Message General Settings 0 Sent Ed…" at bounding box center [476, 251] width 953 height 502
drag, startPoint x: 906, startPoint y: 23, endPoint x: 760, endPoint y: 162, distance: 201.3
click at [909, 27] on button "Save" at bounding box center [925, 26] width 32 height 17
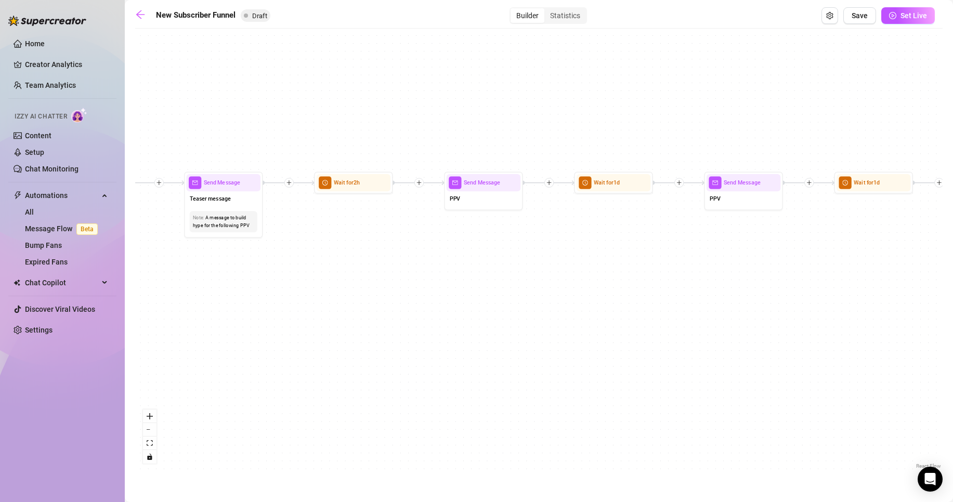
drag, startPoint x: 576, startPoint y: 281, endPoint x: 520, endPoint y: 306, distance: 61.2
click at [520, 306] on div "If True If True If True If False If False If False If True If False Merge Merge…" at bounding box center [539, 253] width 808 height 438
click at [472, 189] on div "Send Message" at bounding box center [484, 182] width 74 height 17
click at [503, 193] on div "PPV" at bounding box center [484, 199] width 74 height 17
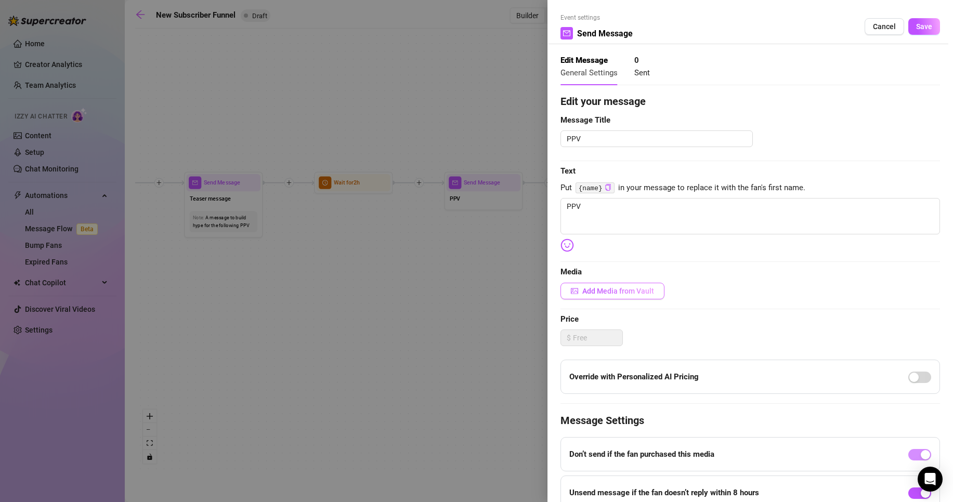
click at [604, 290] on span "Add Media from Vault" at bounding box center [619, 291] width 72 height 8
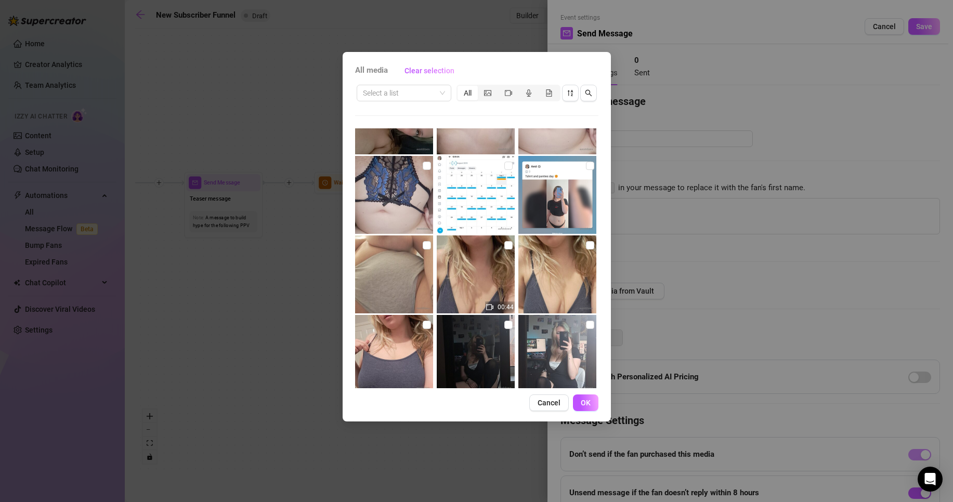
scroll to position [2017, 0]
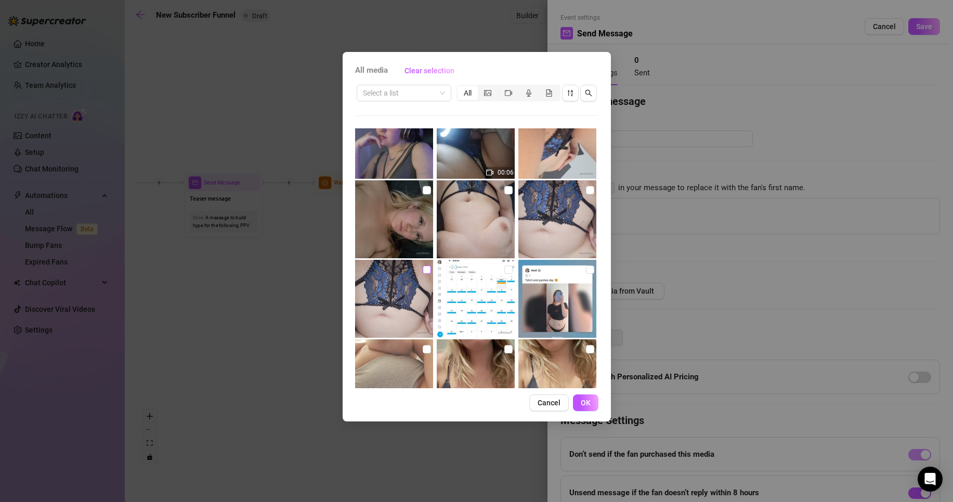
click at [425, 268] on input "checkbox" at bounding box center [427, 270] width 8 height 8
drag, startPoint x: 583, startPoint y: 188, endPoint x: 569, endPoint y: 193, distance: 15.0
click at [586, 188] on input "checkbox" at bounding box center [590, 190] width 8 height 8
click at [505, 189] on input "checkbox" at bounding box center [509, 190] width 8 height 8
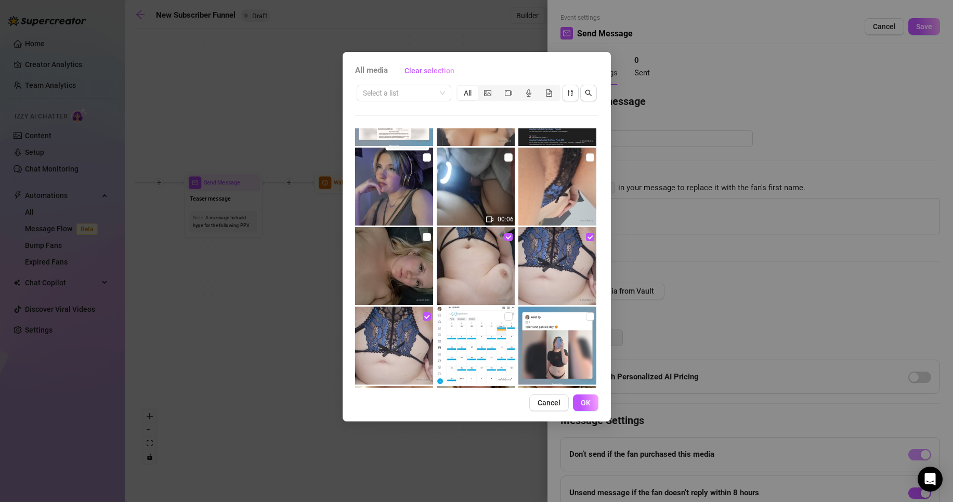
scroll to position [1913, 0]
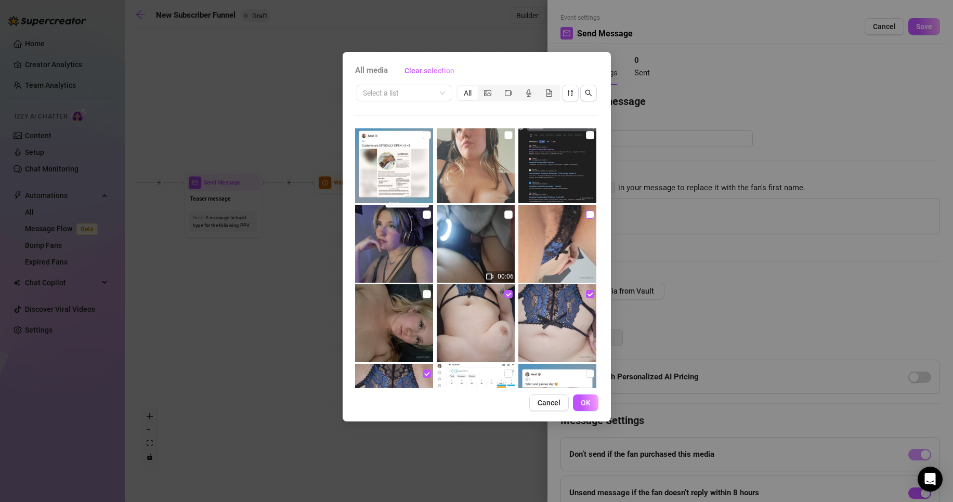
click at [586, 214] on input "checkbox" at bounding box center [590, 215] width 8 height 8
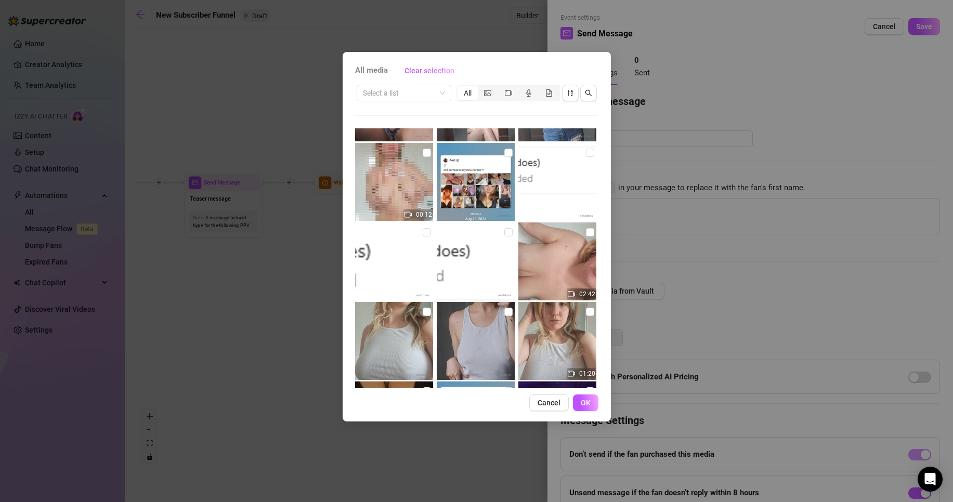
scroll to position [0, 0]
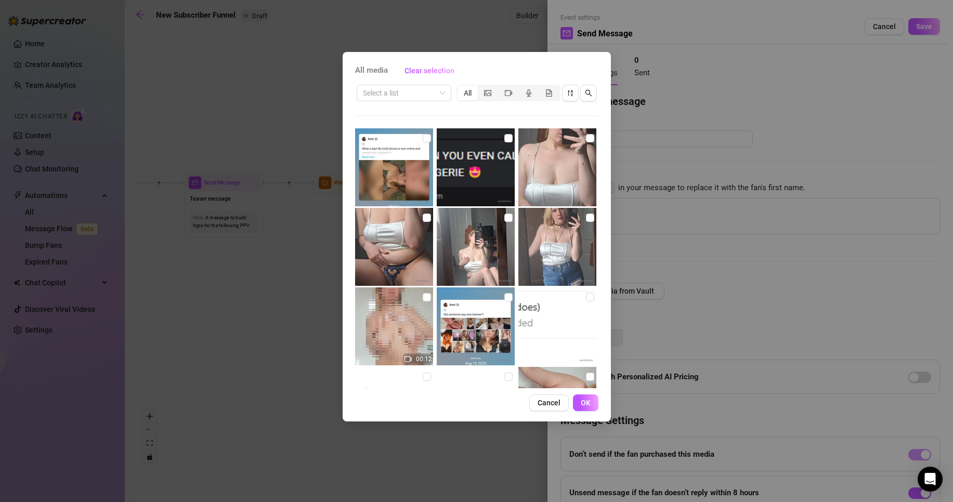
drag, startPoint x: 504, startPoint y: 216, endPoint x: 464, endPoint y: 216, distance: 39.5
click at [505, 216] on input "checkbox" at bounding box center [509, 218] width 8 height 8
click at [424, 216] on input "checkbox" at bounding box center [427, 218] width 8 height 8
click at [586, 141] on input "checkbox" at bounding box center [590, 138] width 8 height 8
click at [595, 406] on button "OK" at bounding box center [585, 403] width 25 height 17
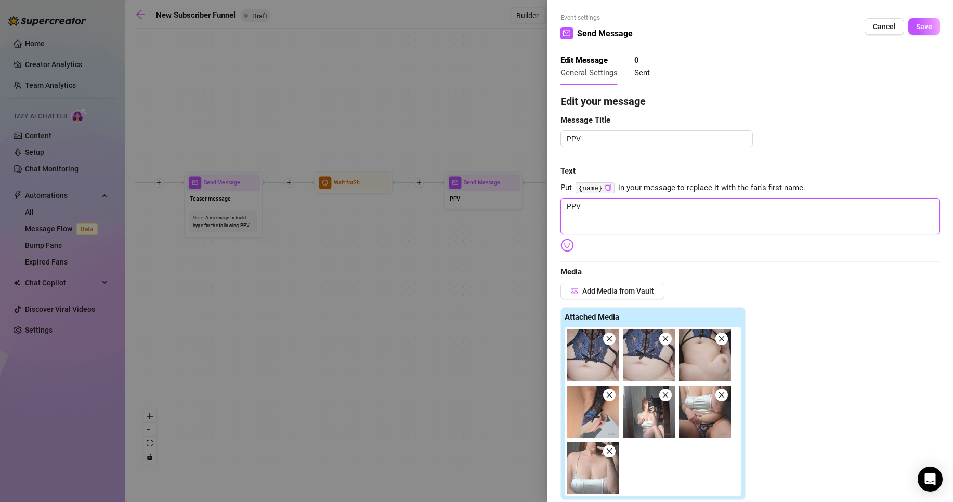
drag, startPoint x: 641, startPoint y: 217, endPoint x: 491, endPoint y: 211, distance: 150.5
click at [491, 211] on div "Event settings Send Message Cancel Save Edit Message General Settings 0 Sent Ed…" at bounding box center [476, 251] width 953 height 502
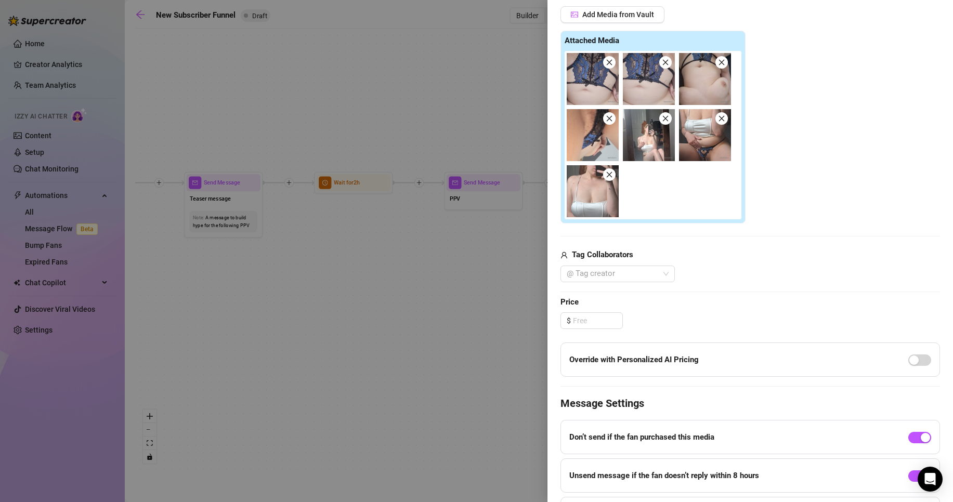
scroll to position [345, 0]
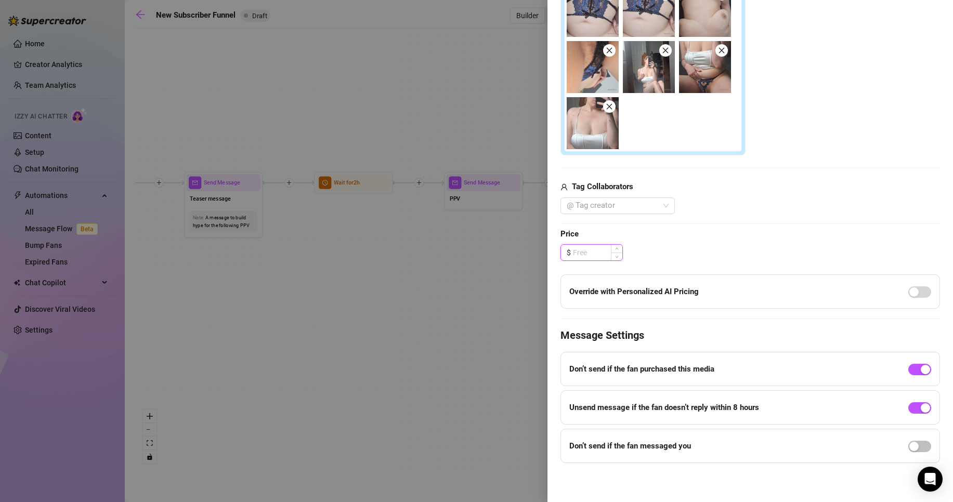
click at [575, 256] on input at bounding box center [597, 253] width 49 height 16
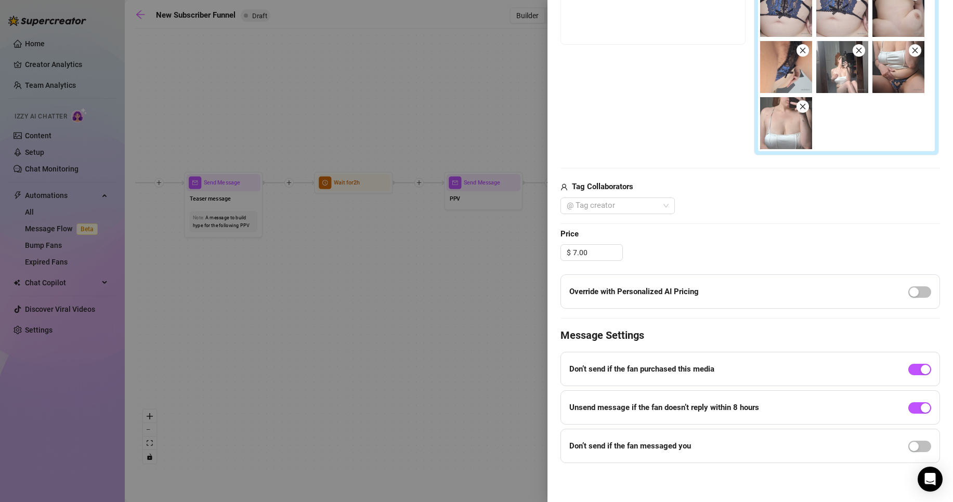
click at [910, 296] on span "button" at bounding box center [920, 292] width 23 height 11
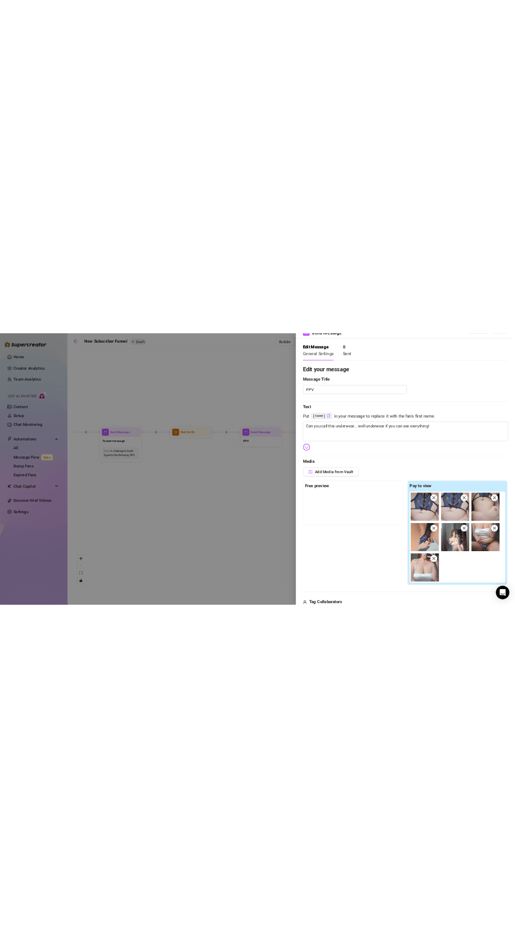
scroll to position [0, 0]
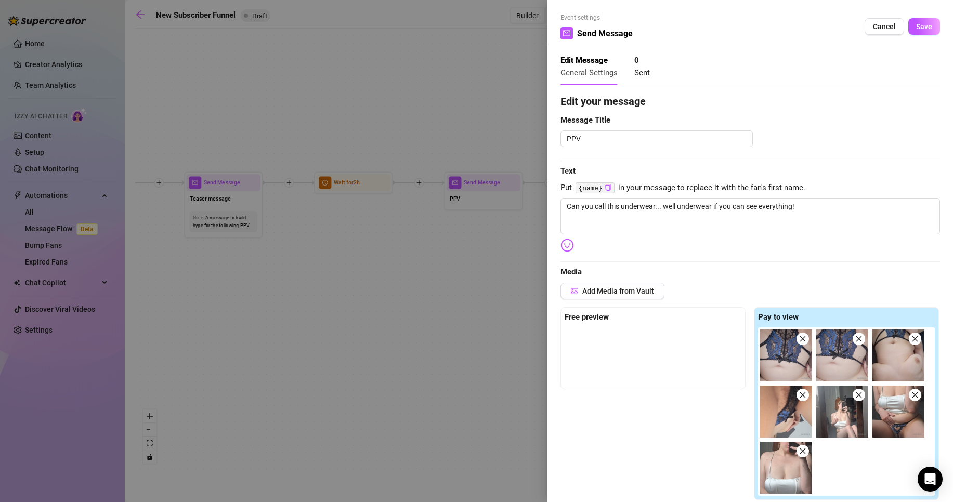
drag, startPoint x: 932, startPoint y: 17, endPoint x: 934, endPoint y: 24, distance: 8.1
click at [934, 24] on div "Event settings Send Message Cancel Save Edit Message General Settings 0 Sent Ed…" at bounding box center [751, 251] width 406 height 502
drag, startPoint x: 926, startPoint y: 28, endPoint x: 917, endPoint y: 42, distance: 16.2
click at [926, 29] on button "Save" at bounding box center [925, 26] width 32 height 17
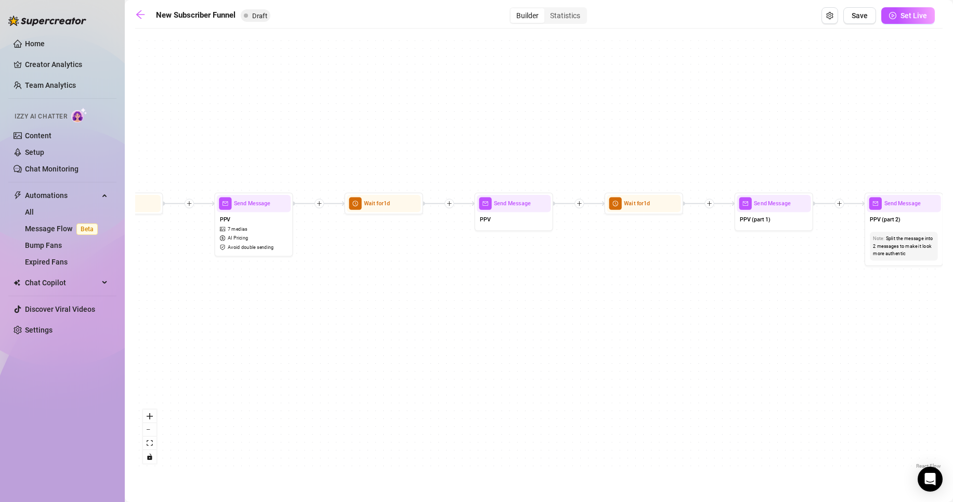
drag, startPoint x: 739, startPoint y: 340, endPoint x: 540, endPoint y: 385, distance: 203.7
click at [502, 372] on div "If True If True If True If False If False If False If True If False Merge Merge…" at bounding box center [539, 253] width 808 height 438
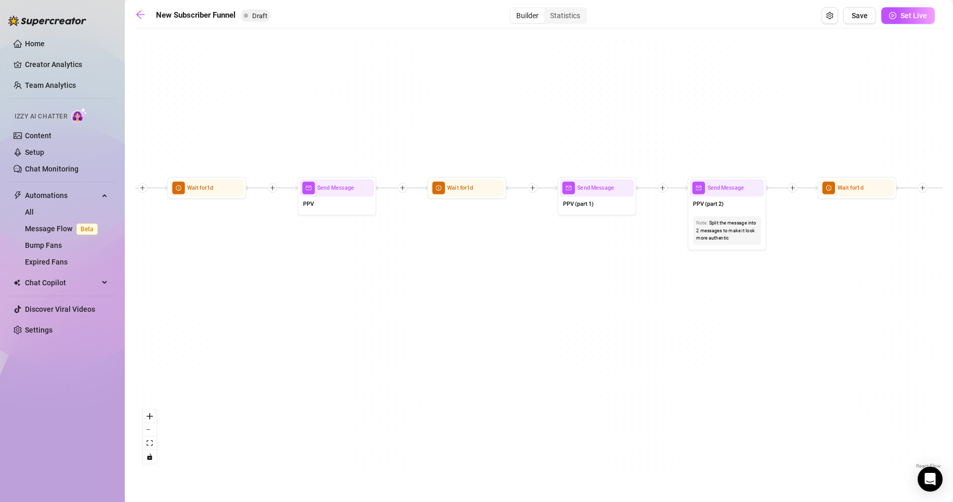
drag, startPoint x: 746, startPoint y: 356, endPoint x: 184, endPoint y: 342, distance: 561.9
click at [183, 336] on div "If True If True If True If False If False If False If True If False Merge Merge…" at bounding box center [539, 253] width 808 height 438
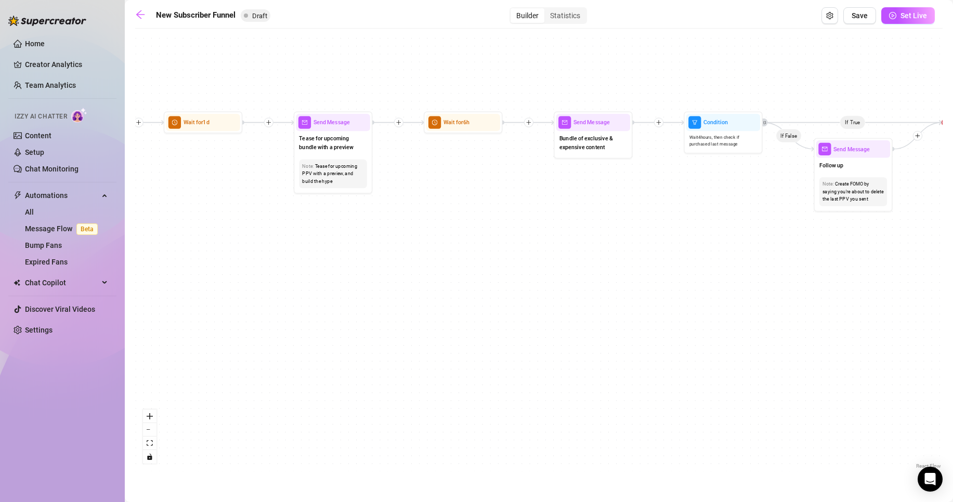
drag, startPoint x: 653, startPoint y: 346, endPoint x: 431, endPoint y: 279, distance: 232.2
click at [431, 279] on div "If True If True If True If False If False If False If True If False Merge Merge…" at bounding box center [539, 253] width 808 height 438
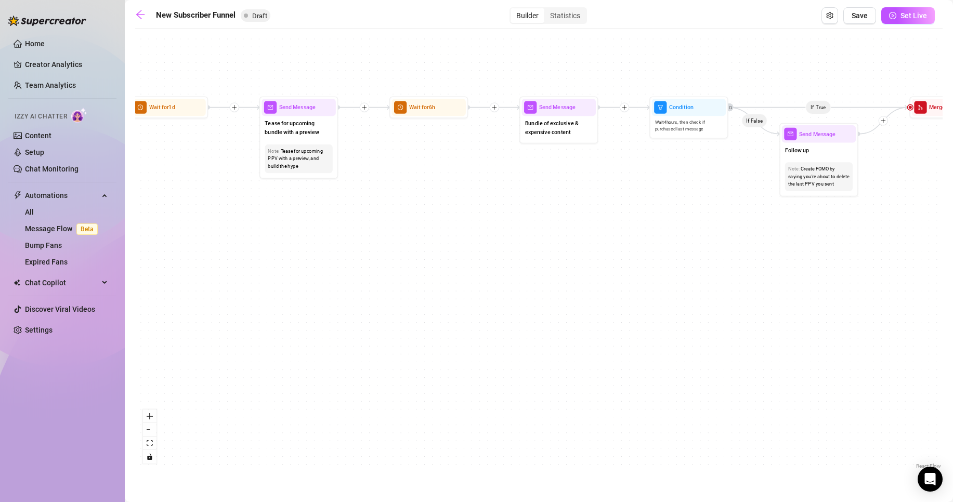
drag, startPoint x: 611, startPoint y: 265, endPoint x: 246, endPoint y: 281, distance: 365.0
click at [262, 262] on div "If True If True If True If False If False If False If True If False Merge Merge…" at bounding box center [539, 253] width 808 height 438
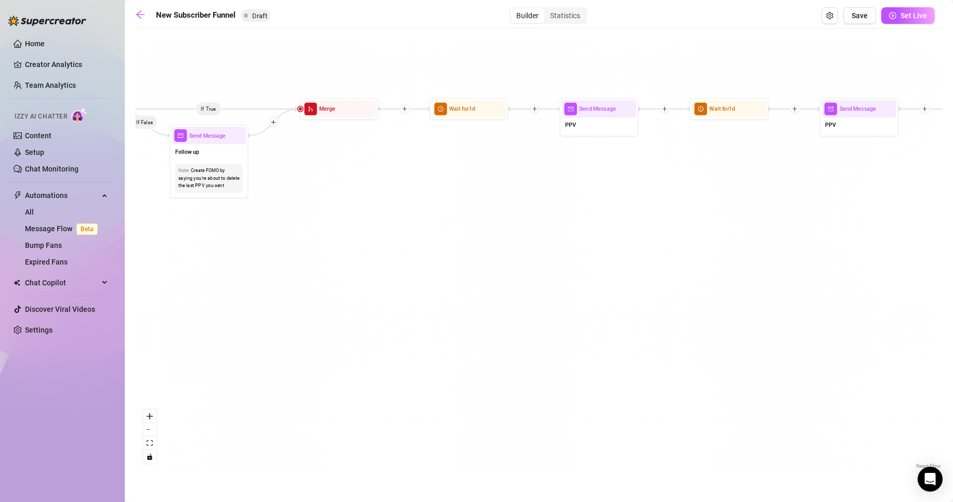
drag, startPoint x: 745, startPoint y: 266, endPoint x: 356, endPoint y: 305, distance: 391.5
click at [358, 303] on div "If True If True If True If False If False If False If True If False Merge Merge…" at bounding box center [539, 253] width 808 height 438
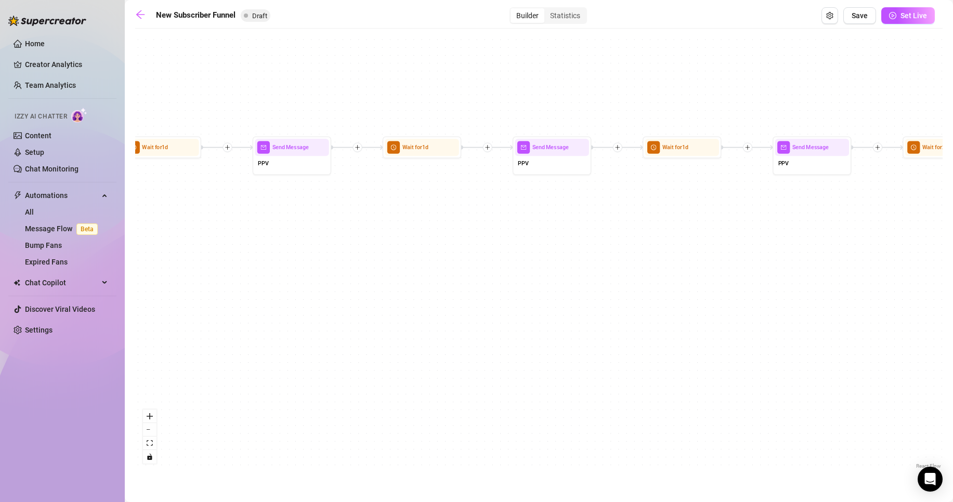
drag, startPoint x: 773, startPoint y: 254, endPoint x: 410, endPoint y: 294, distance: 364.7
click at [289, 256] on div "If True If True If True If False If False If False If True If False Merge Merge…" at bounding box center [539, 253] width 808 height 438
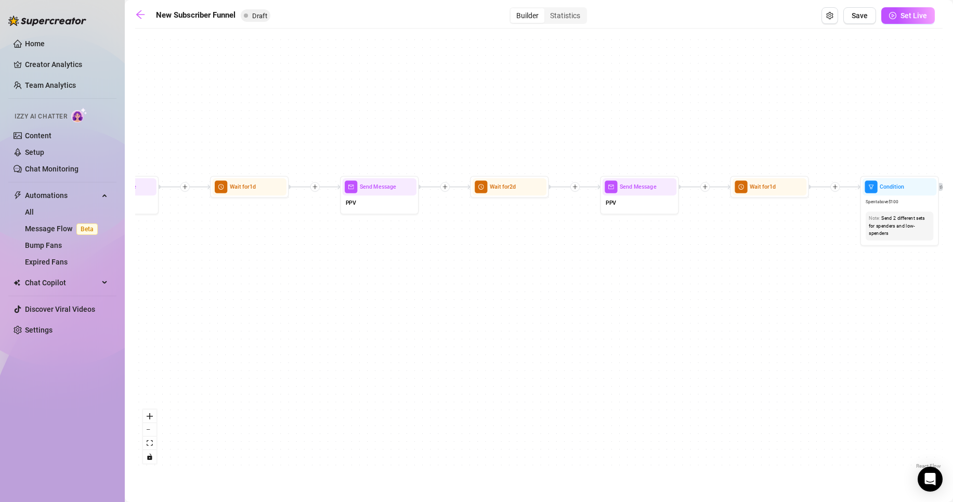
drag, startPoint x: 715, startPoint y: 210, endPoint x: 785, endPoint y: 239, distance: 76.5
click at [319, 286] on div "If True If True If True If False If False If False If True If False Merge Merge…" at bounding box center [539, 253] width 808 height 438
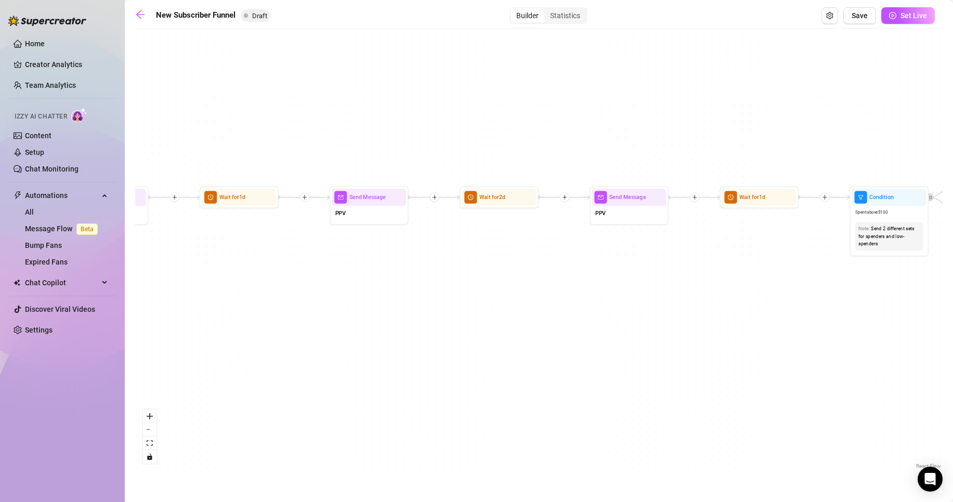
drag, startPoint x: 871, startPoint y: 241, endPoint x: 440, endPoint y: 160, distance: 439.4
click at [434, 148] on div "If True If True If True If False If False If False If True If False Merge Merge…" at bounding box center [539, 253] width 808 height 438
drag, startPoint x: 759, startPoint y: 373, endPoint x: 171, endPoint y: 300, distance: 593.4
click at [181, 293] on div "If True If True If True If False If False If False If True If False Merge Merge…" at bounding box center [539, 253] width 808 height 438
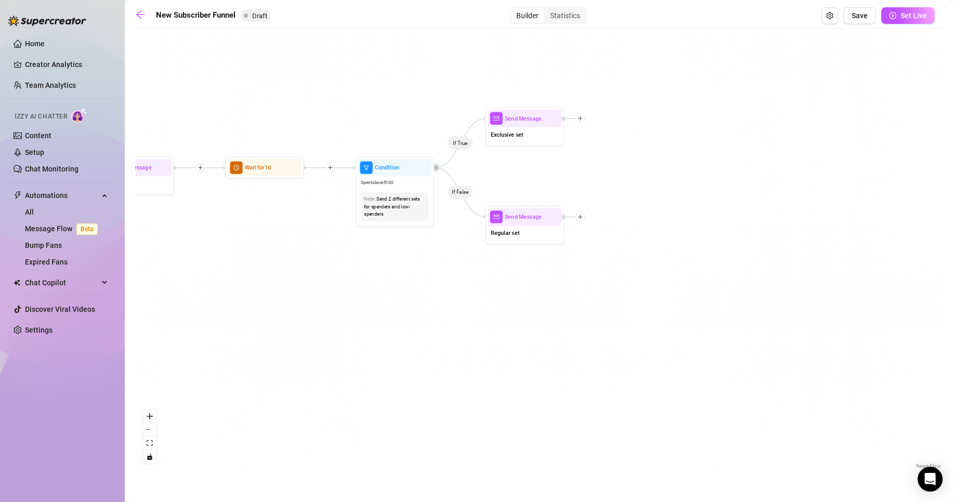
drag, startPoint x: 533, startPoint y: 239, endPoint x: 610, endPoint y: 280, distance: 88.0
click at [610, 280] on div "If True If True If True If False If False If False If True If False Merge Merge…" at bounding box center [539, 253] width 808 height 438
click at [546, 104] on div at bounding box center [544, 99] width 12 height 12
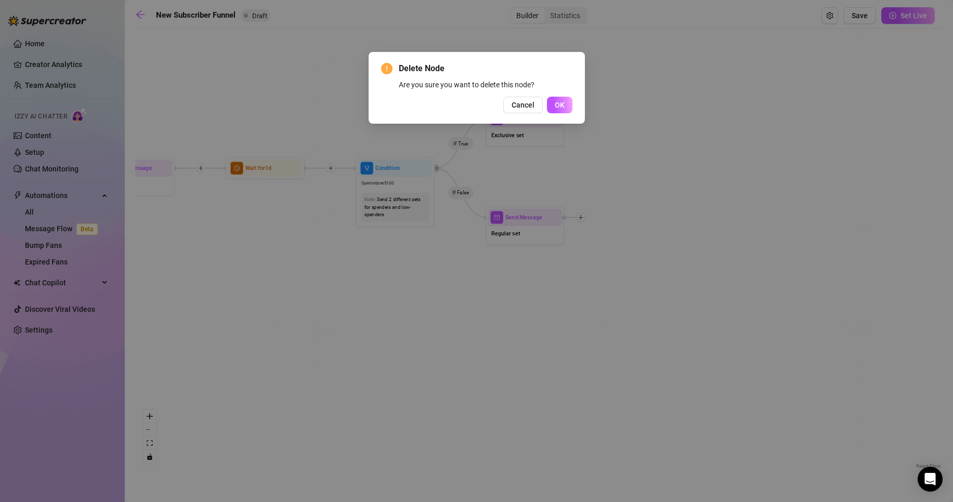
drag, startPoint x: 572, startPoint y: 103, endPoint x: 565, endPoint y: 158, distance: 55.5
click at [572, 106] on button "OK" at bounding box center [559, 105] width 25 height 17
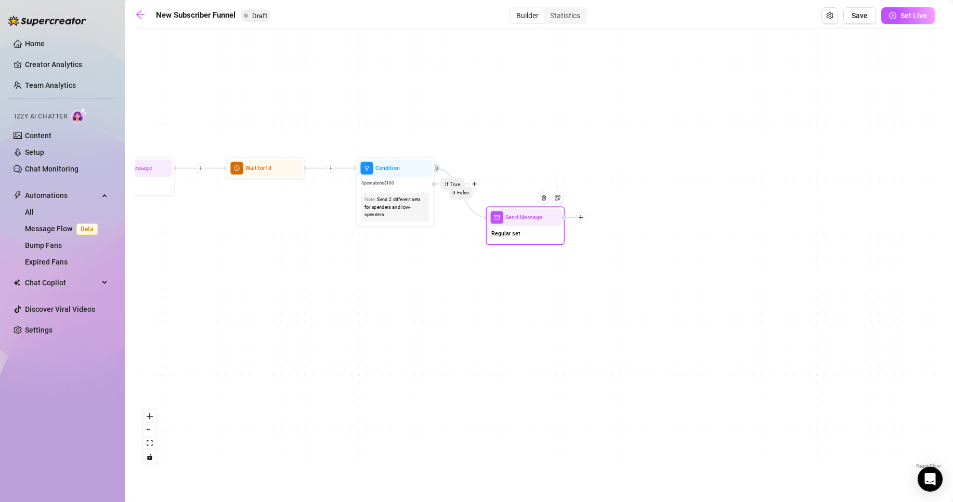
click at [546, 205] on div at bounding box center [547, 204] width 34 height 40
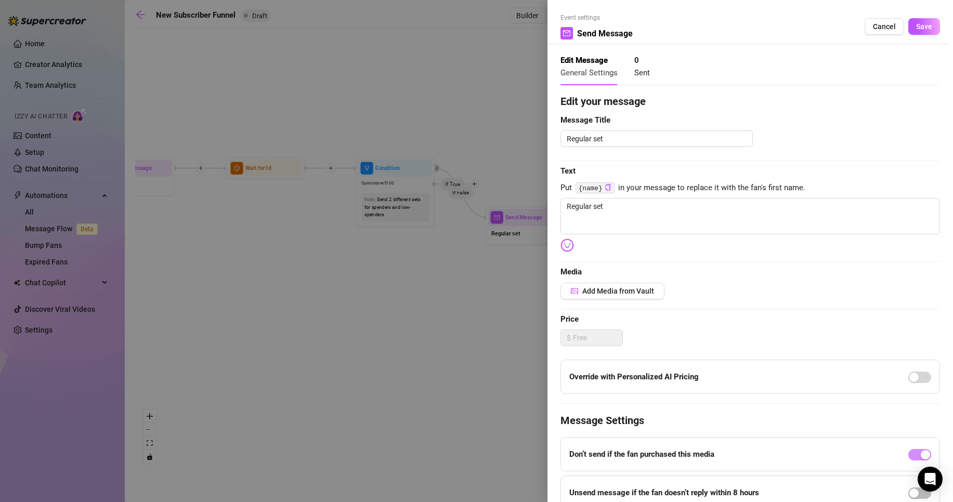
click at [469, 213] on div at bounding box center [476, 251] width 953 height 502
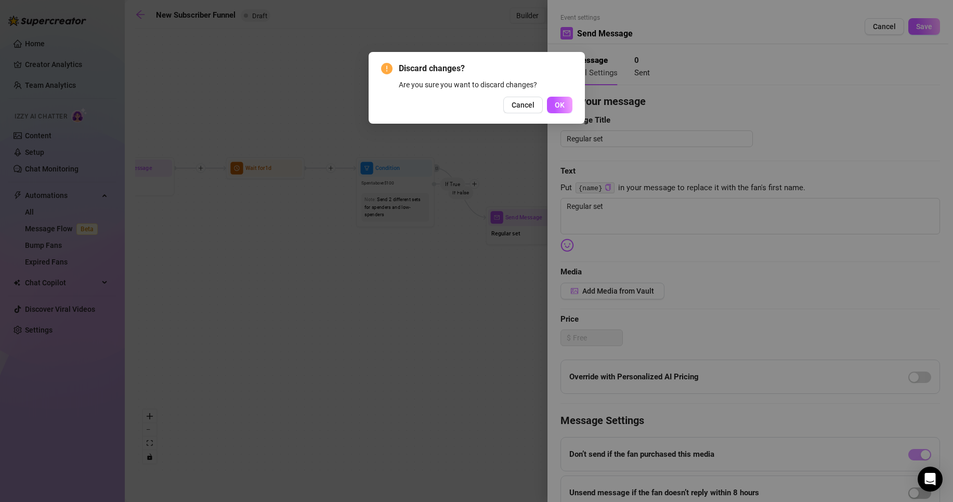
drag, startPoint x: 510, startPoint y: 221, endPoint x: 528, endPoint y: 148, distance: 75.6
click at [510, 221] on div "Discard changes? Are you sure you want to discard changes? Cancel OK" at bounding box center [476, 251] width 953 height 502
drag, startPoint x: 509, startPoint y: 108, endPoint x: 553, endPoint y: 103, distance: 43.9
click at [517, 109] on button "Cancel" at bounding box center [523, 105] width 40 height 17
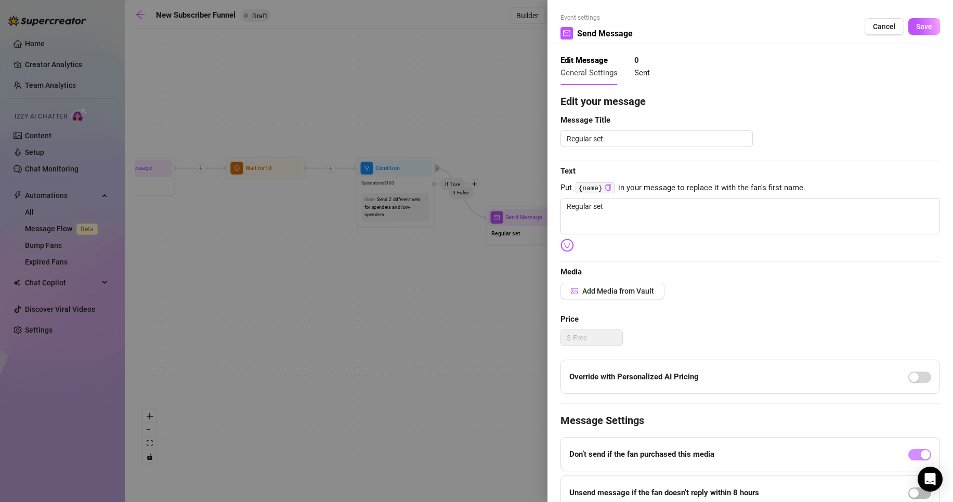
click at [916, 29] on span "Save" at bounding box center [924, 26] width 16 height 8
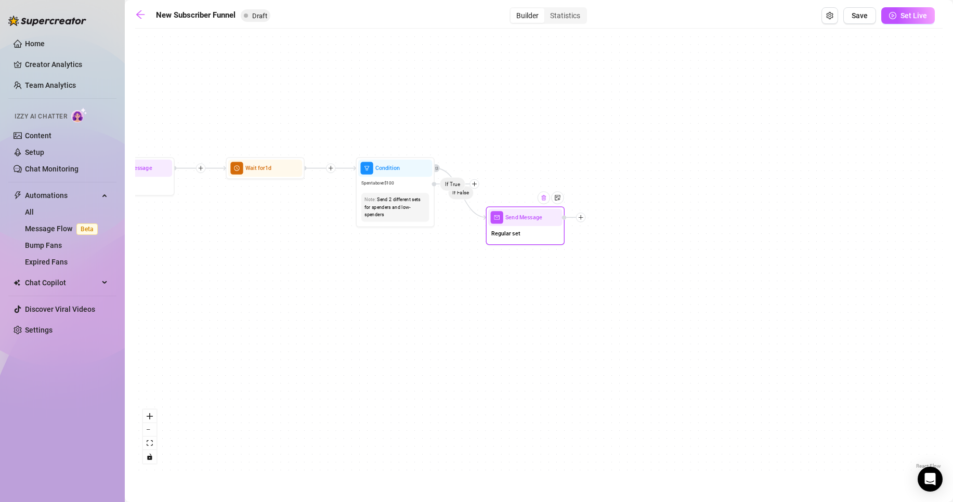
click at [547, 202] on div at bounding box center [544, 197] width 12 height 12
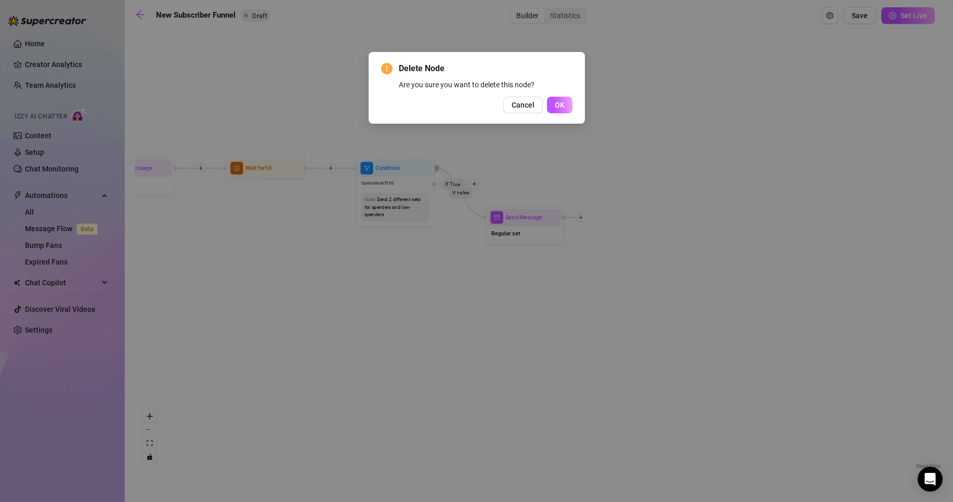
drag, startPoint x: 571, startPoint y: 98, endPoint x: 541, endPoint y: 111, distance: 31.7
click at [569, 101] on button "OK" at bounding box center [559, 105] width 25 height 17
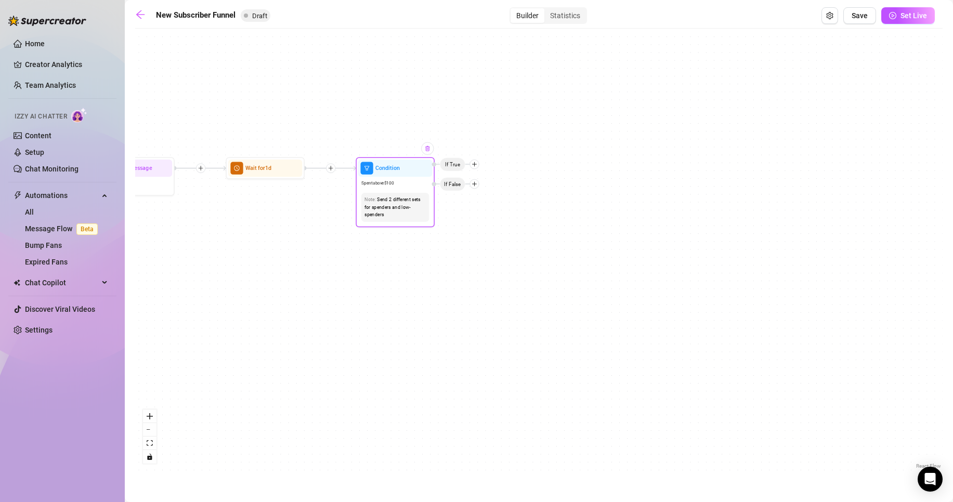
click at [428, 154] on div at bounding box center [427, 149] width 12 height 12
click at [428, 151] on img at bounding box center [427, 149] width 6 height 6
click at [453, 171] on span "If True" at bounding box center [452, 165] width 25 height 14
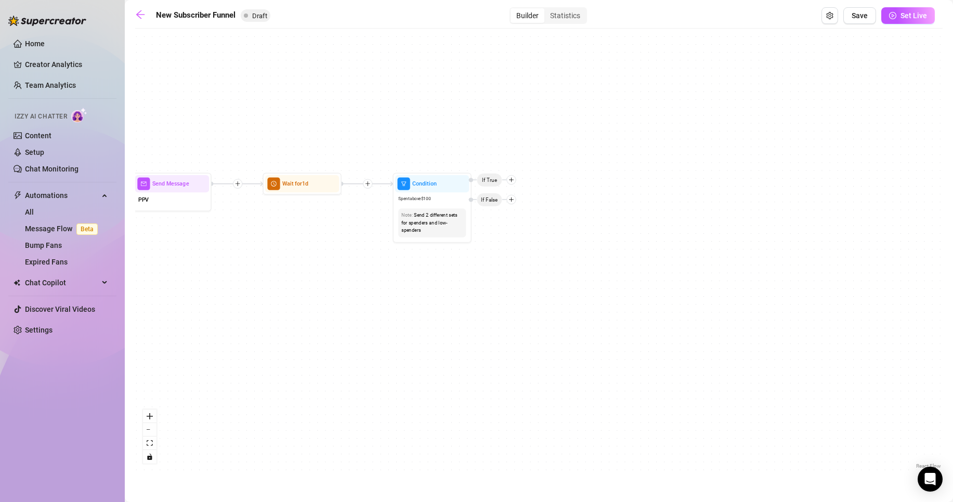
drag, startPoint x: 455, startPoint y: 176, endPoint x: 498, endPoint y: 193, distance: 46.2
click at [498, 193] on div "If True If True If True If False If False If False Merge Merge Merge Condition …" at bounding box center [539, 253] width 808 height 438
click at [469, 190] on div at bounding box center [466, 172] width 20 height 40
click at [473, 173] on div at bounding box center [466, 171] width 20 height 40
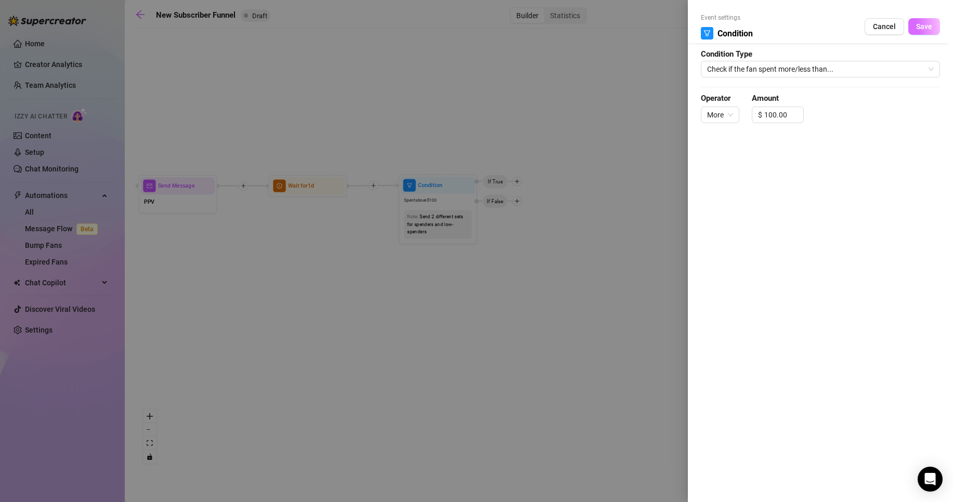
click at [917, 27] on span "Save" at bounding box center [924, 26] width 16 height 8
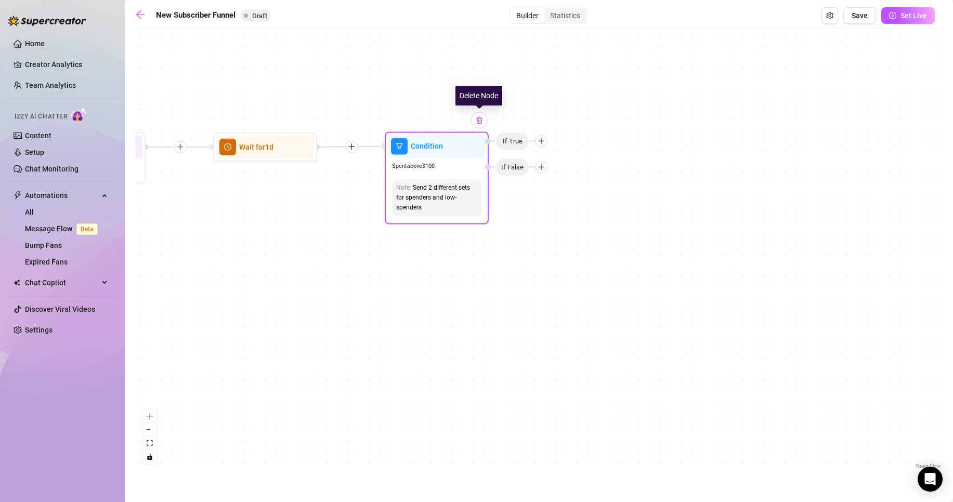
click at [483, 122] on img at bounding box center [479, 120] width 8 height 8
click at [475, 120] on img at bounding box center [479, 120] width 8 height 8
click at [479, 121] on img at bounding box center [479, 120] width 8 height 8
click at [480, 121] on img at bounding box center [479, 120] width 8 height 8
drag, startPoint x: 921, startPoint y: 25, endPoint x: 513, endPoint y: 278, distance: 479.5
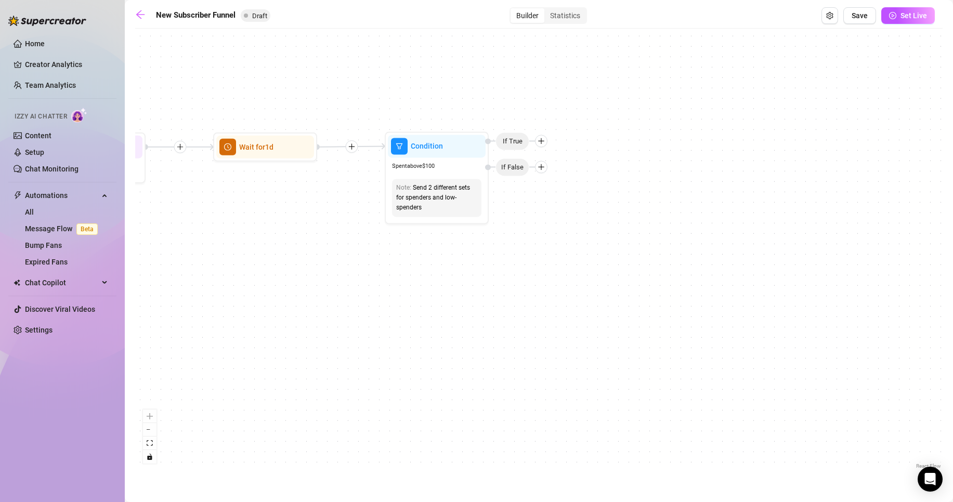
click at [687, 161] on div "New Subscriber Funnel Draft Builder Statistics Save Set Live If True If True If…" at bounding box center [539, 239] width 808 height 464
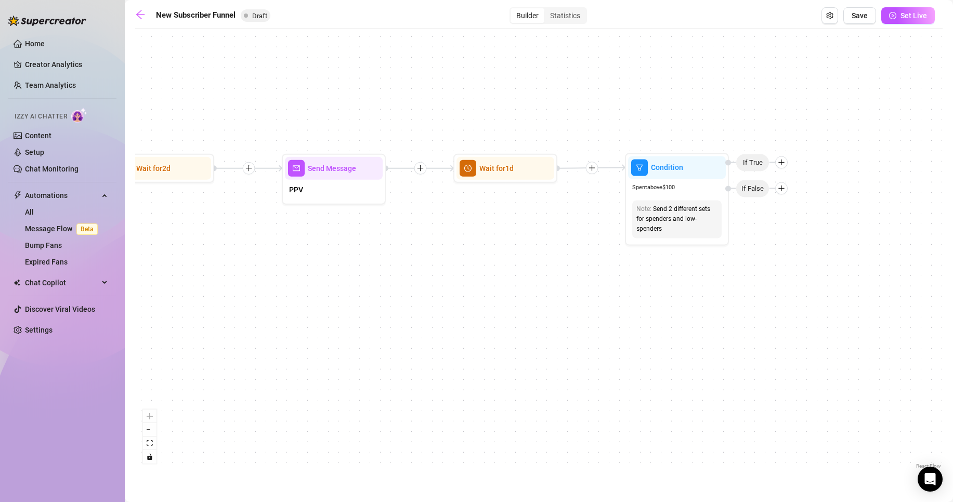
drag, startPoint x: 433, startPoint y: 293, endPoint x: 903, endPoint y: 320, distance: 470.5
click at [934, 325] on div "If True If True If True If False If False If False Merge Merge Merge Condition …" at bounding box center [539, 253] width 808 height 438
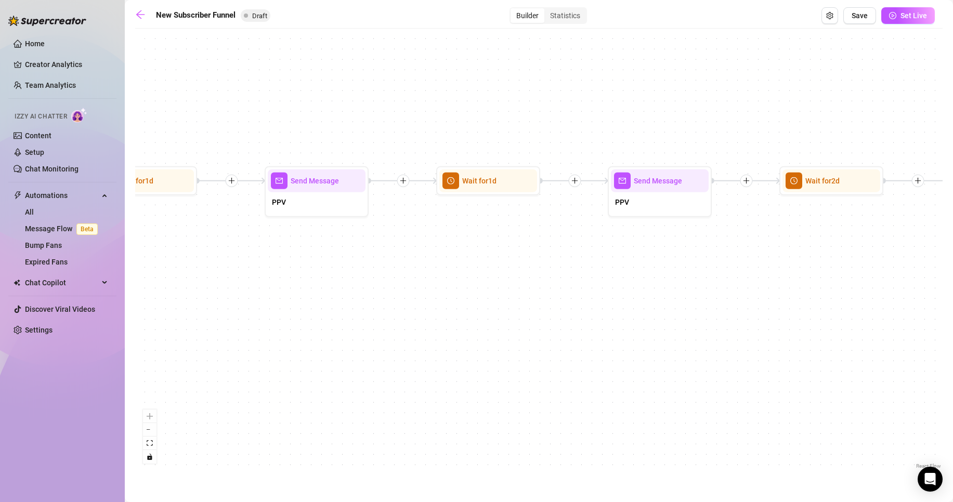
drag, startPoint x: 413, startPoint y: 240, endPoint x: 823, endPoint y: 241, distance: 410.4
click at [823, 241] on div "If True If True If True If False If False If False Merge Merge Merge Condition …" at bounding box center [539, 253] width 808 height 438
click at [687, 184] on div at bounding box center [686, 167] width 45 height 53
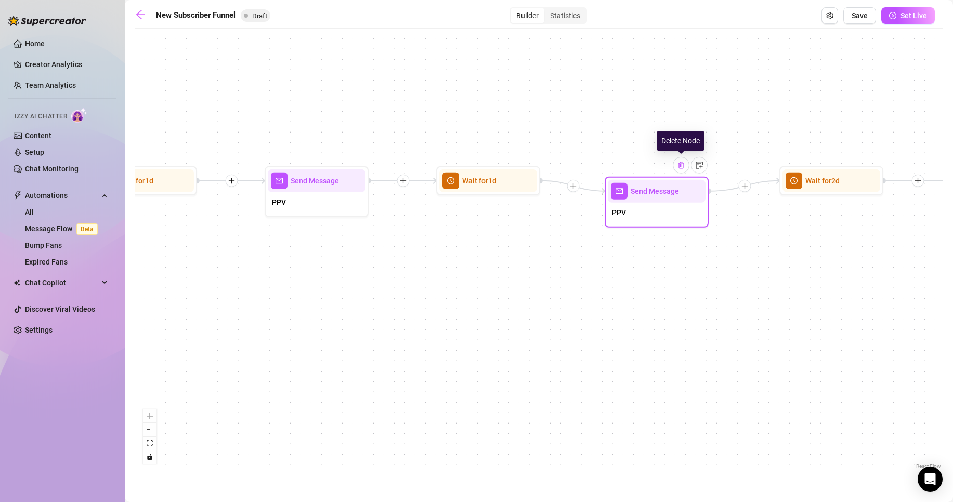
click at [683, 162] on img at bounding box center [681, 165] width 8 height 8
click at [857, 196] on div "If True If True If True If False If False If False Merge Merge Merge Condition …" at bounding box center [539, 253] width 808 height 438
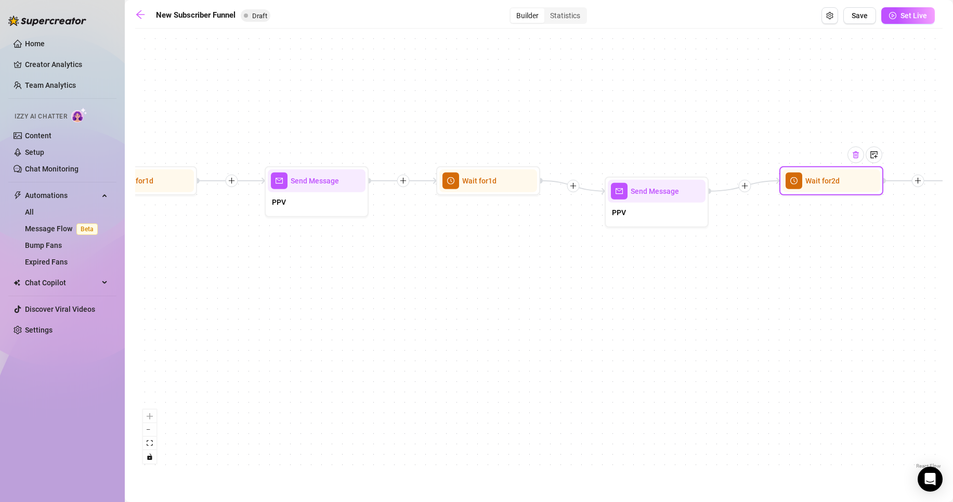
click at [854, 151] on img at bounding box center [856, 155] width 8 height 8
click at [500, 180] on div at bounding box center [516, 162] width 45 height 53
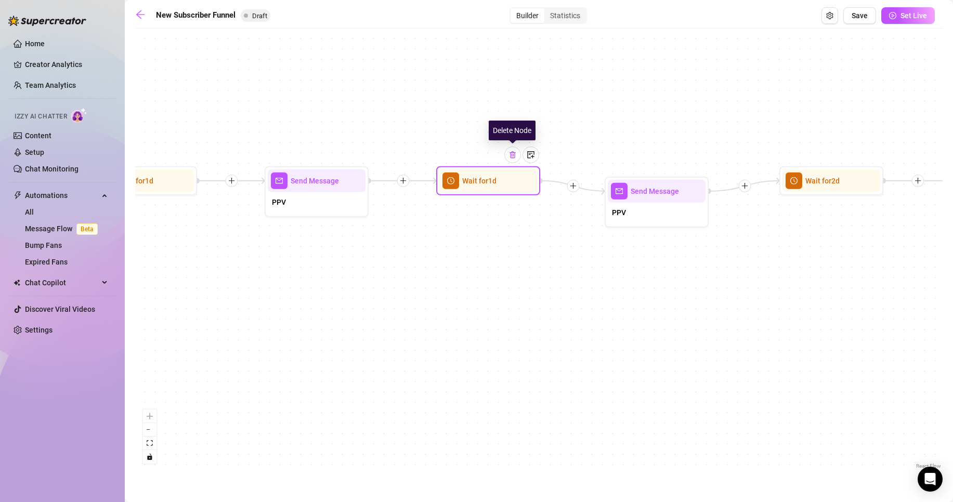
click at [511, 159] on img at bounding box center [513, 155] width 8 height 8
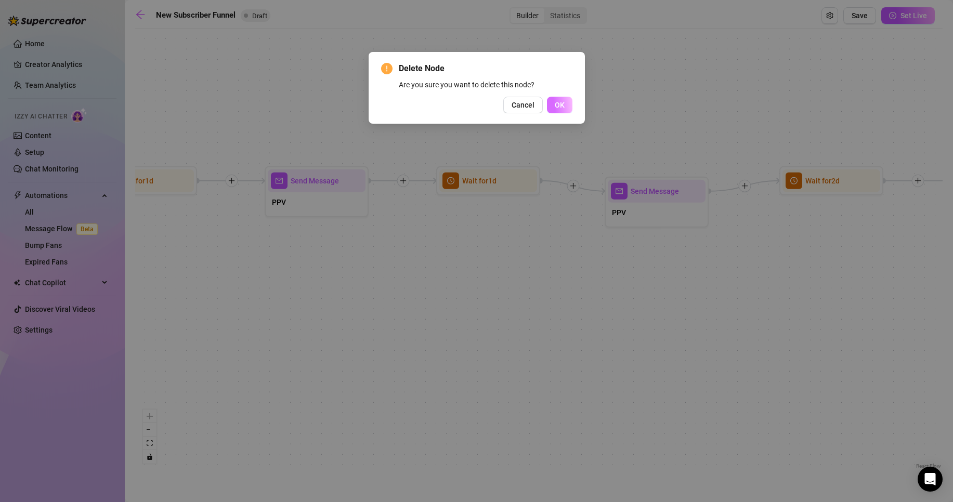
click at [572, 108] on button "OK" at bounding box center [559, 105] width 25 height 17
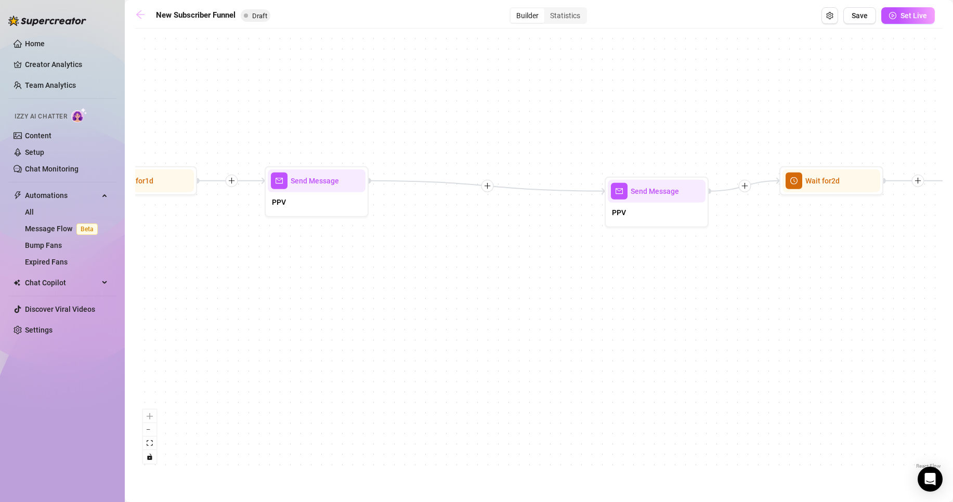
click at [140, 20] on link at bounding box center [143, 15] width 16 height 12
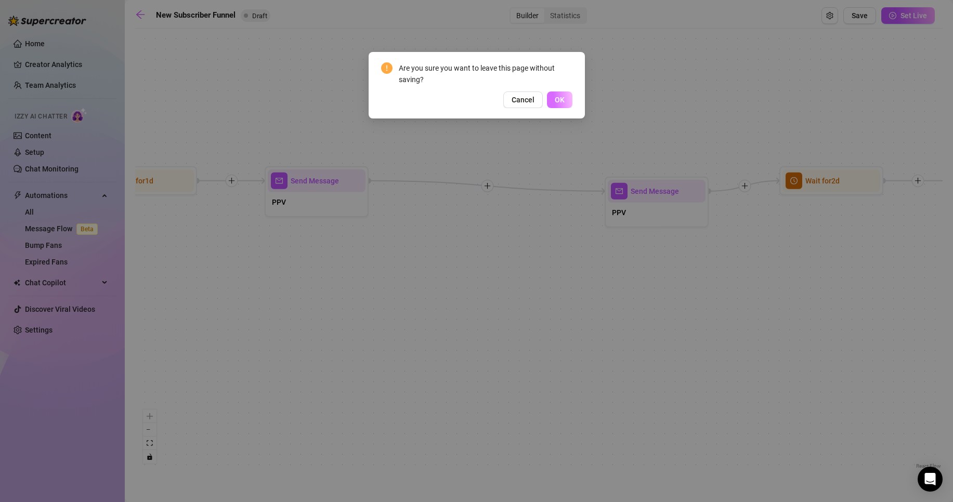
click at [566, 100] on button "OK" at bounding box center [559, 100] width 25 height 17
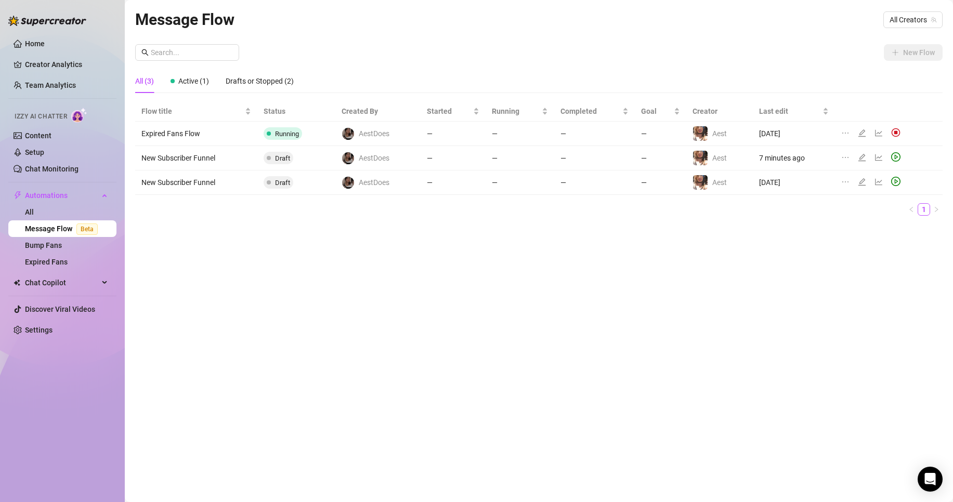
click at [867, 155] on div at bounding box center [864, 157] width 12 height 11
click at [865, 157] on icon "edit" at bounding box center [862, 157] width 8 height 8
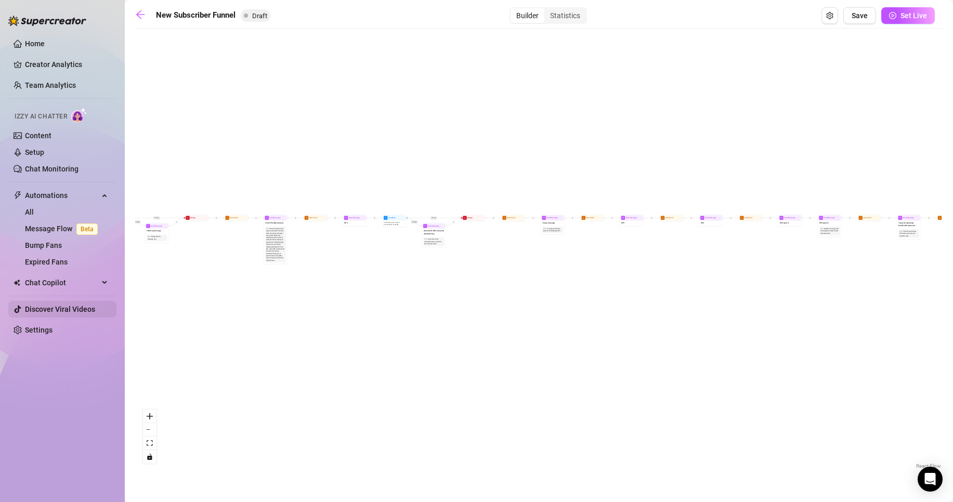
drag, startPoint x: 714, startPoint y: 359, endPoint x: 67, endPoint y: 306, distance: 648.8
click at [67, 304] on div "Home Creator Analytics Team Analytics Izzy AI Chatter Content Setup Chat Monito…" at bounding box center [476, 251] width 953 height 502
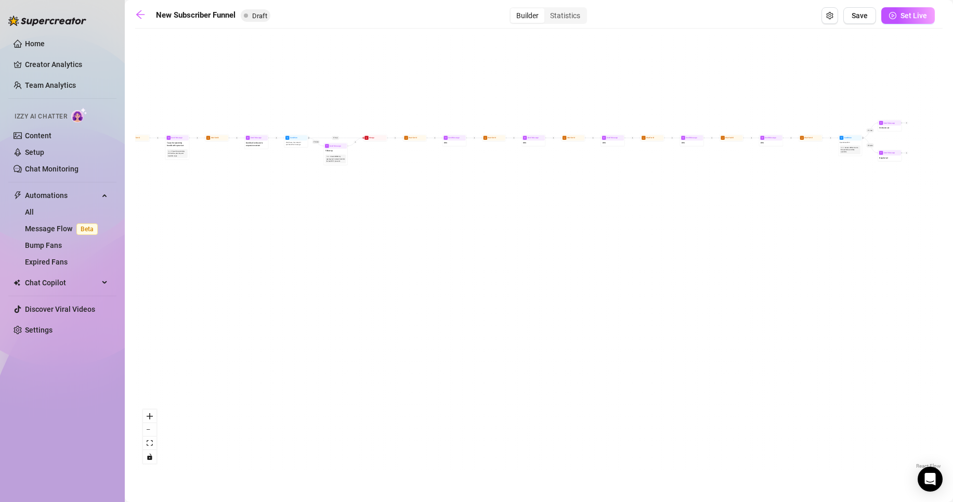
drag, startPoint x: 681, startPoint y: 259, endPoint x: 290, endPoint y: 237, distance: 392.2
click at [296, 232] on div "If True If True If True If False If False If False If True If False Merge Merge…" at bounding box center [539, 253] width 808 height 438
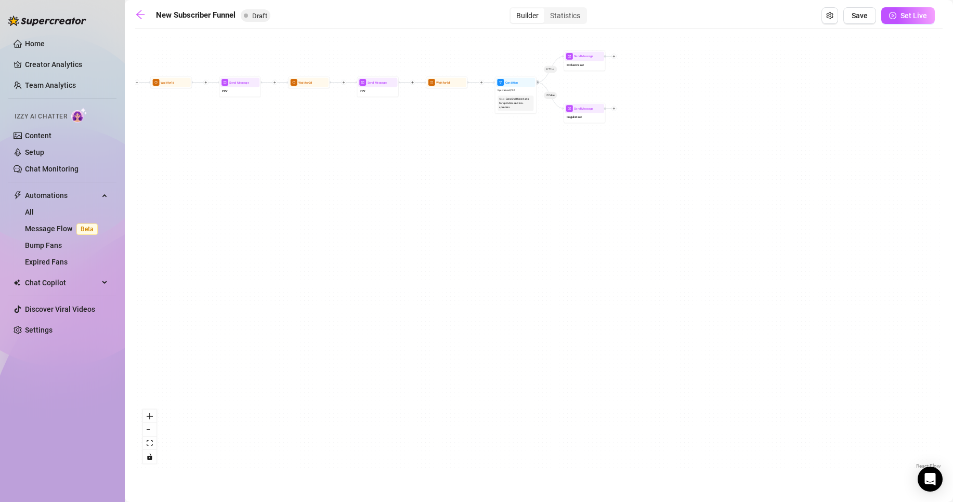
drag, startPoint x: 618, startPoint y: 166, endPoint x: 390, endPoint y: 368, distance: 304.0
click at [391, 365] on div "If True If True If True If False If False If False If True If False Merge Merge…" at bounding box center [539, 253] width 808 height 438
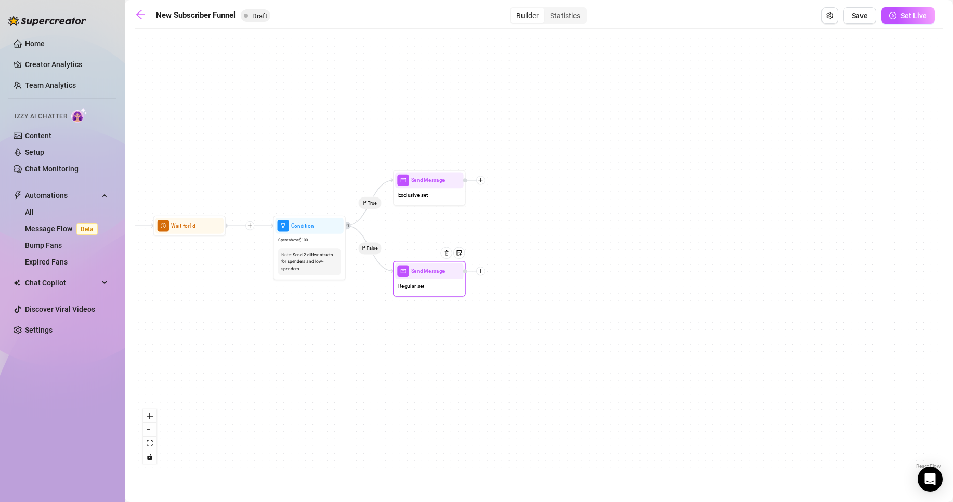
click at [450, 287] on div "Regular set" at bounding box center [429, 286] width 68 height 15
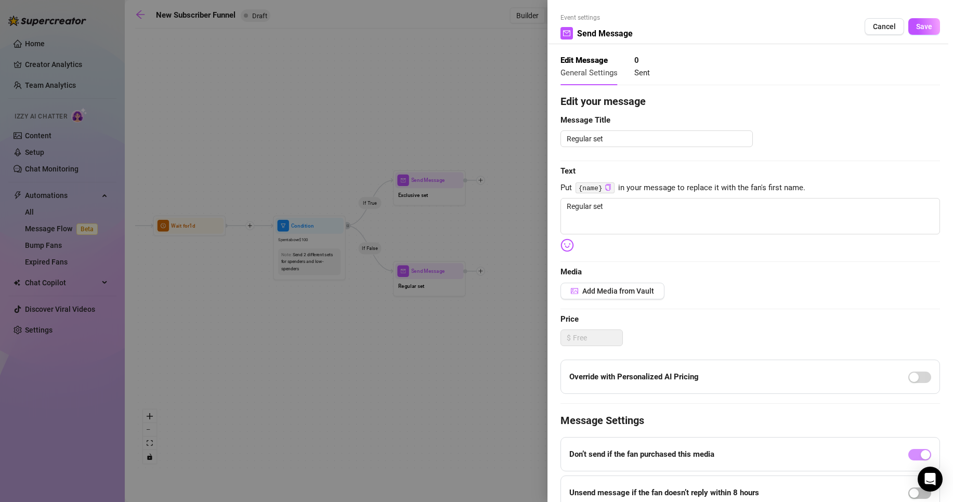
click at [432, 277] on div at bounding box center [476, 251] width 953 height 502
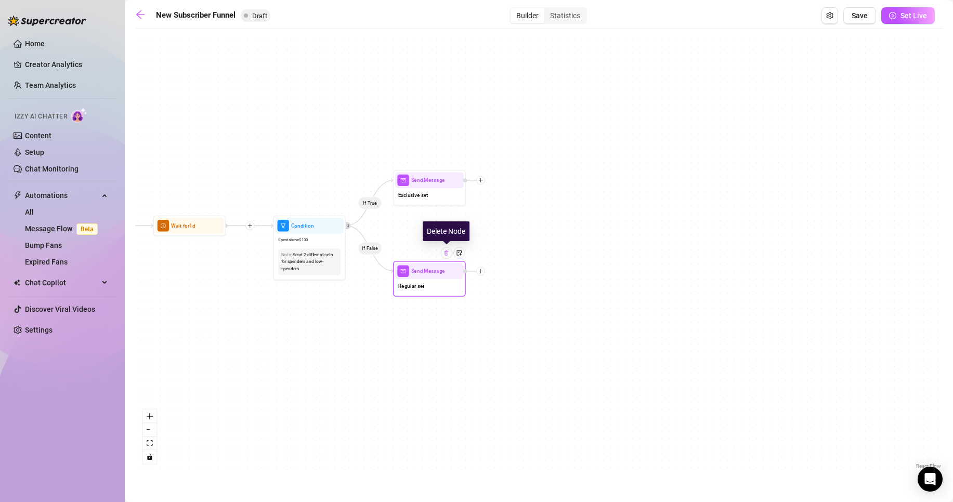
click at [446, 254] on img at bounding box center [447, 253] width 6 height 6
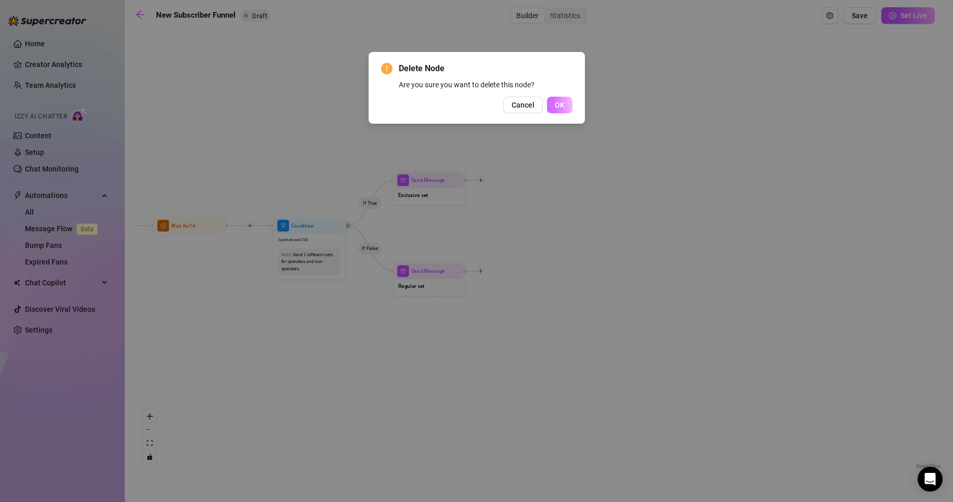
click at [556, 108] on span "OK" at bounding box center [560, 105] width 10 height 8
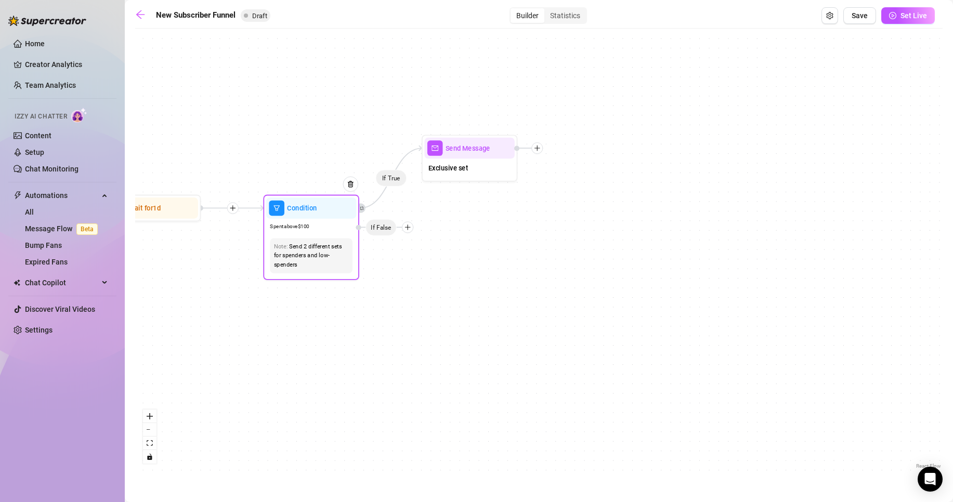
drag, startPoint x: 385, startPoint y: 224, endPoint x: 387, endPoint y: 234, distance: 10.0
click at [385, 226] on span "If False" at bounding box center [381, 227] width 31 height 17
click at [387, 233] on span "If False" at bounding box center [381, 229] width 31 height 17
click at [351, 190] on div at bounding box center [351, 186] width 16 height 16
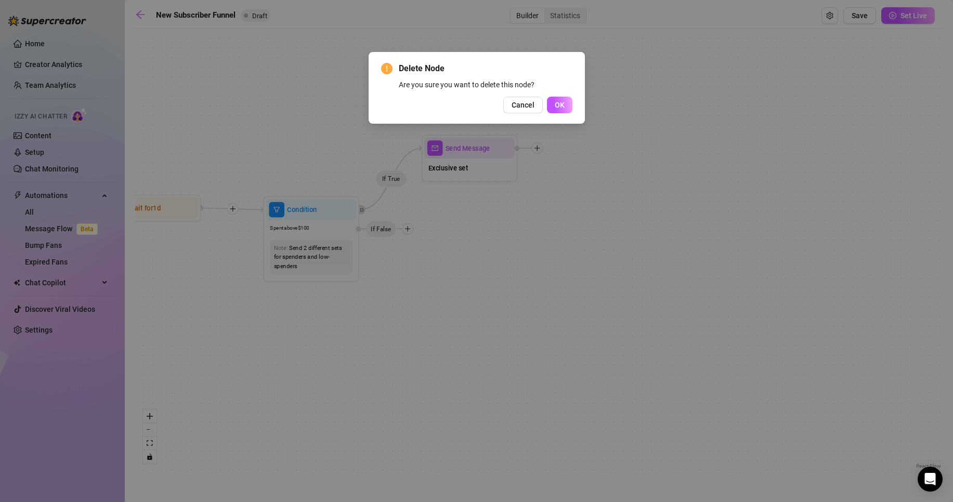
drag, startPoint x: 566, startPoint y: 100, endPoint x: 562, endPoint y: 107, distance: 7.2
click at [566, 102] on button "OK" at bounding box center [559, 105] width 25 height 17
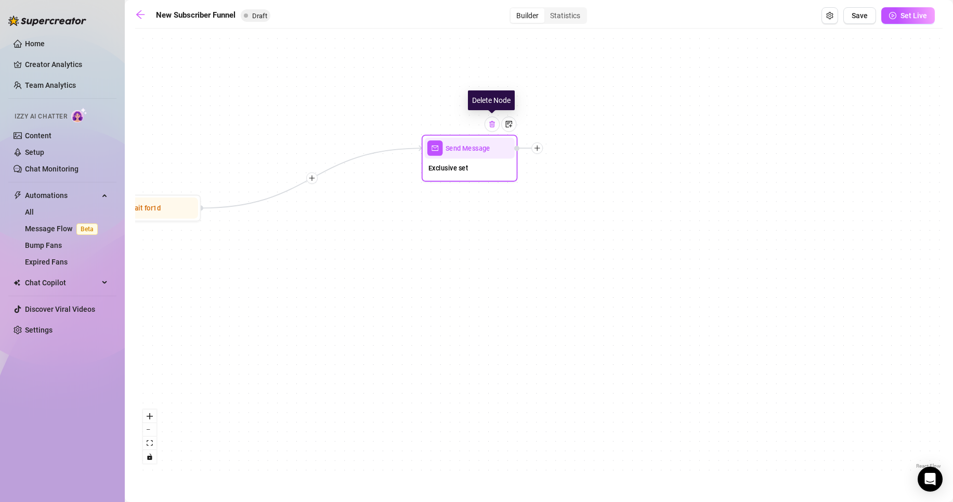
click at [495, 127] on img at bounding box center [492, 125] width 8 height 8
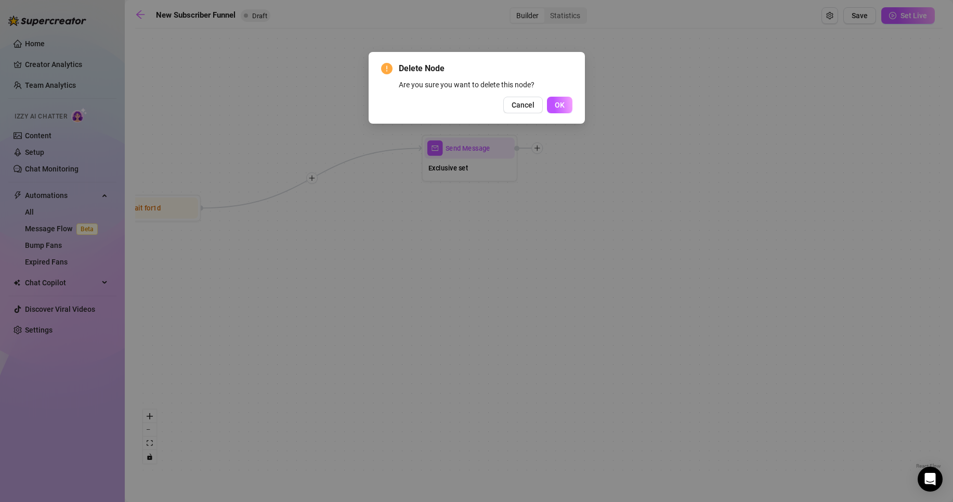
drag, startPoint x: 560, startPoint y: 99, endPoint x: 561, endPoint y: 108, distance: 8.4
click at [560, 103] on span "OK" at bounding box center [560, 105] width 10 height 8
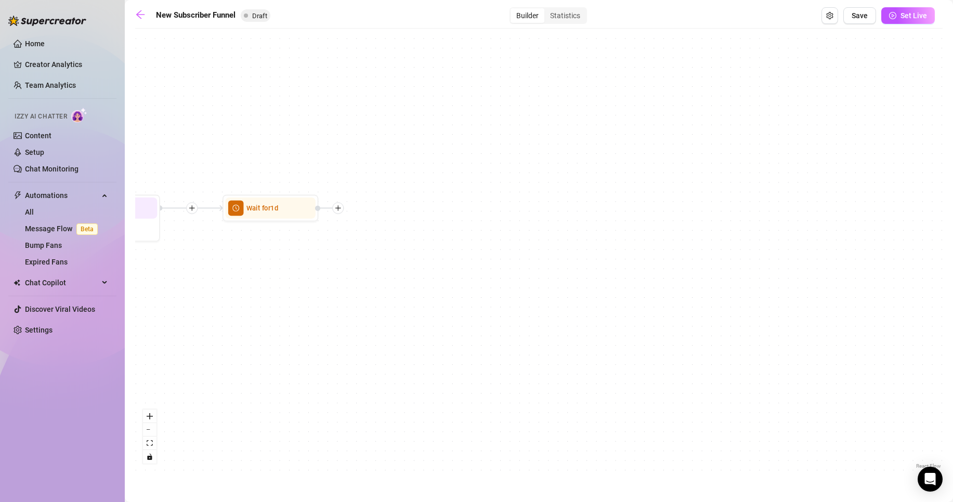
drag, startPoint x: 315, startPoint y: 273, endPoint x: 598, endPoint y: 282, distance: 283.1
click at [598, 282] on div "If True If True If True If False If False If False Merge Merge Merge Wait for 1…" at bounding box center [539, 253] width 808 height 438
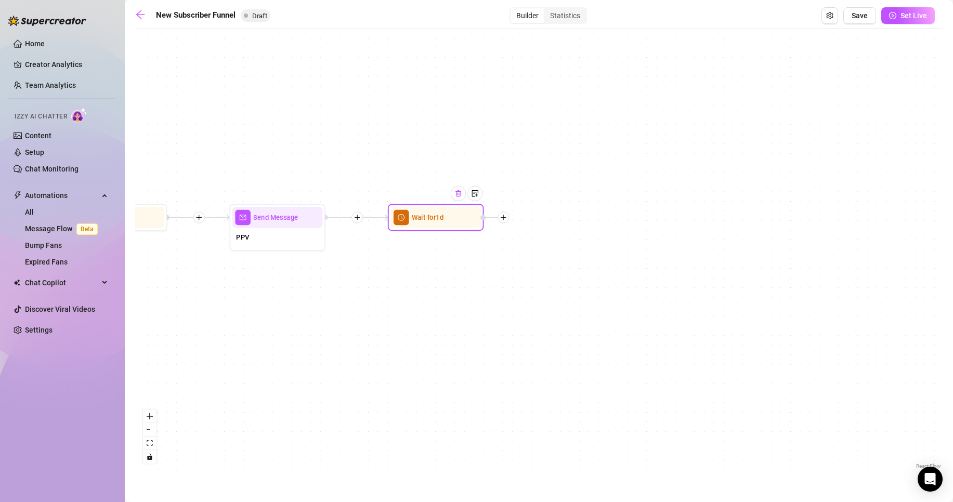
click at [458, 196] on img at bounding box center [459, 194] width 8 height 8
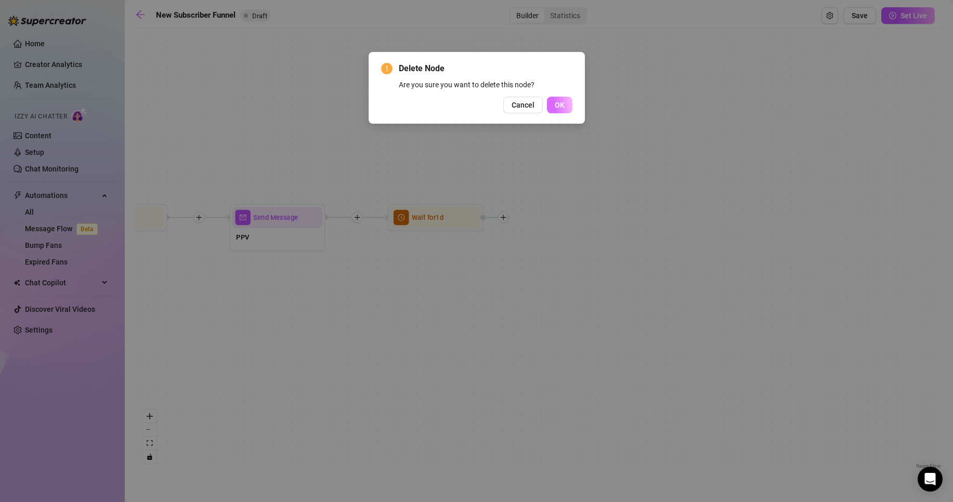
drag, startPoint x: 574, startPoint y: 104, endPoint x: 568, endPoint y: 105, distance: 5.9
click at [572, 106] on div "Delete Node Are you sure you want to delete this node? Cancel OK" at bounding box center [477, 88] width 216 height 72
drag, startPoint x: 565, startPoint y: 104, endPoint x: 551, endPoint y: 135, distance: 34.4
click at [565, 105] on button "OK" at bounding box center [559, 105] width 25 height 17
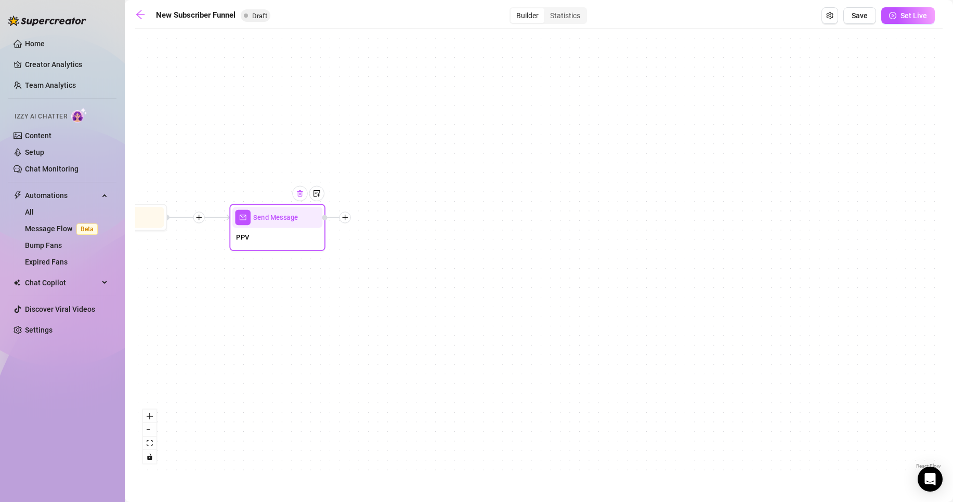
click at [302, 201] on div at bounding box center [300, 194] width 16 height 16
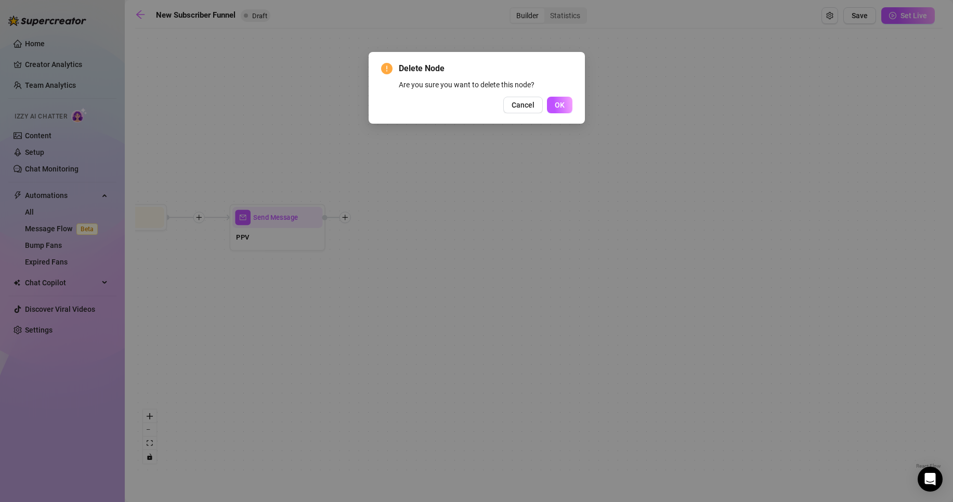
click at [575, 104] on div "Delete Node Are you sure you want to delete this node? Cancel OK" at bounding box center [477, 88] width 216 height 72
drag, startPoint x: 563, startPoint y: 105, endPoint x: 541, endPoint y: 125, distance: 29.4
click at [563, 106] on span "OK" at bounding box center [560, 105] width 10 height 8
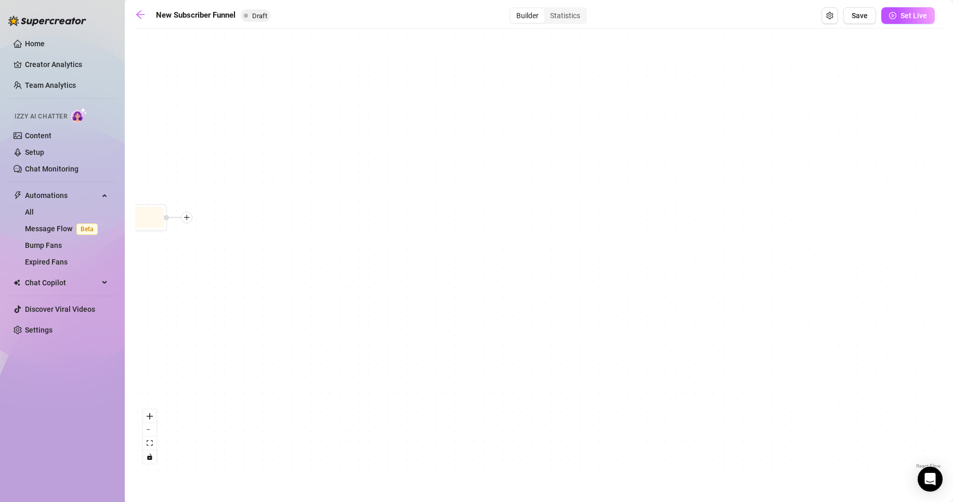
drag, startPoint x: 96, startPoint y: 295, endPoint x: 219, endPoint y: 304, distance: 123.0
click at [226, 306] on div "Home Creator Analytics Team Analytics Izzy AI Chatter Content Setup Chat Monito…" at bounding box center [476, 251] width 953 height 502
drag, startPoint x: 235, startPoint y: 306, endPoint x: 450, endPoint y: 322, distance: 216.5
click at [445, 320] on div "If True If True If True If False If False If False Merge Merge Merge Wait for 2…" at bounding box center [539, 253] width 808 height 438
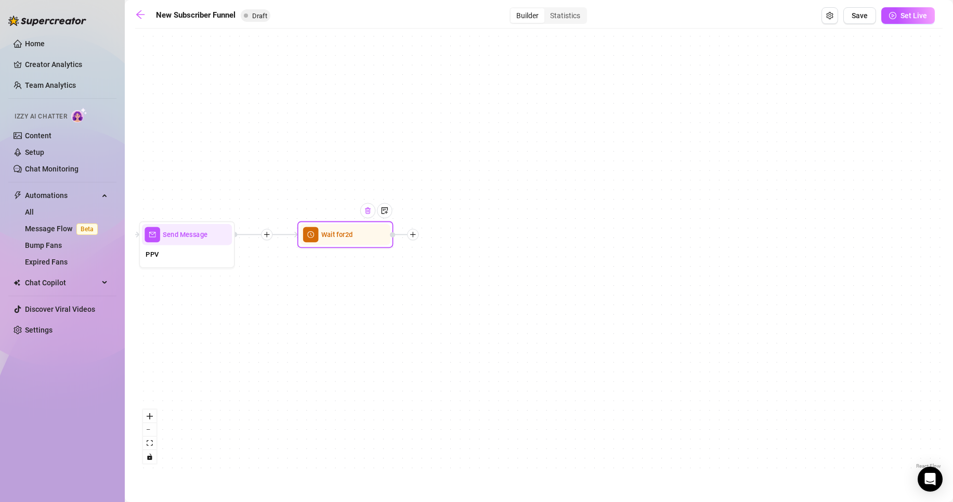
click at [363, 211] on div at bounding box center [368, 211] width 16 height 16
click at [371, 210] on img at bounding box center [369, 211] width 8 height 8
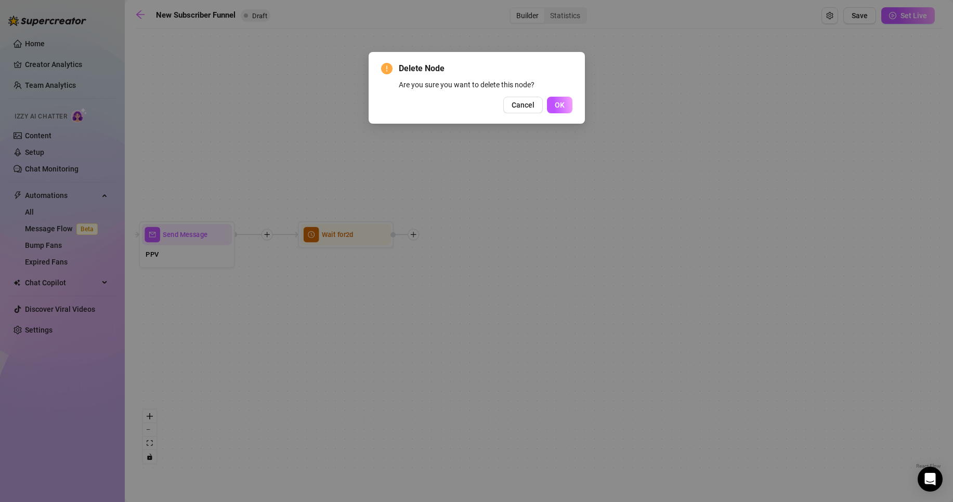
drag, startPoint x: 560, startPoint y: 104, endPoint x: 208, endPoint y: 277, distance: 392.2
click at [559, 107] on span "OK" at bounding box center [560, 105] width 10 height 8
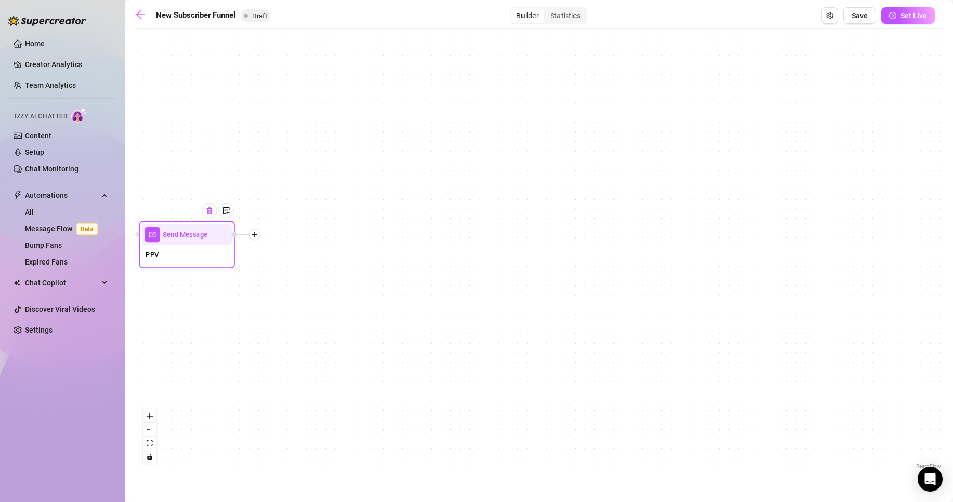
drag, startPoint x: 211, startPoint y: 213, endPoint x: 210, endPoint y: 220, distance: 6.8
click at [211, 216] on div at bounding box center [210, 211] width 16 height 16
click at [209, 213] on img at bounding box center [210, 214] width 8 height 8
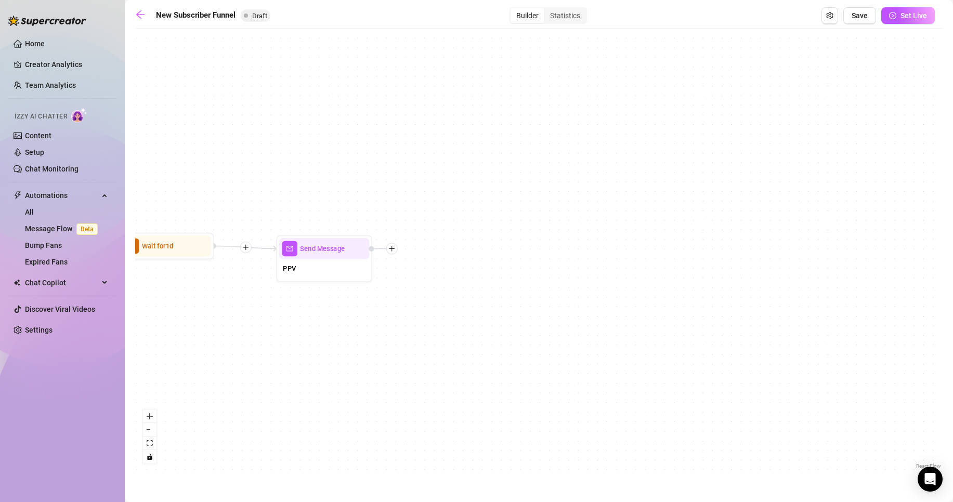
drag, startPoint x: 236, startPoint y: 301, endPoint x: 467, endPoint y: 327, distance: 232.4
click at [461, 325] on div "If True If True If True If False If False If False Merge Merge Merge Send Messa…" at bounding box center [539, 253] width 808 height 438
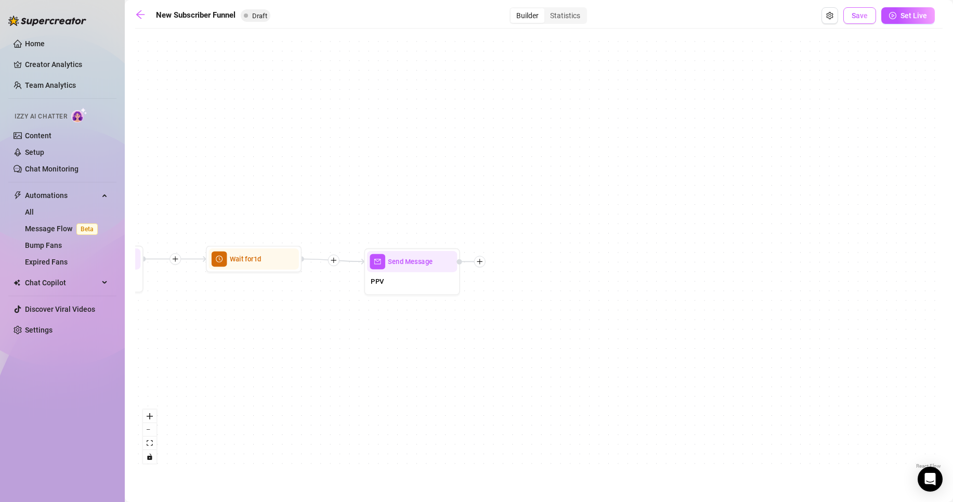
click at [858, 23] on div "New Subscriber Funnel Draft Builder Statistics Save Set Live If True If True If…" at bounding box center [539, 239] width 808 height 464
click at [143, 16] on icon "arrow-left" at bounding box center [140, 14] width 10 height 10
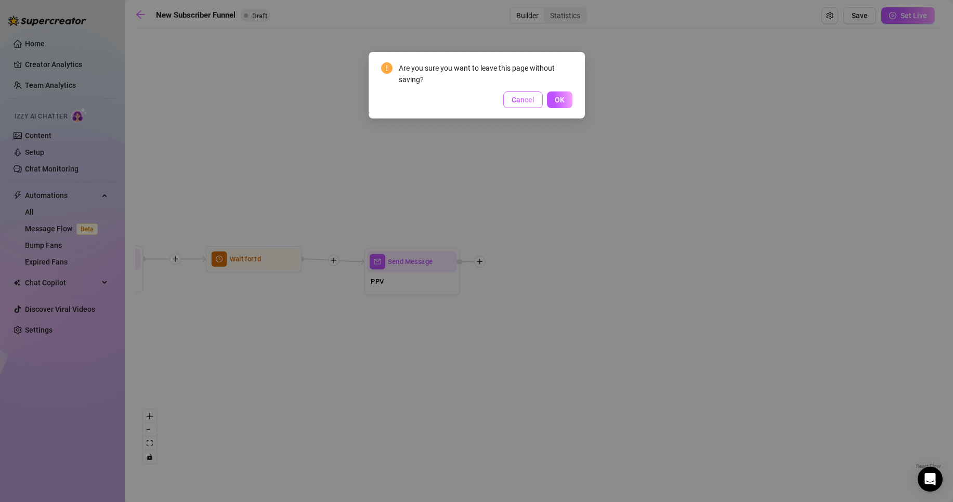
click at [525, 102] on span "Cancel" at bounding box center [523, 100] width 23 height 8
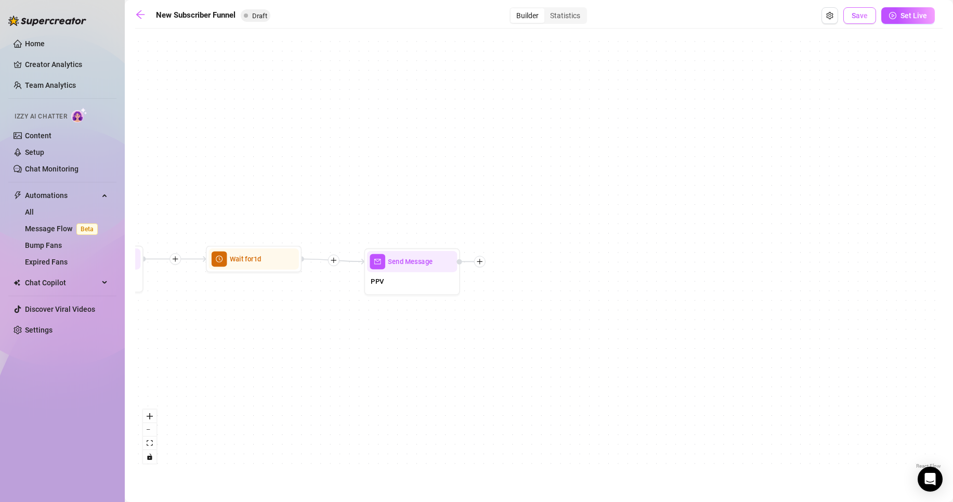
click at [860, 14] on span "Save" at bounding box center [860, 15] width 16 height 8
